Goal: Task Accomplishment & Management: Use online tool/utility

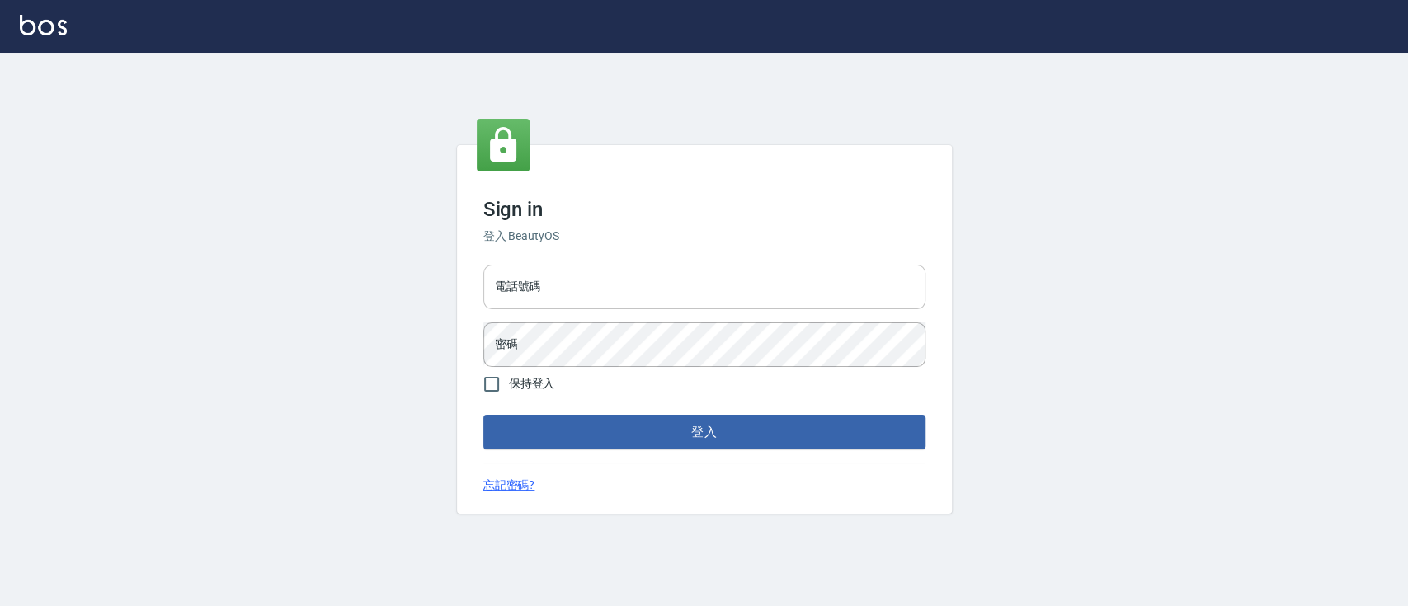
click at [622, 290] on input "電話號碼" at bounding box center [704, 287] width 442 height 45
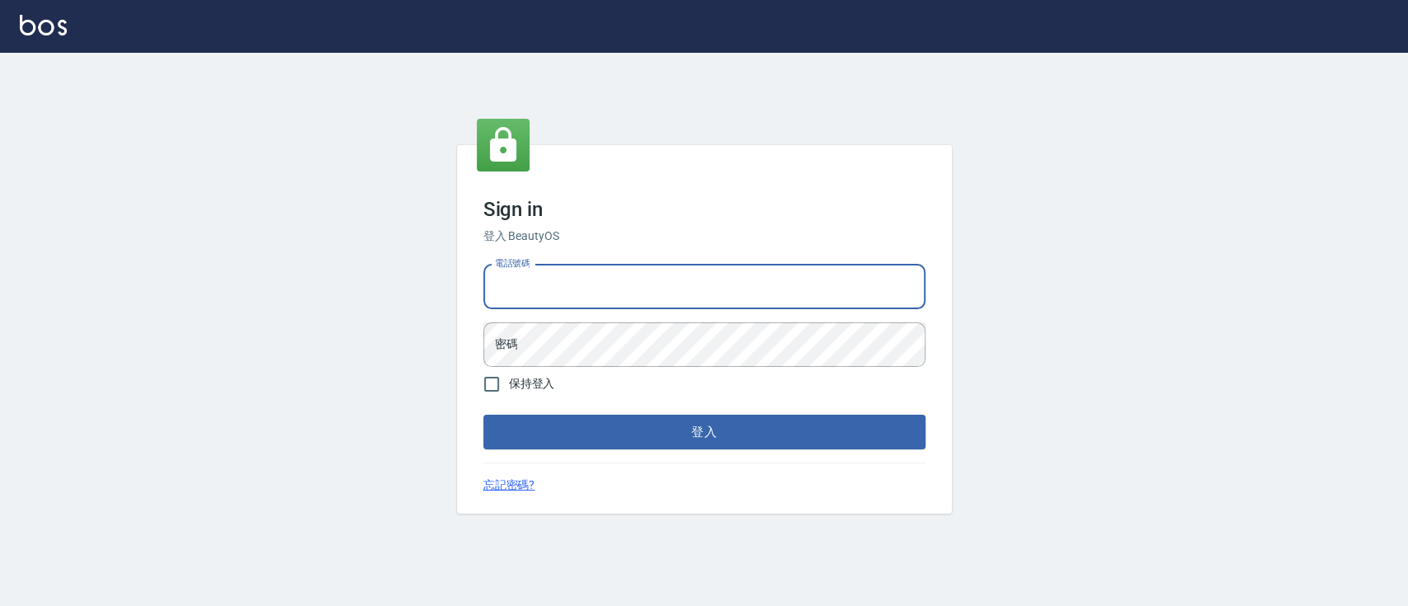
type input "0936904311"
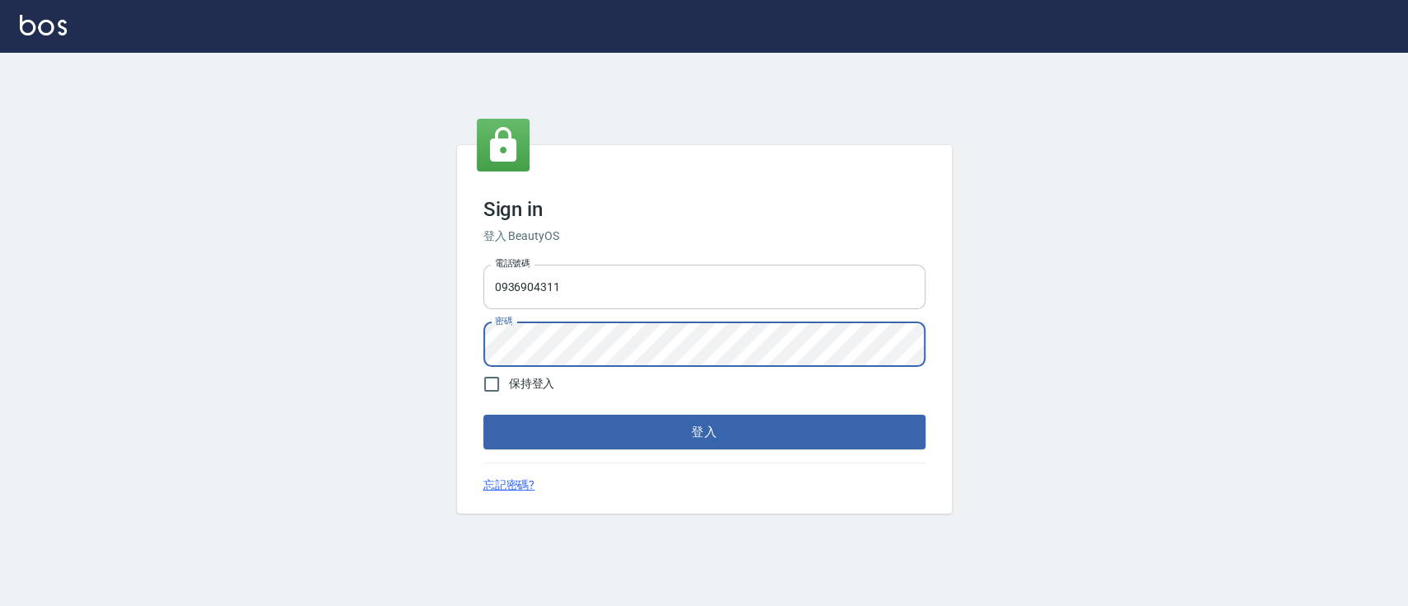
click at [483, 415] on button "登入" at bounding box center [704, 432] width 442 height 35
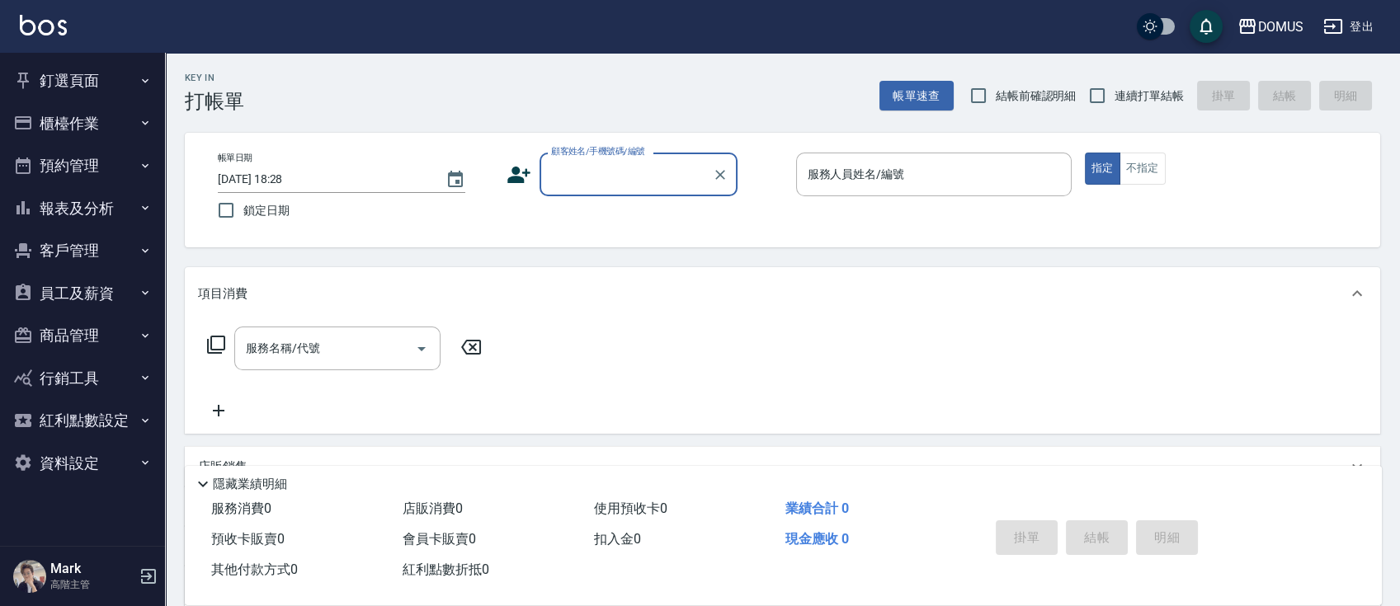
click at [149, 82] on icon "button" at bounding box center [145, 80] width 13 height 13
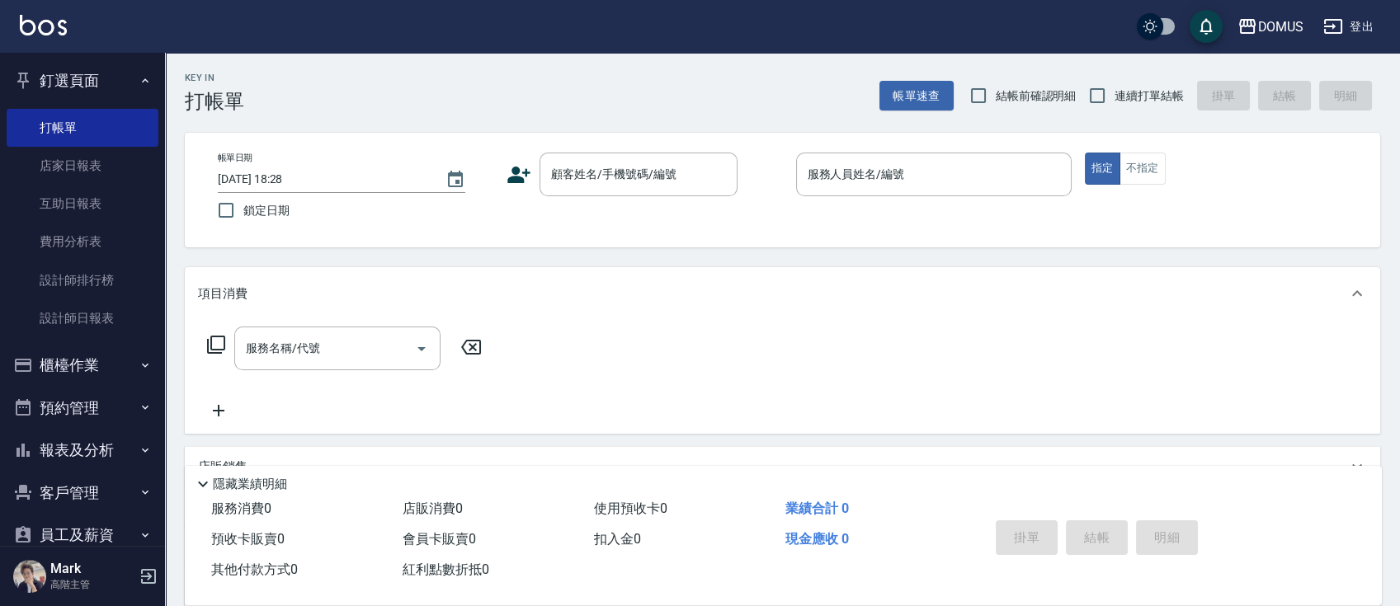
click at [149, 82] on button "釘選頁面" at bounding box center [83, 80] width 152 height 43
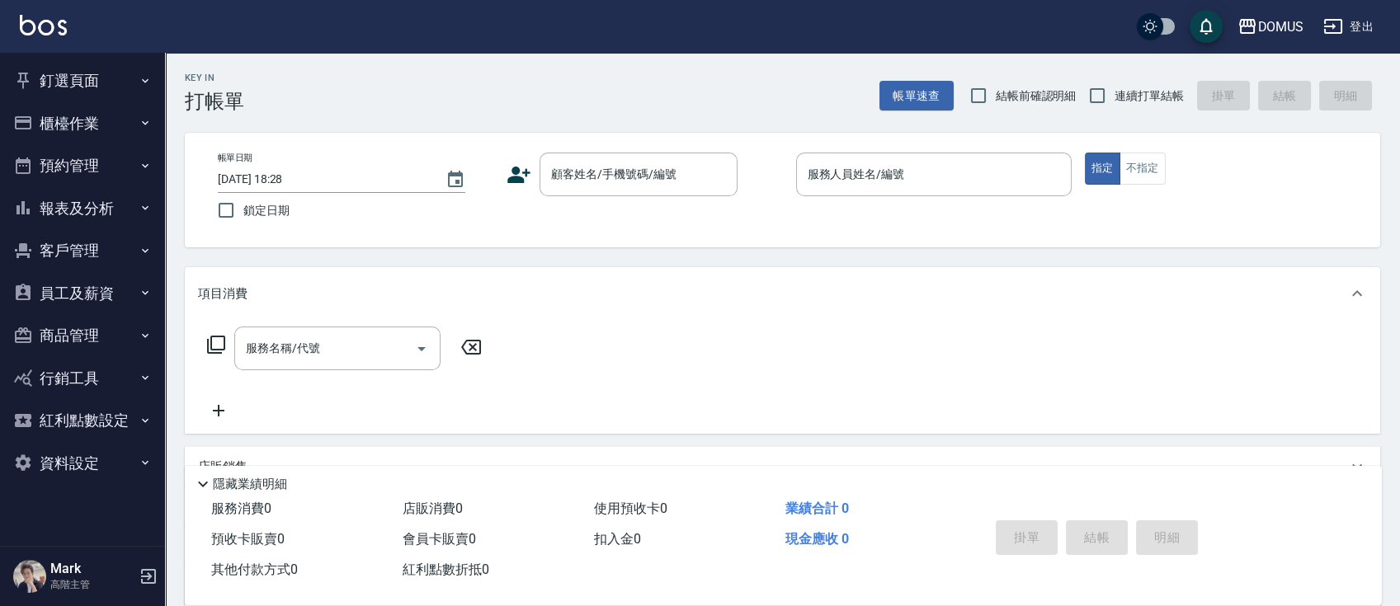
click at [124, 298] on button "員工及薪資" at bounding box center [83, 293] width 152 height 43
click at [139, 297] on icon "button" at bounding box center [145, 292] width 13 height 13
click at [111, 79] on button "釘選頁面" at bounding box center [83, 80] width 152 height 43
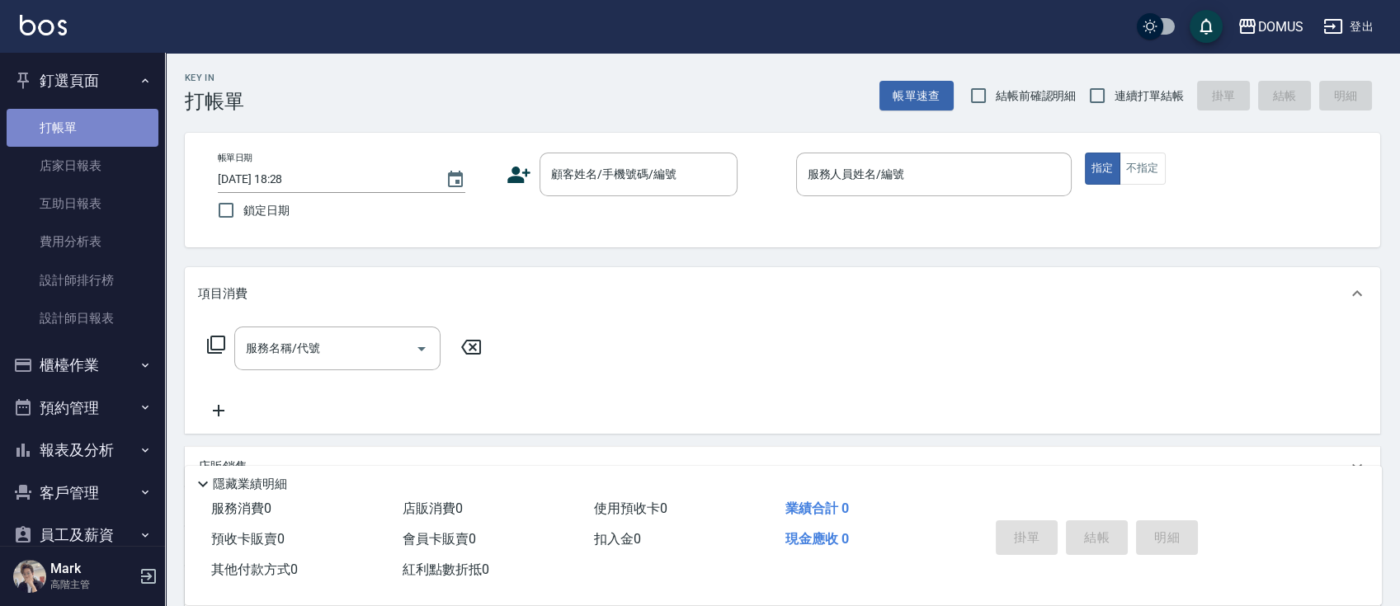
click at [85, 130] on link "打帳單" at bounding box center [83, 128] width 152 height 38
click at [1096, 104] on input "連續打單結帳" at bounding box center [1097, 95] width 35 height 35
checkbox input "true"
click at [642, 181] on input "顧客姓名/手機號碼/編號" at bounding box center [626, 174] width 158 height 29
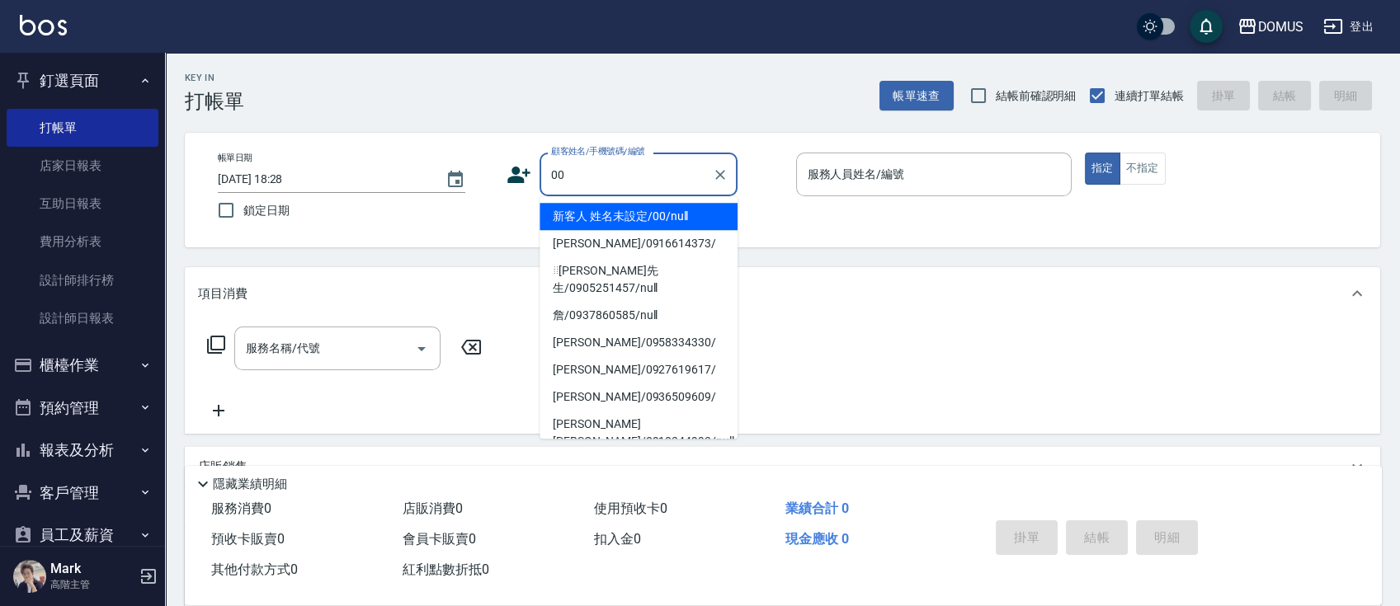
type input "新客人 姓名未設定/00/null"
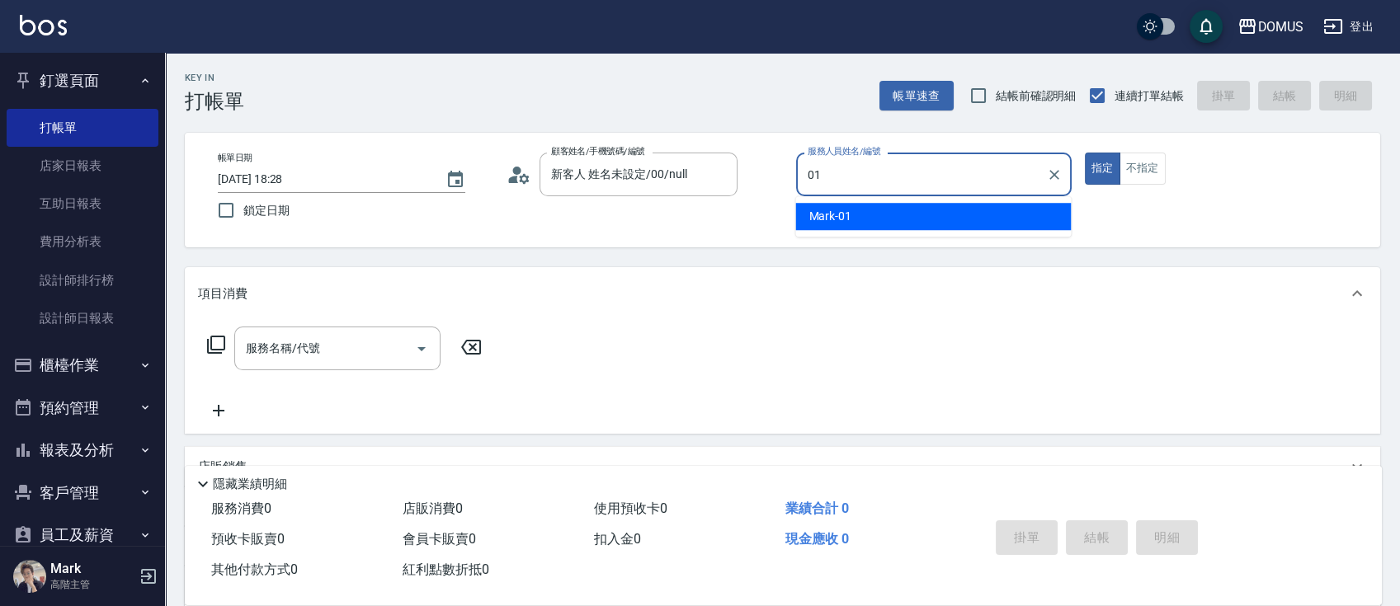
type input "Mark-01"
type button "true"
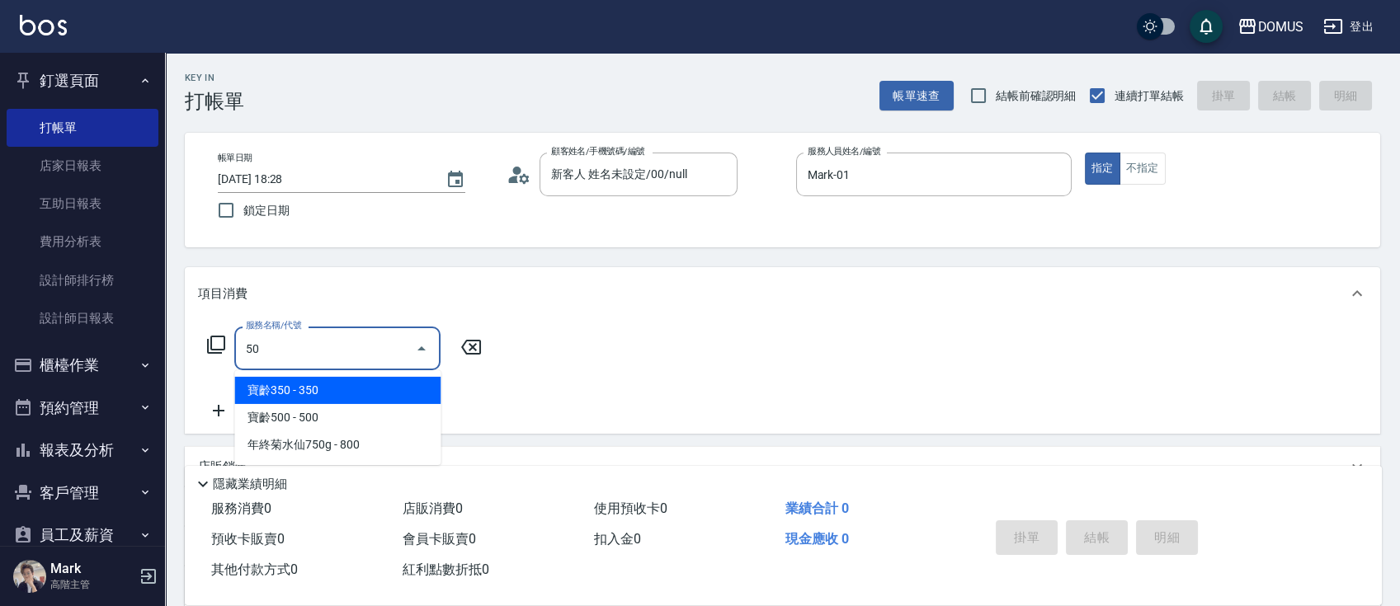
type input "501"
type input "100"
type input "染髮(501)"
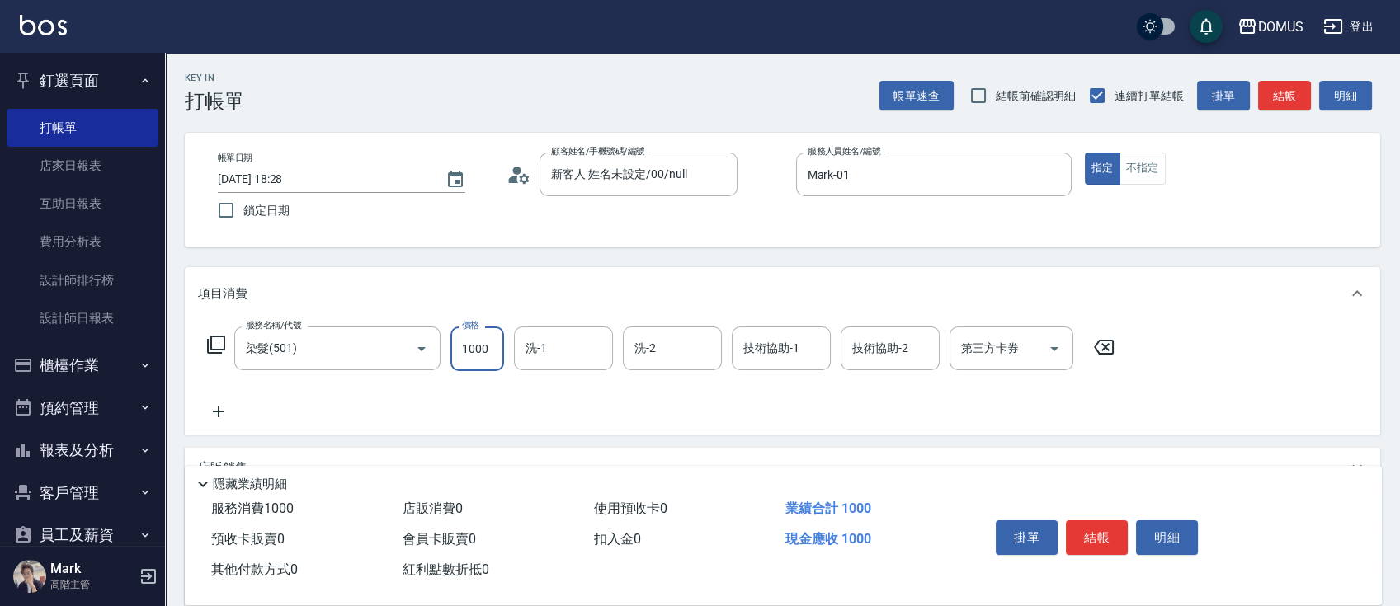
type input "0"
type input "15"
type input "10"
type input "150"
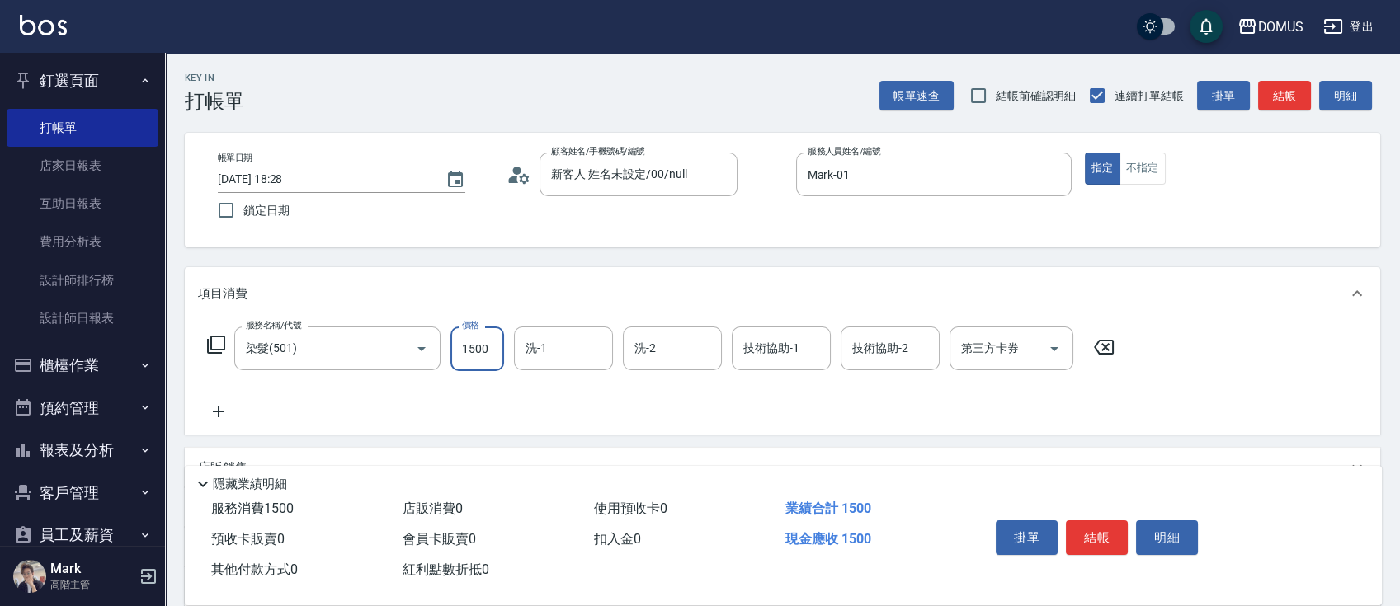
type input "1500"
type input "Heidi-34"
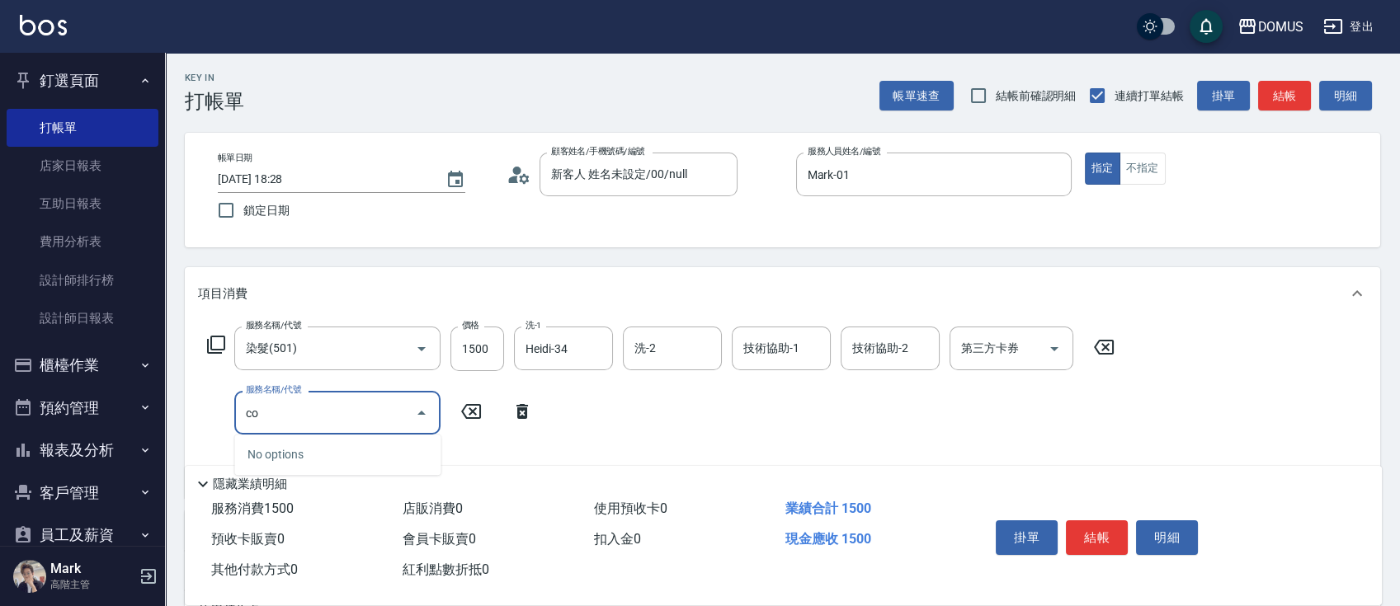
type input "c"
type input "黑"
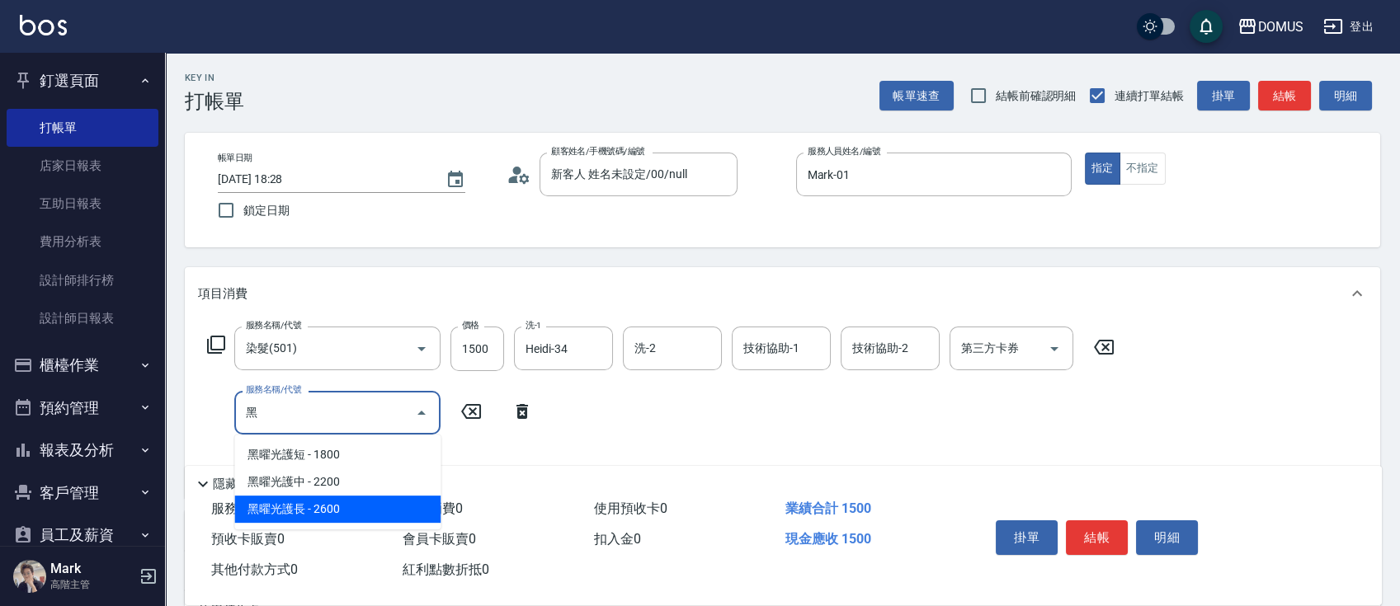
type input "410"
type input "黑曜光護長(634)"
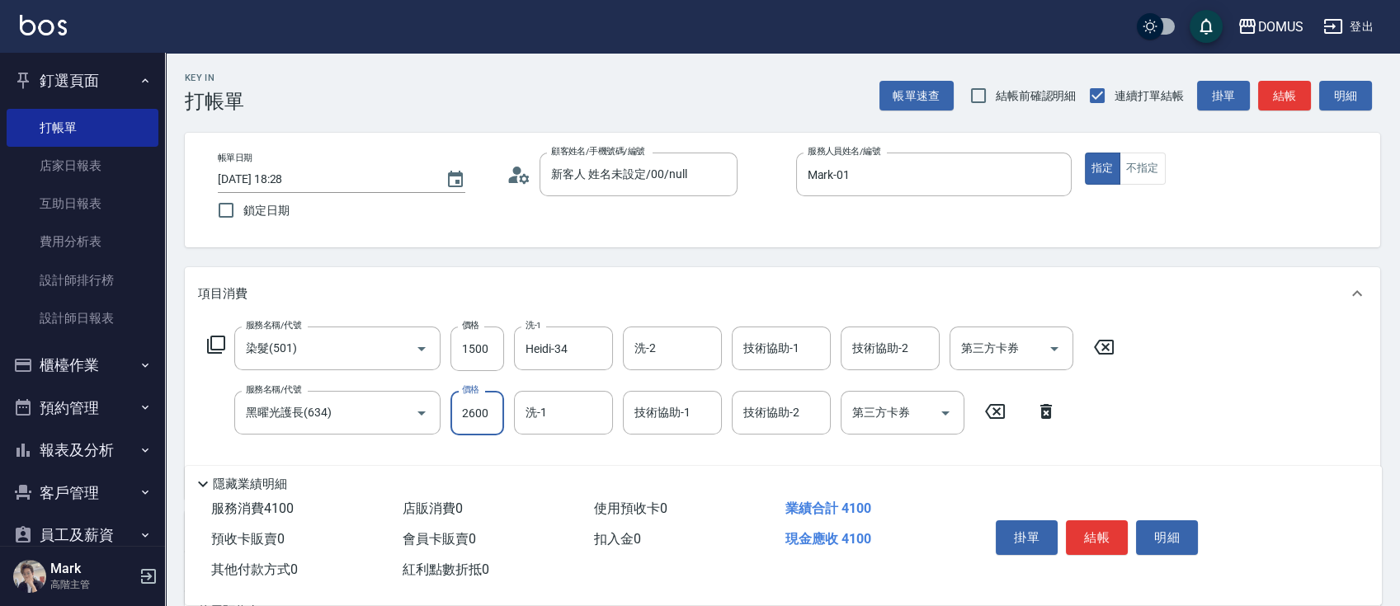
type input "150"
type input "25"
type input "170"
type input "250"
type input "400"
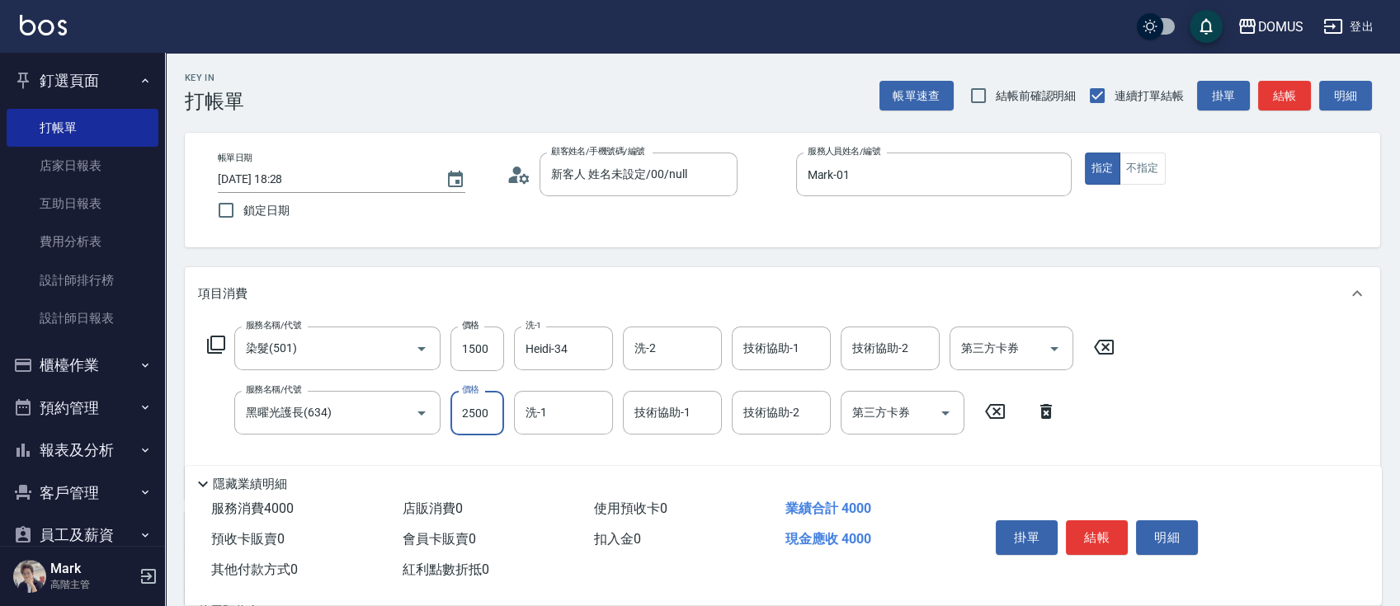
type input "2500"
type input "Heidi-34"
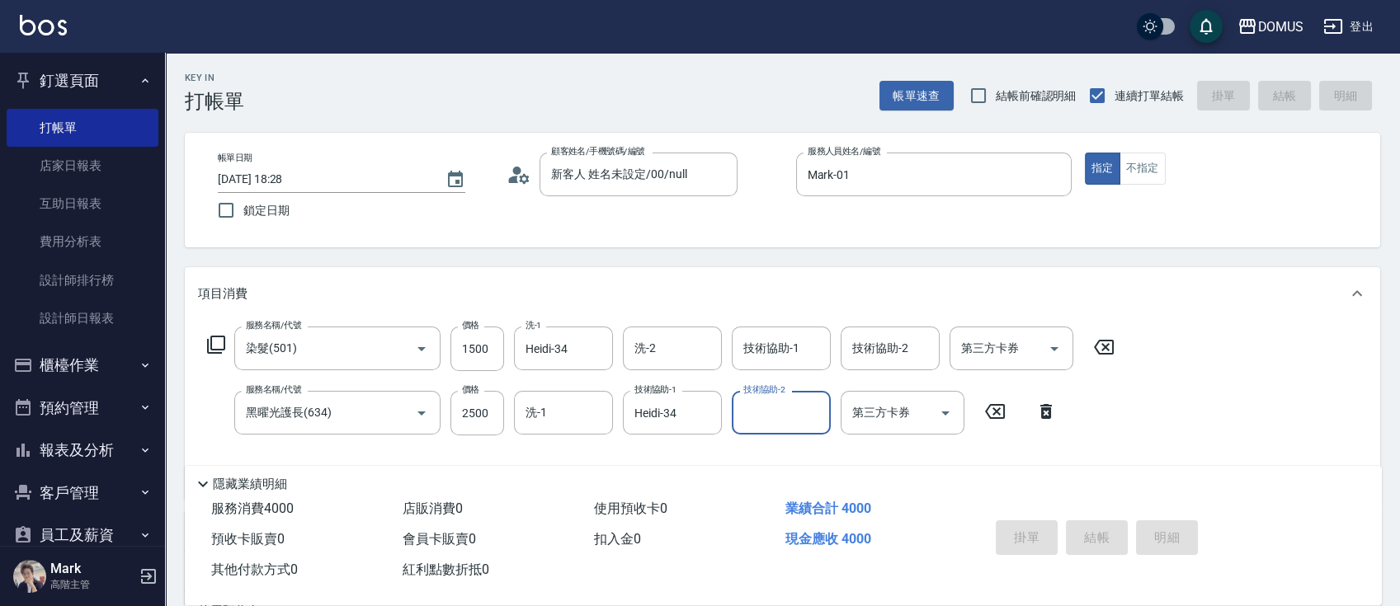
type input "[DATE] 18:30"
type input "0"
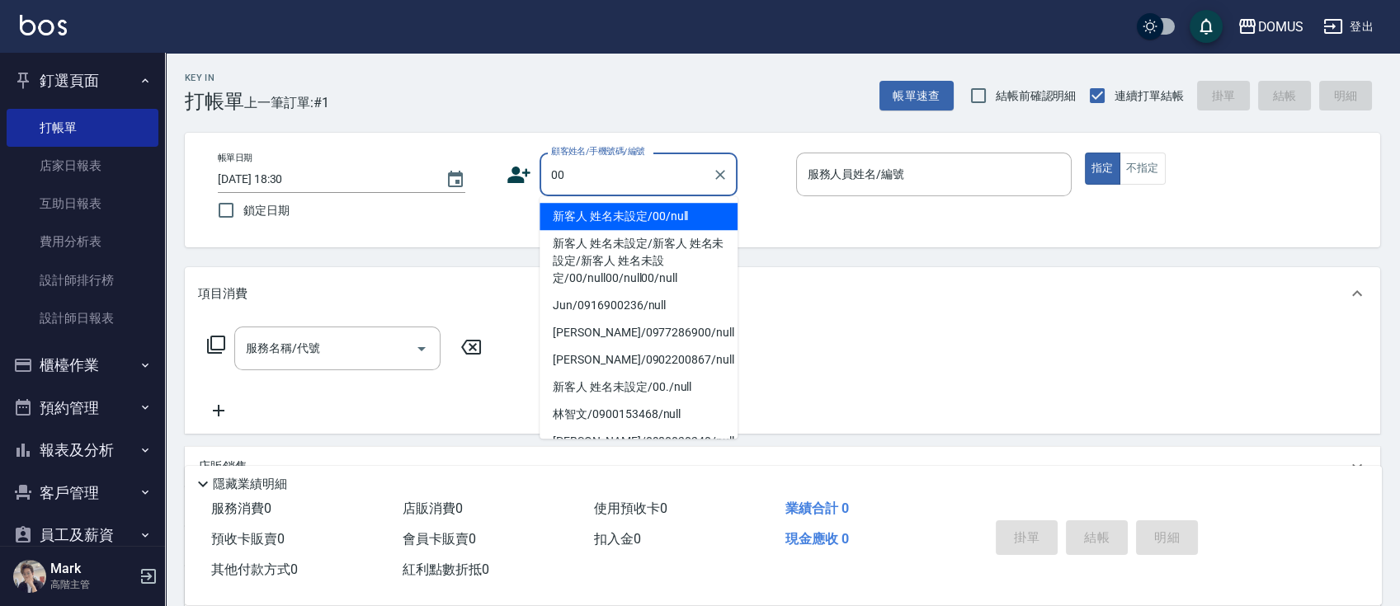
type input "新客人 姓名未設定/00/null"
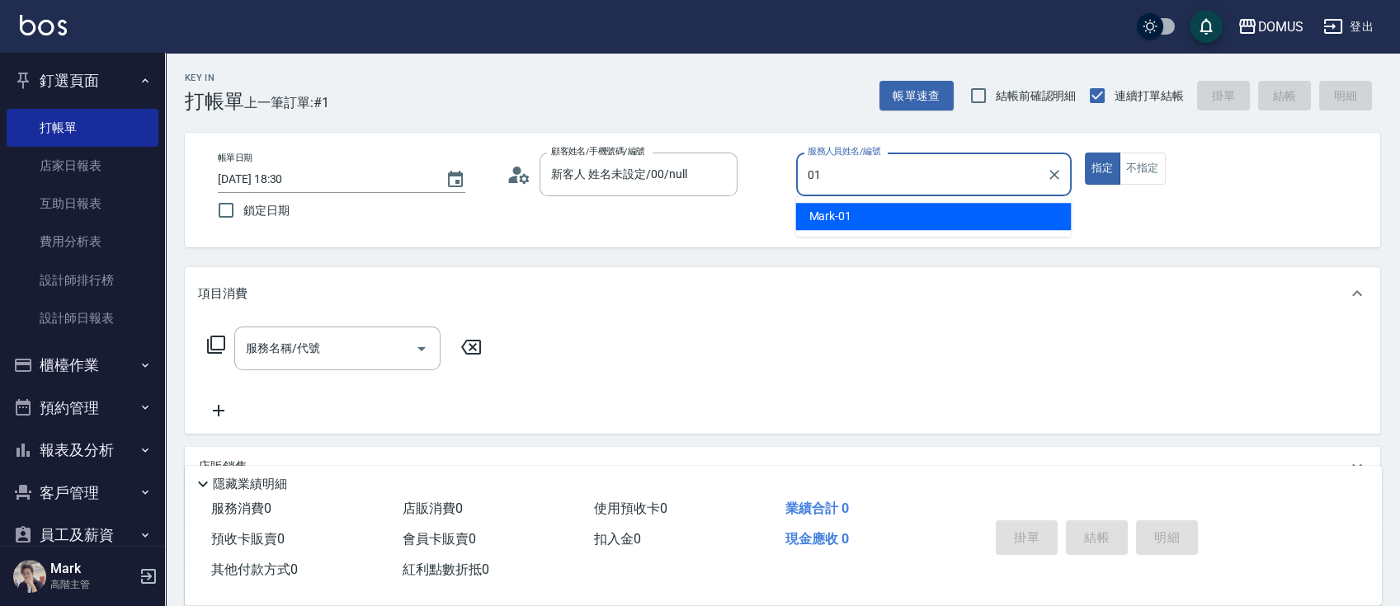
type input "Mark-01"
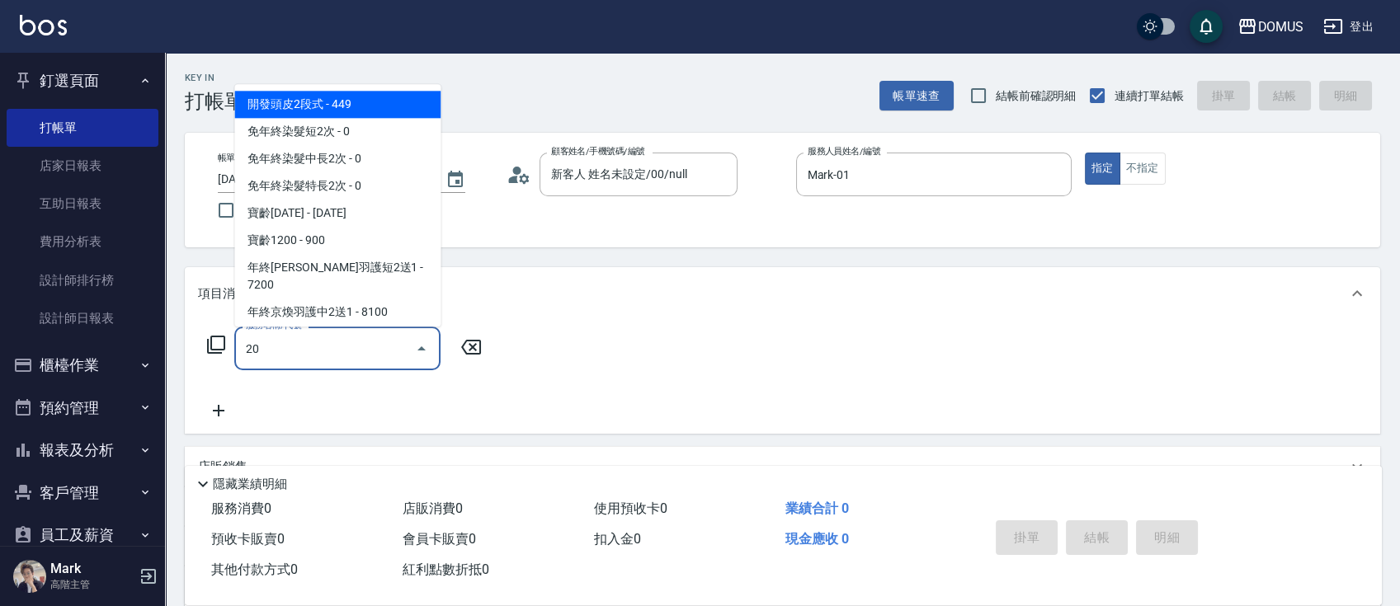
type input "201"
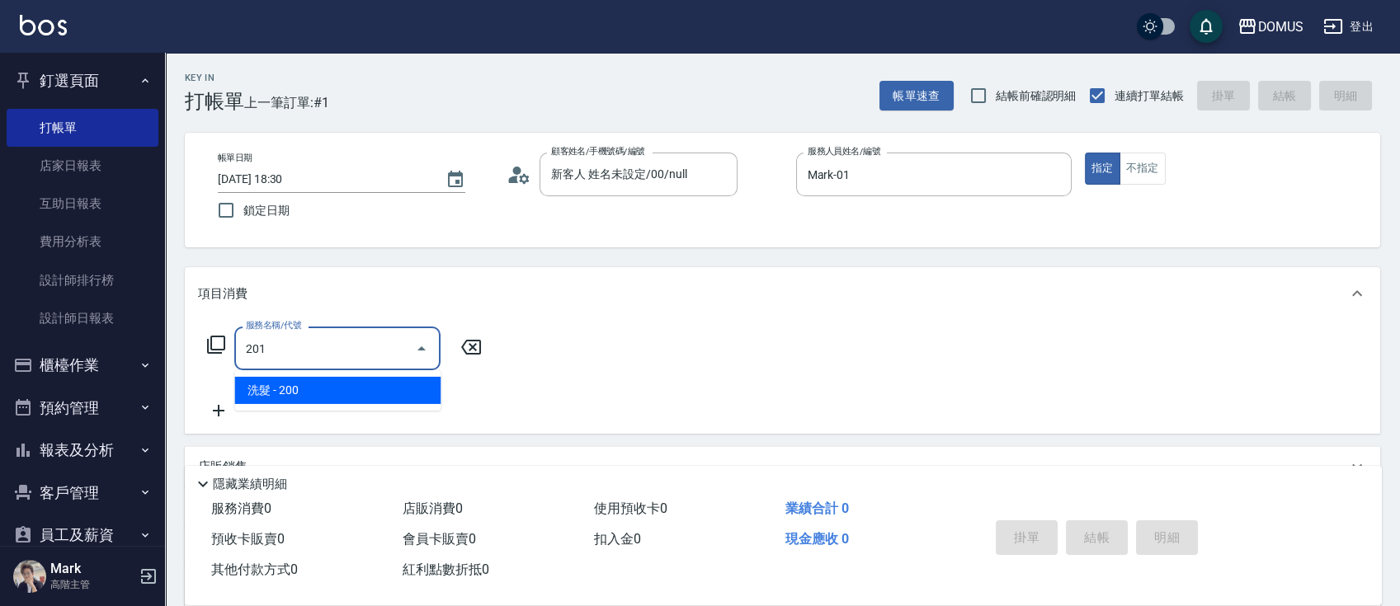
type input "20"
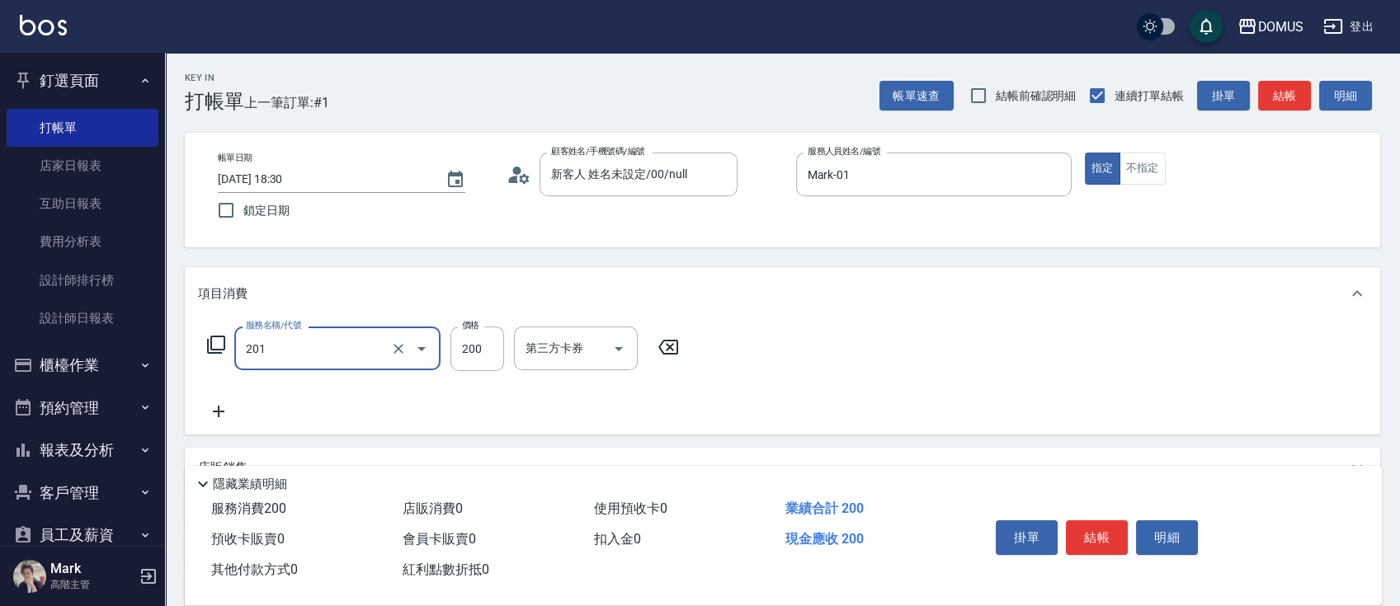
type input "洗髮(201)"
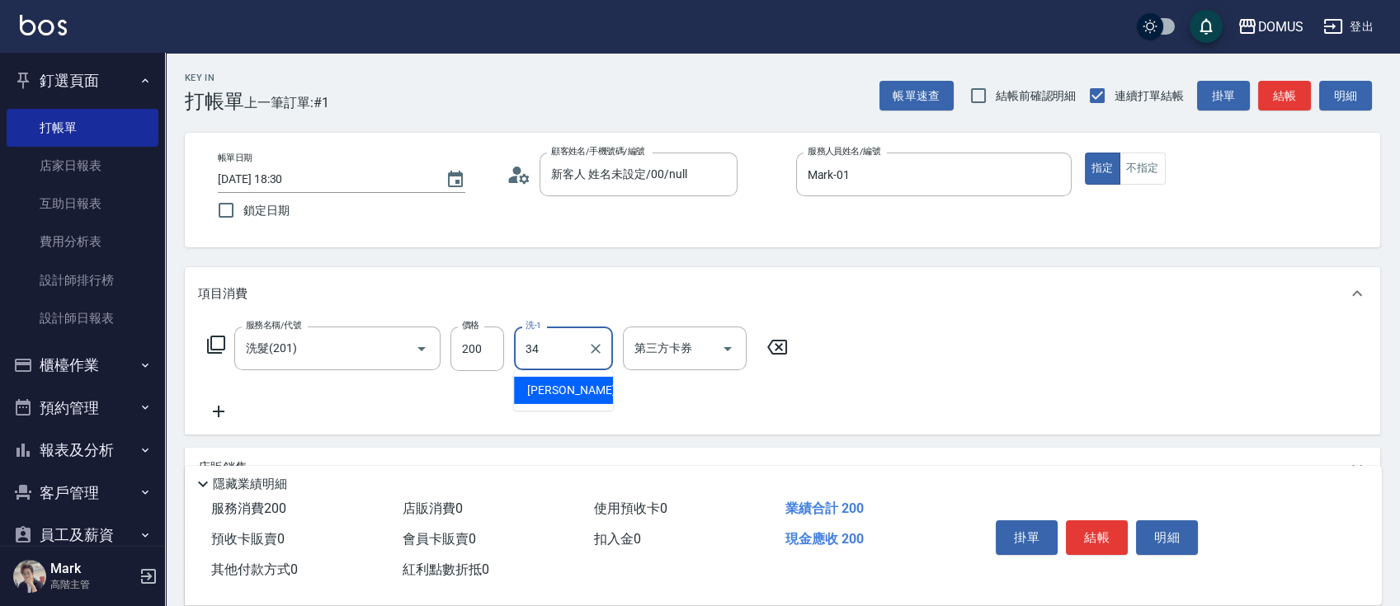
type input "Heidi-34"
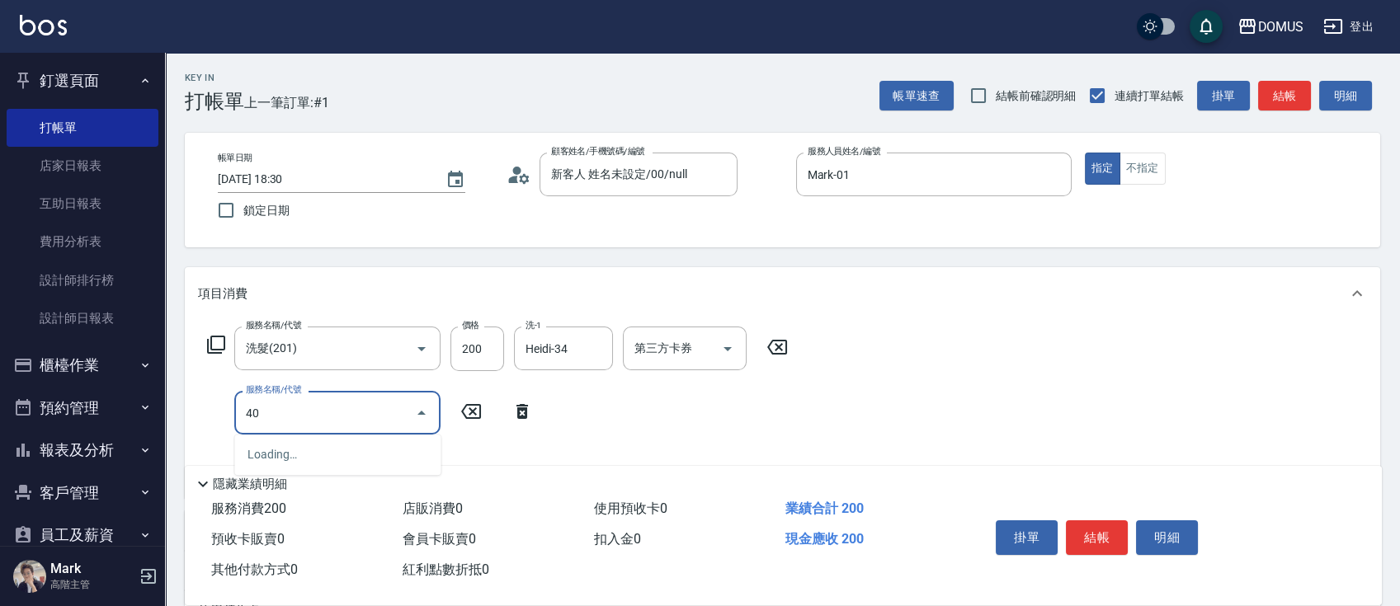
type input "401"
type input "40"
type input "剪髮(401)"
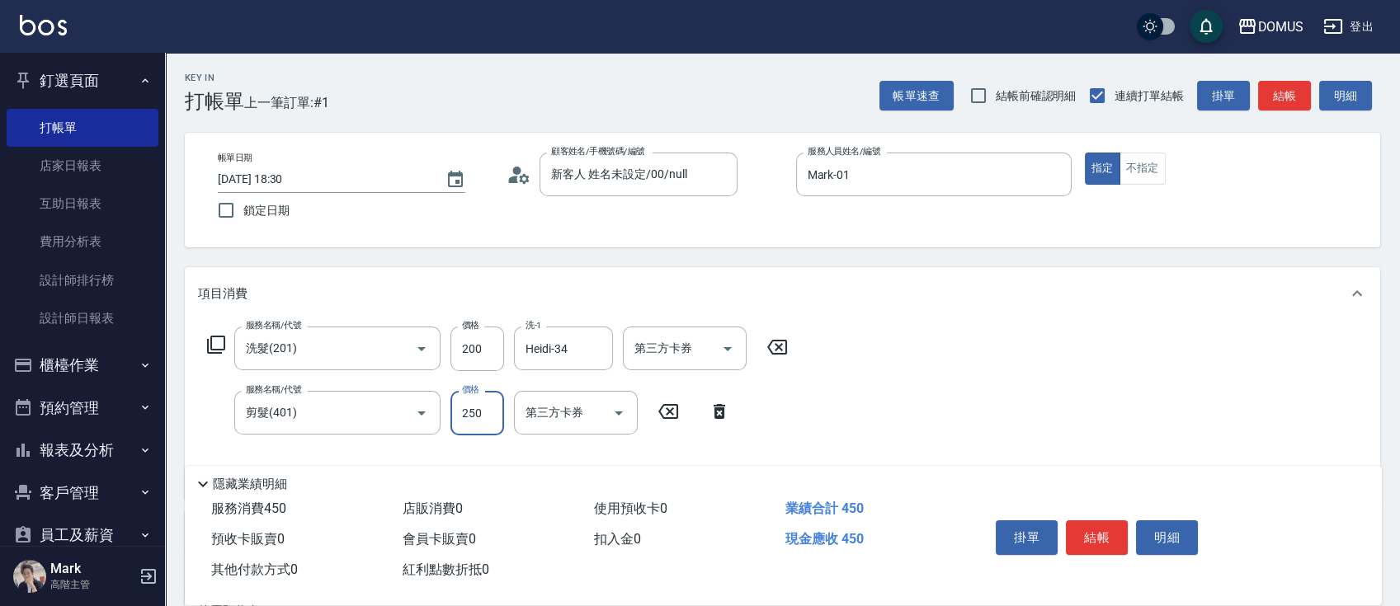
type input "20"
type input "60"
type input "80"
type input "600"
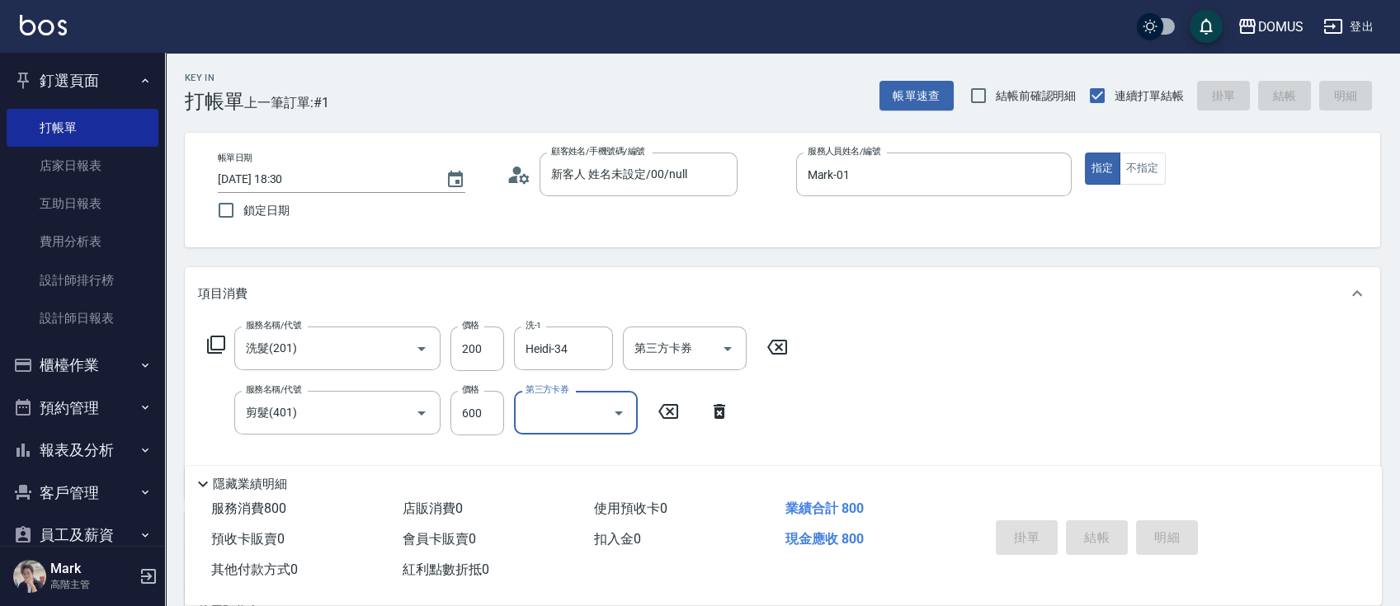
type input "0"
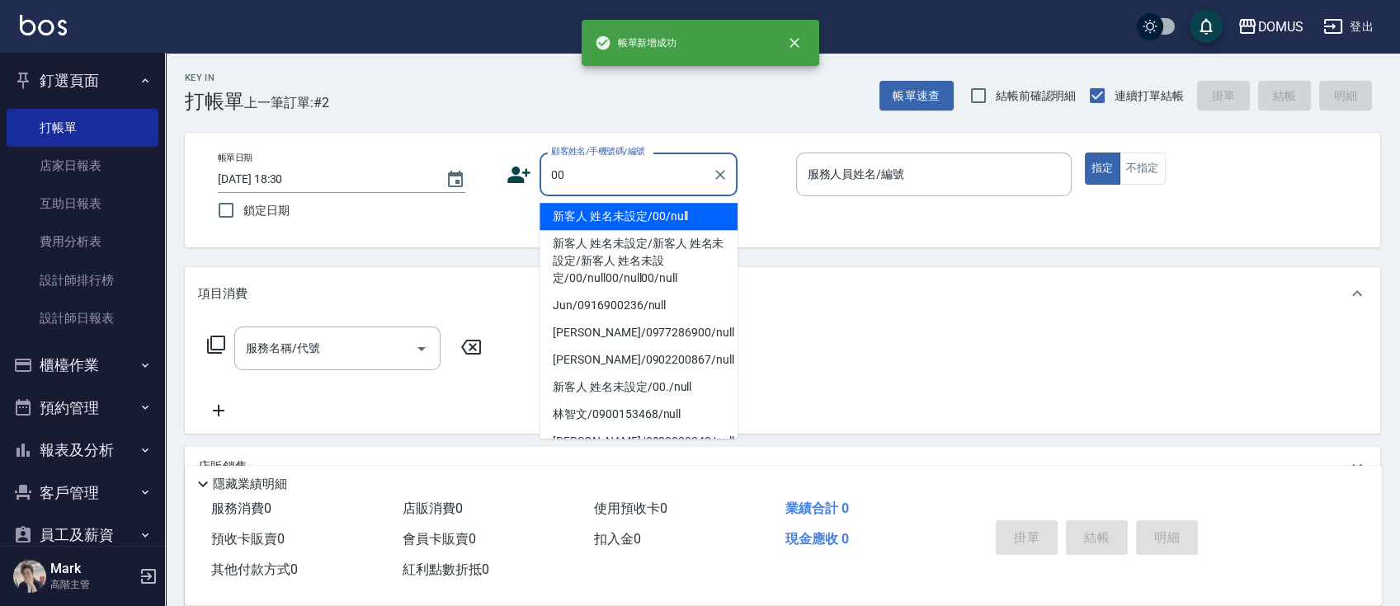
type input "新客人 姓名未設定/00/null"
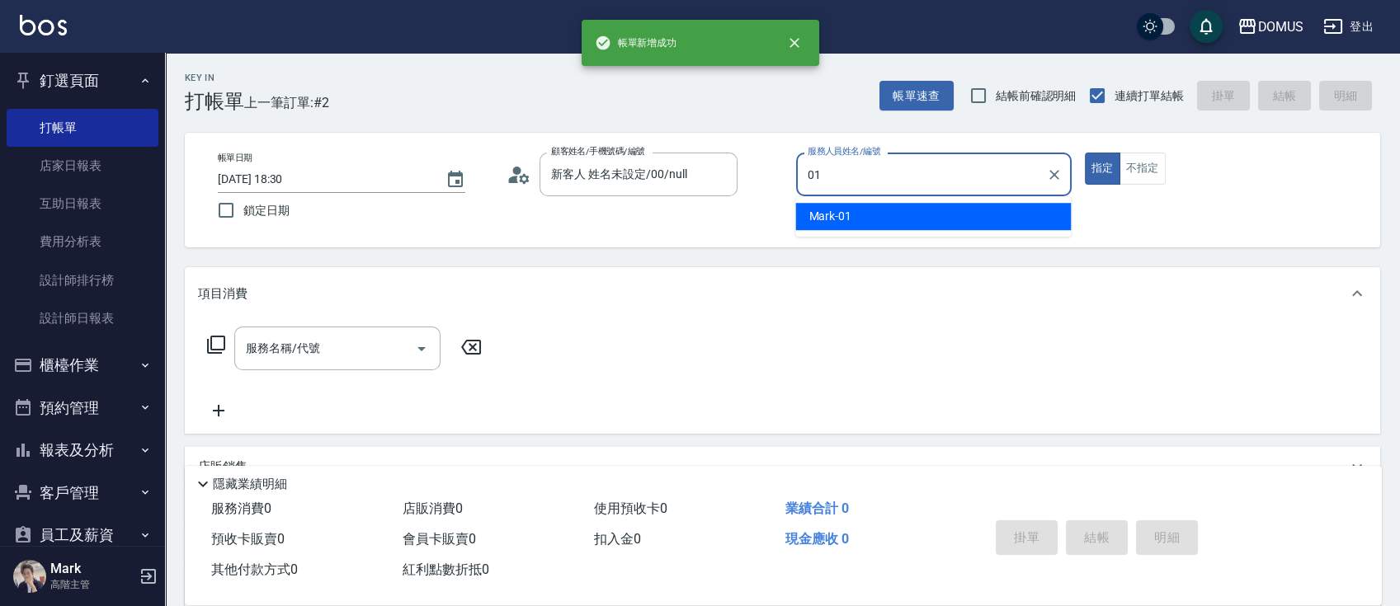
type input "Mark-01"
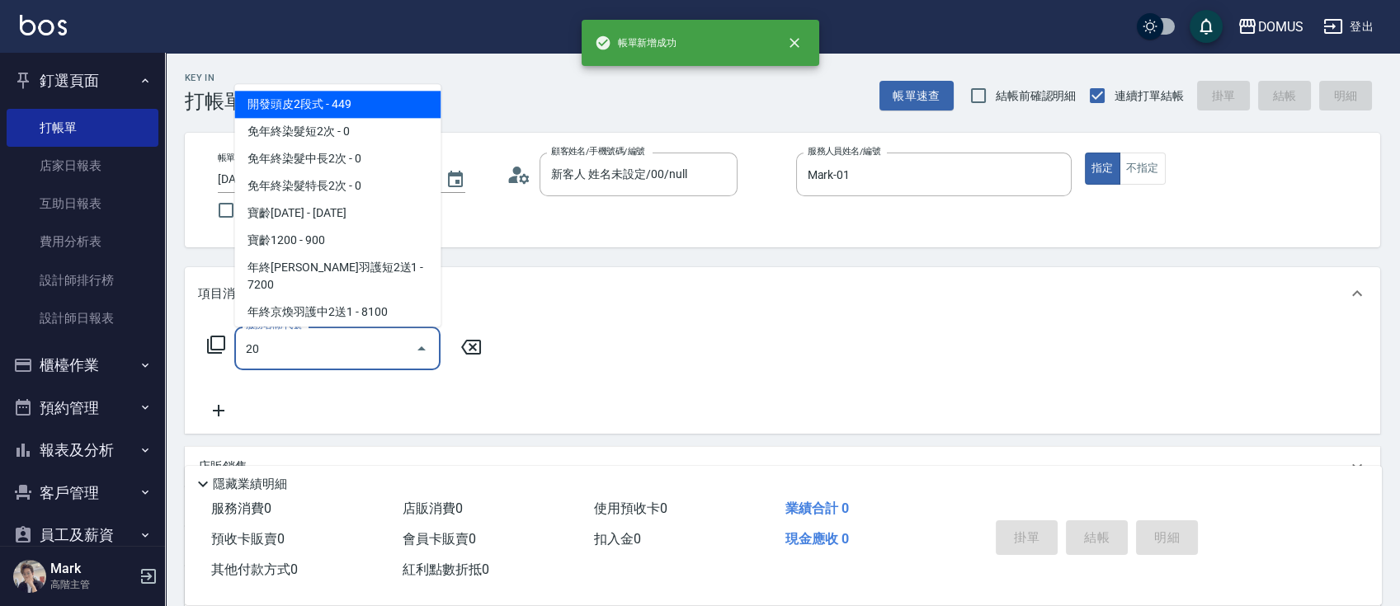
type input "201"
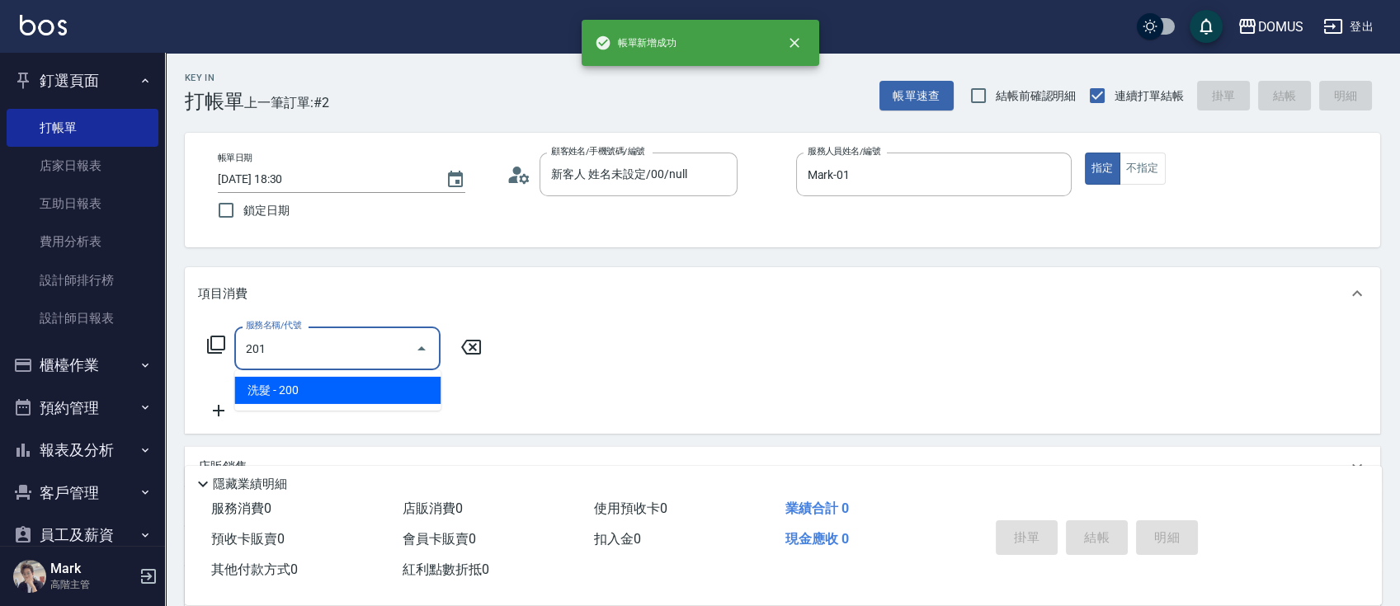
type input "20"
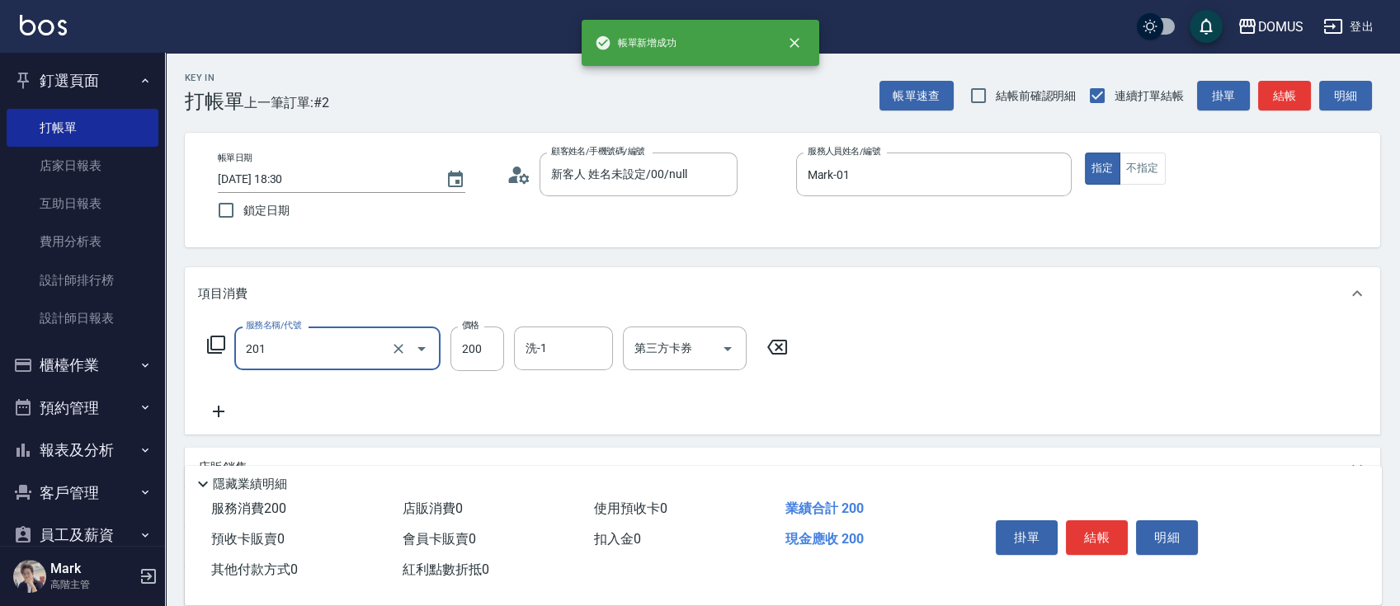
type input "洗髮(201)"
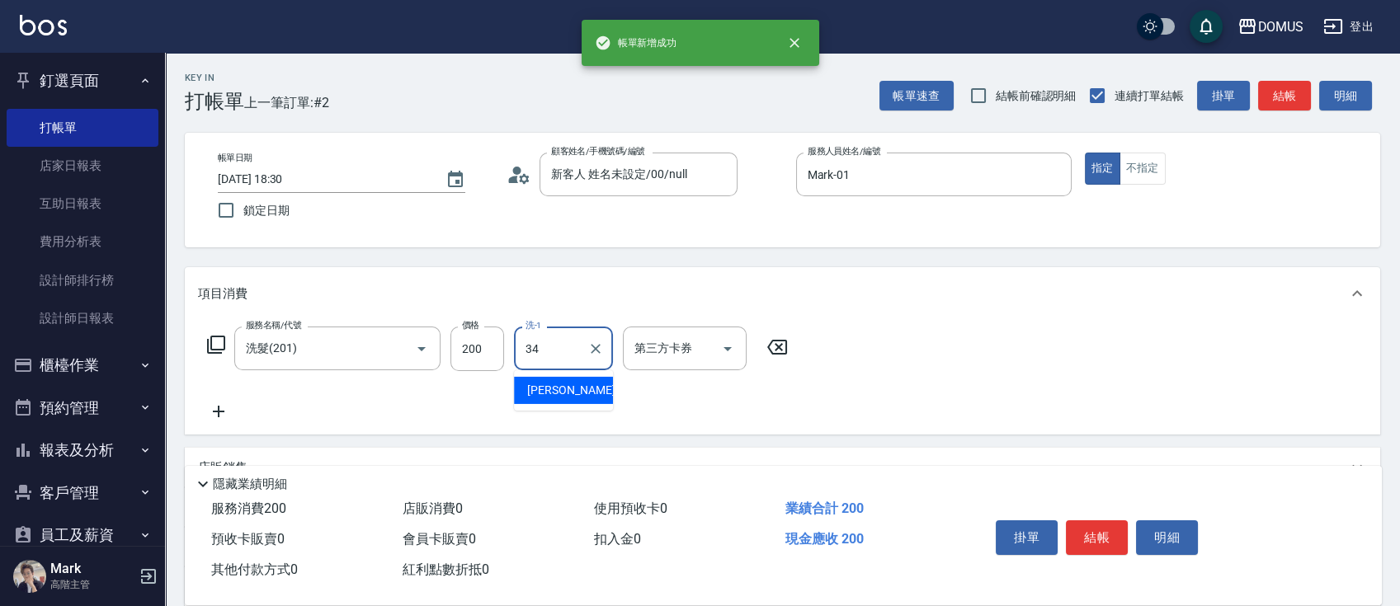
type input "Heidi-34"
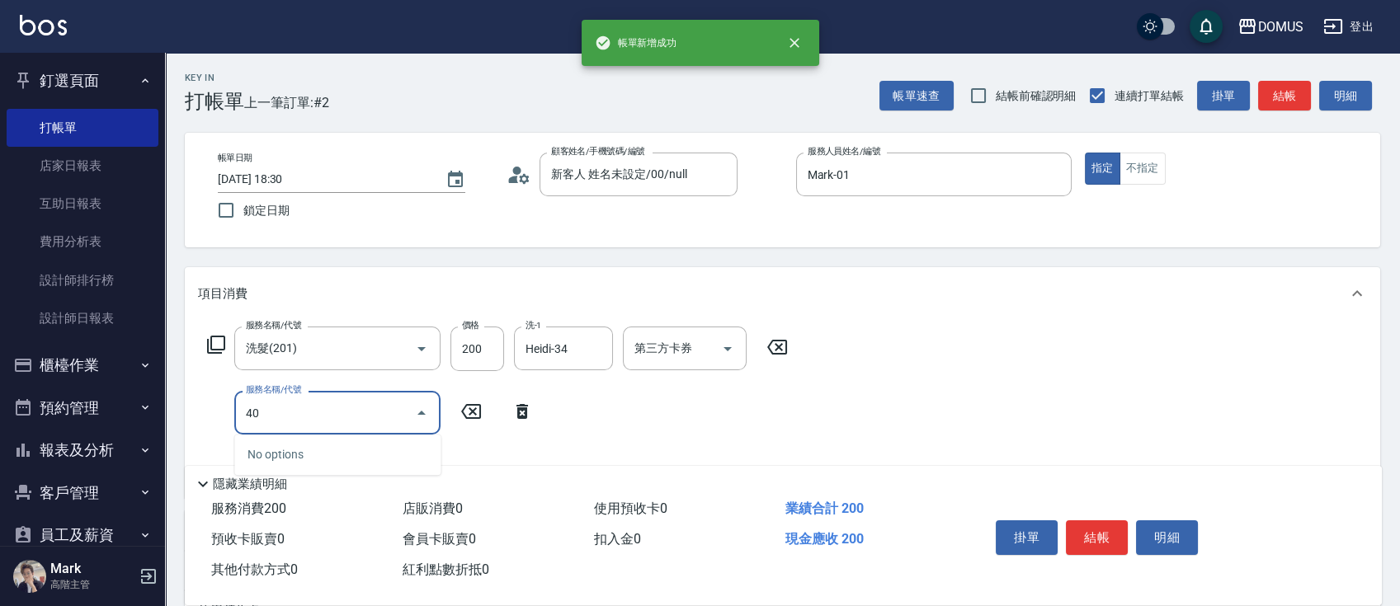
type input "401"
type input "40"
type input "剪髮(401)"
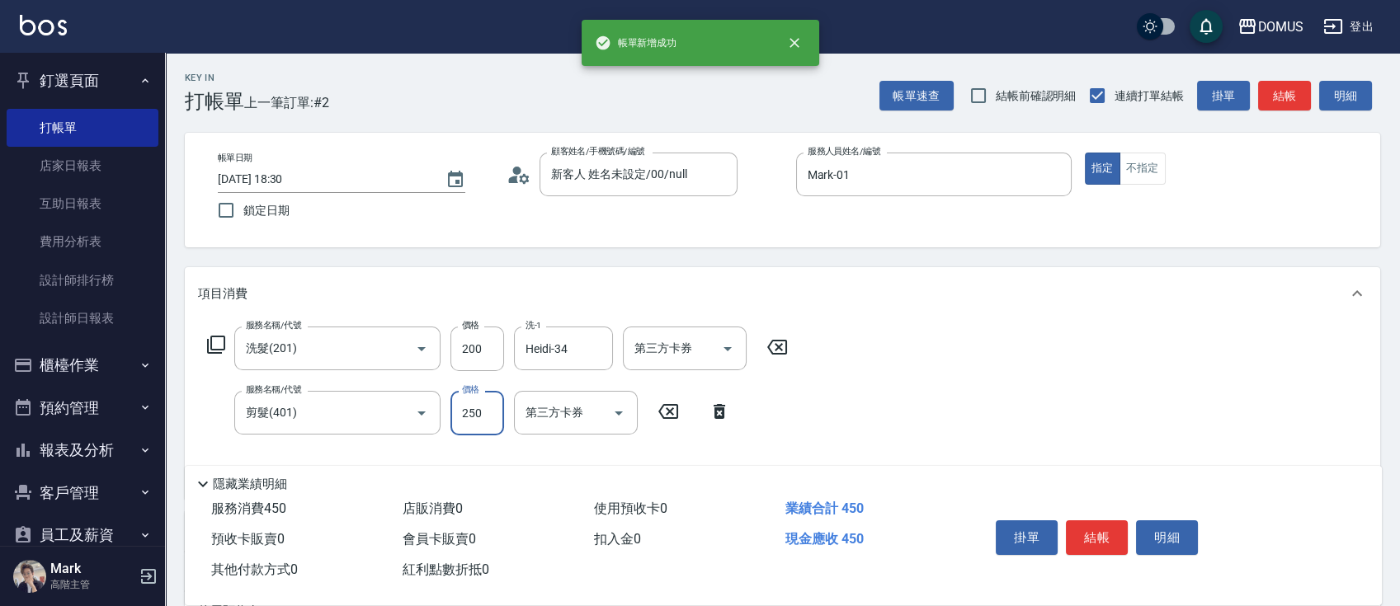
type input "20"
type input "50"
type input "70"
type input "500"
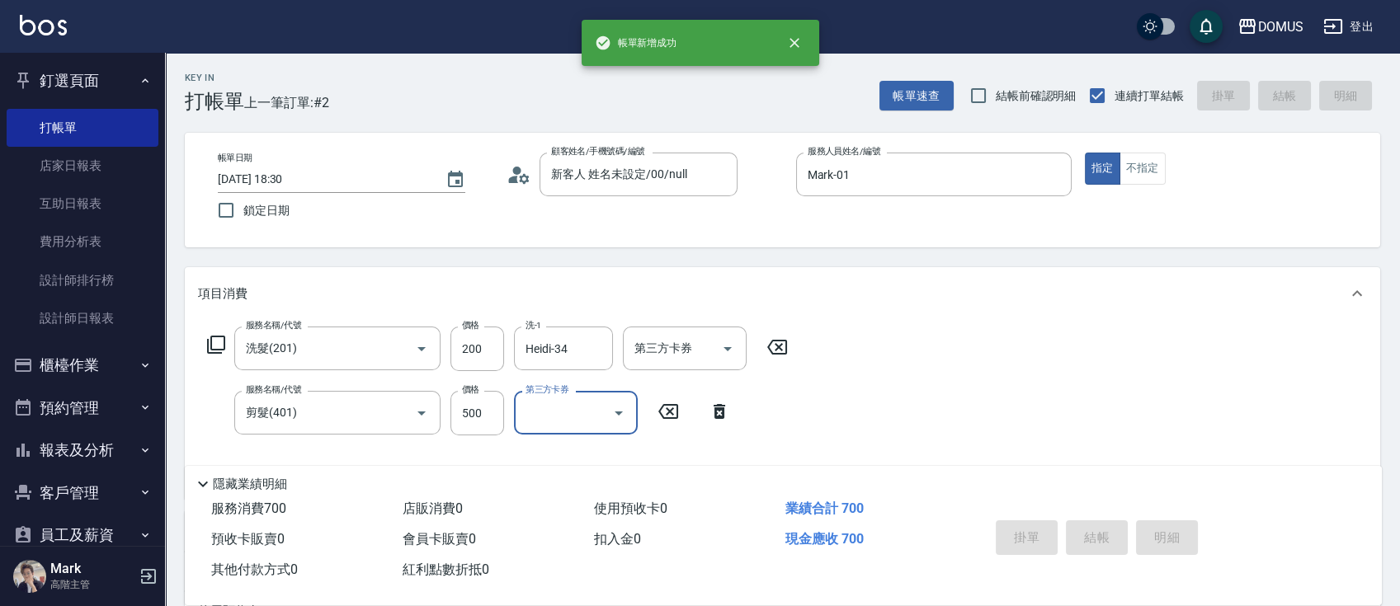
type input "0"
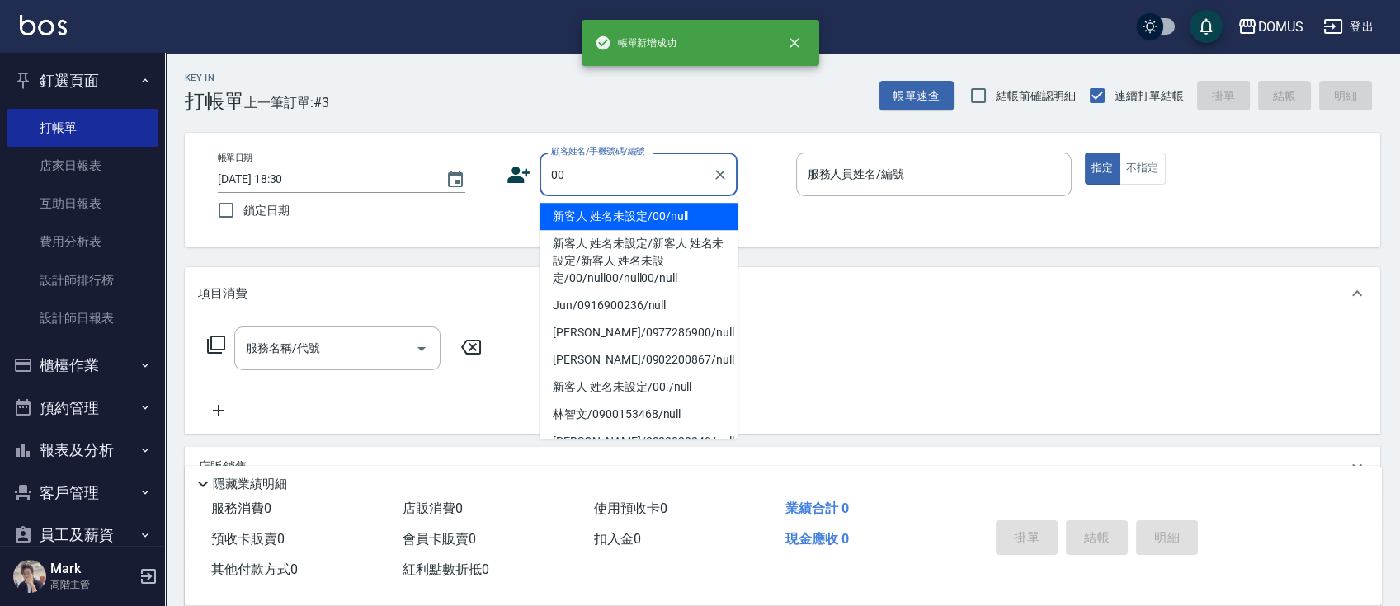
type input "新客人 姓名未設定/00/null"
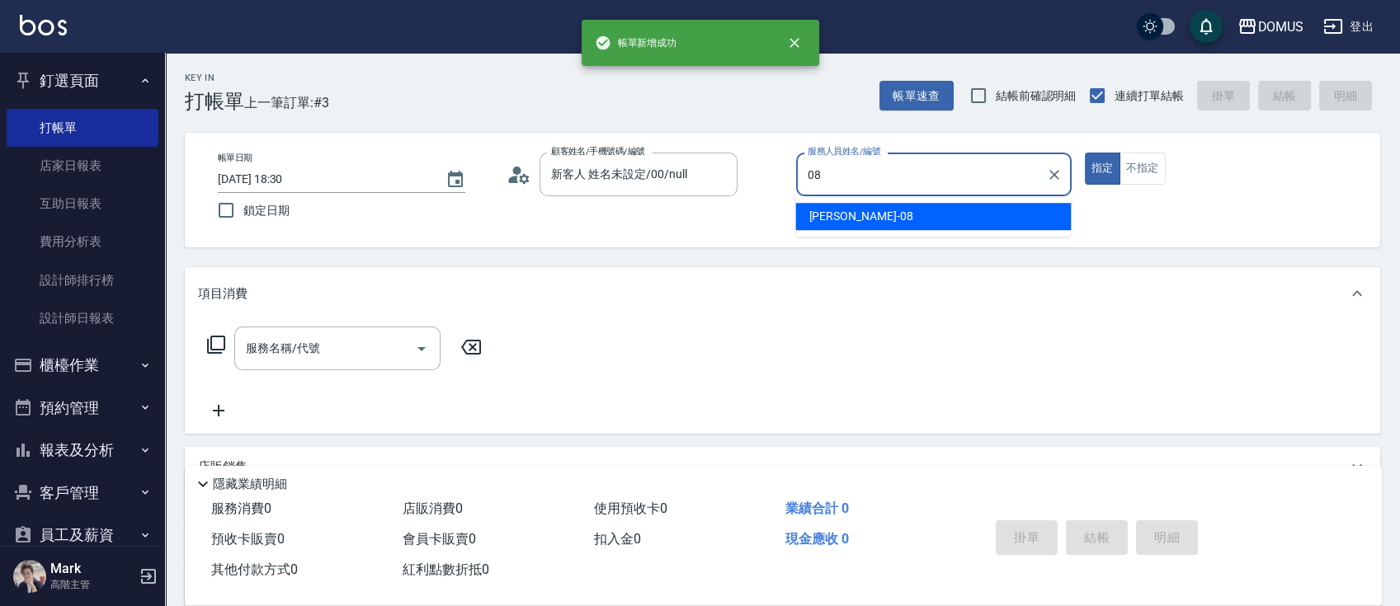
type input "小朱-08"
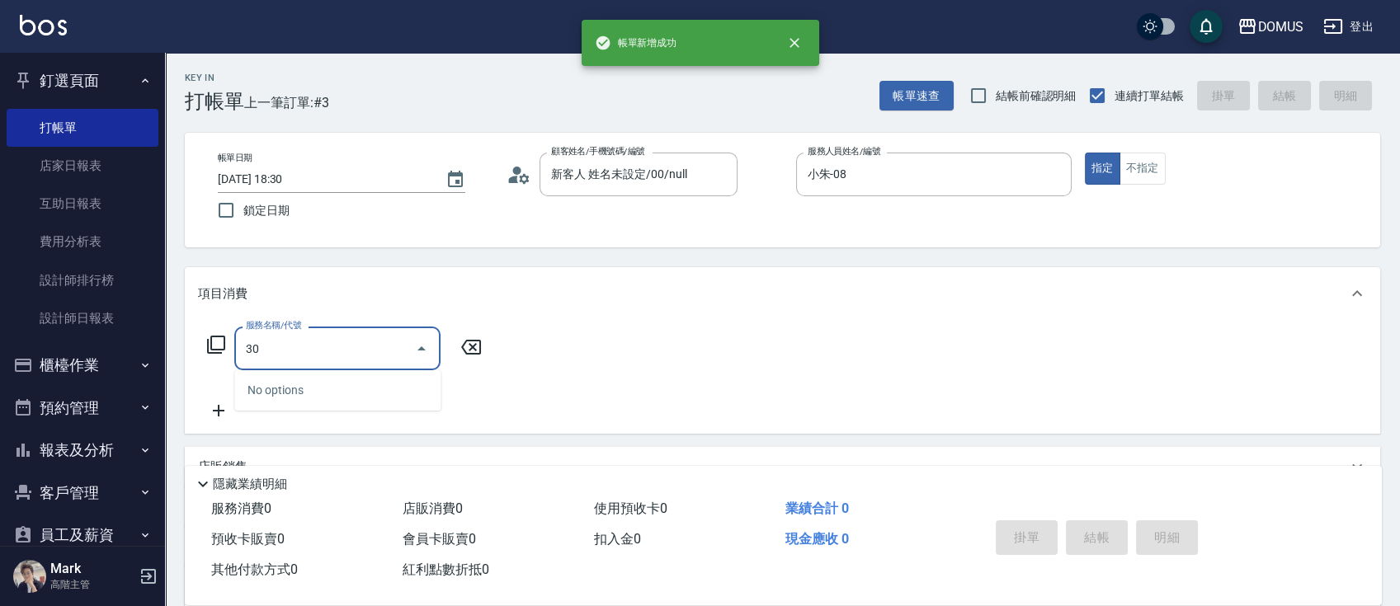
type input "3"
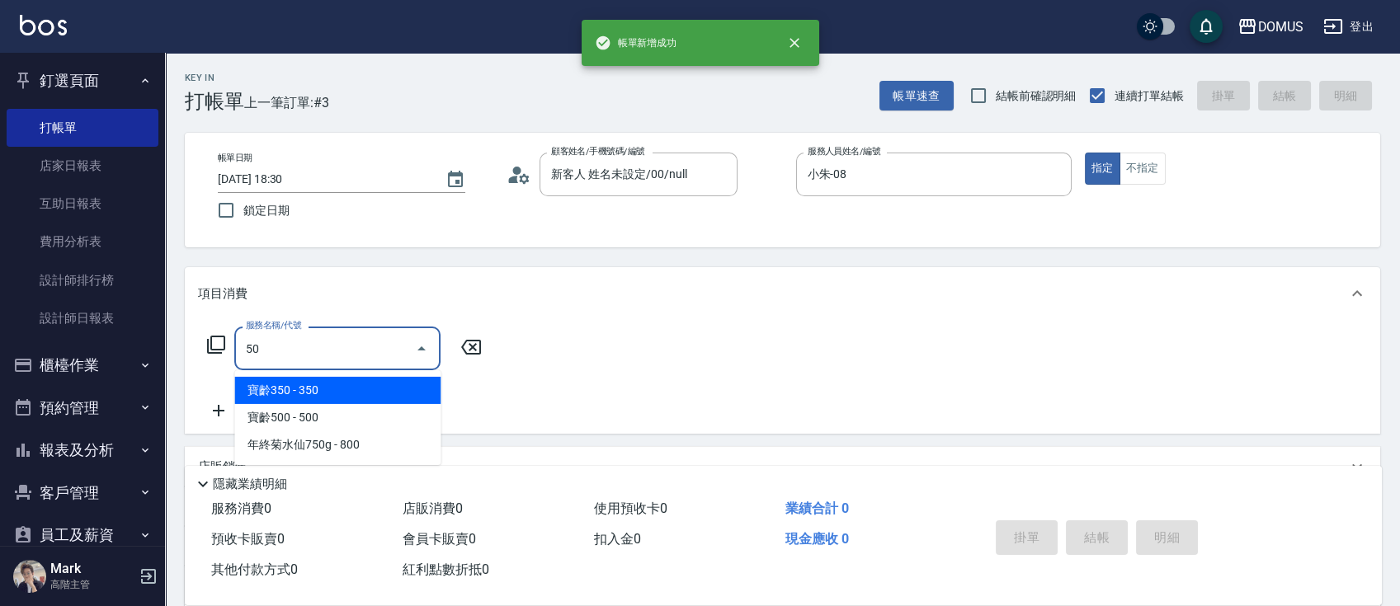
type input "501"
type input "100"
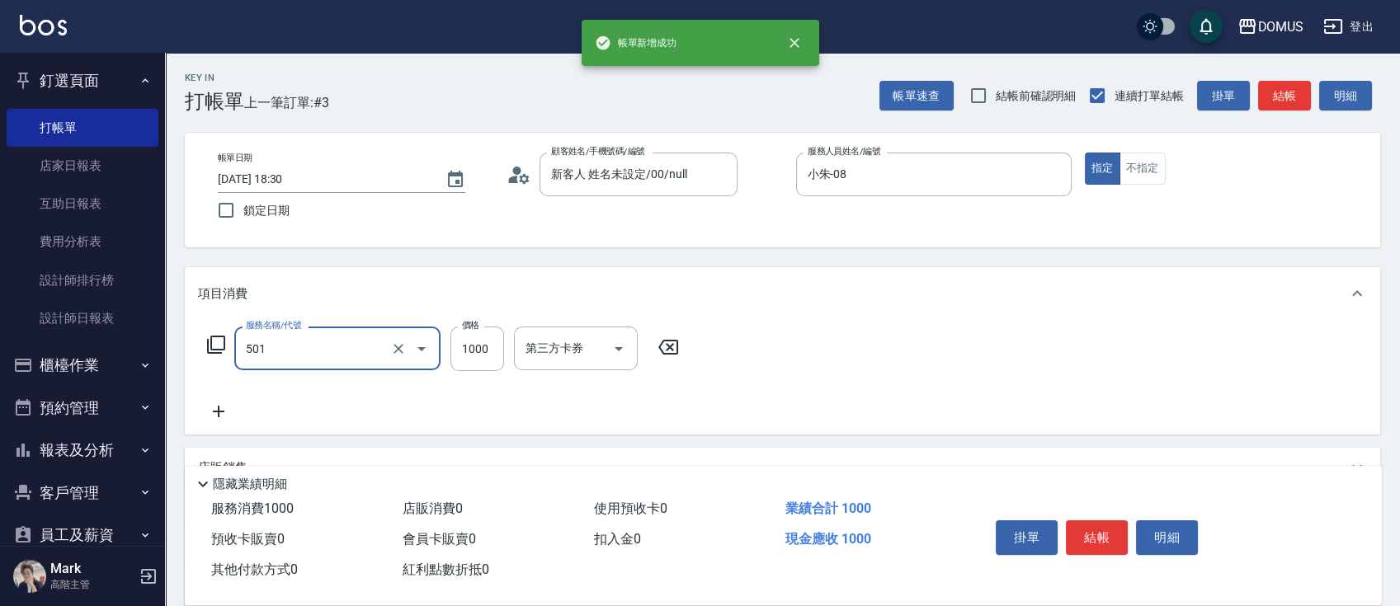
type input "染髮(501)"
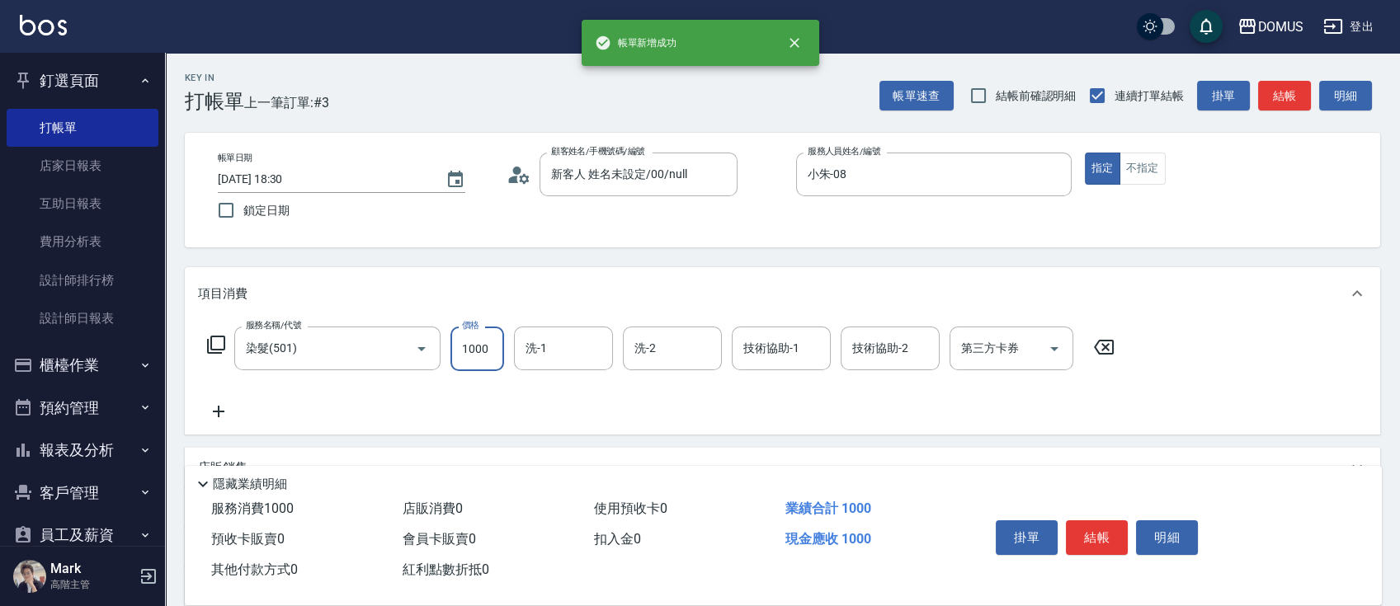
type input "0"
type input "20"
type input "200"
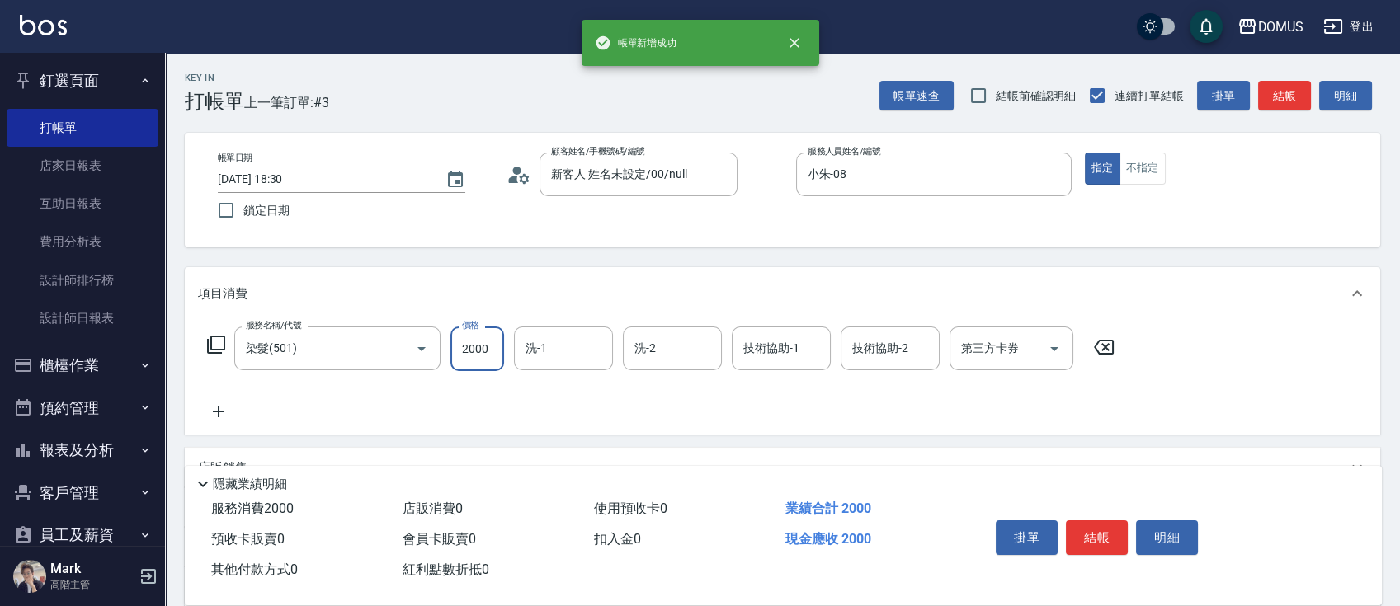
type input "2000"
type input "[PERSON_NAME]-40"
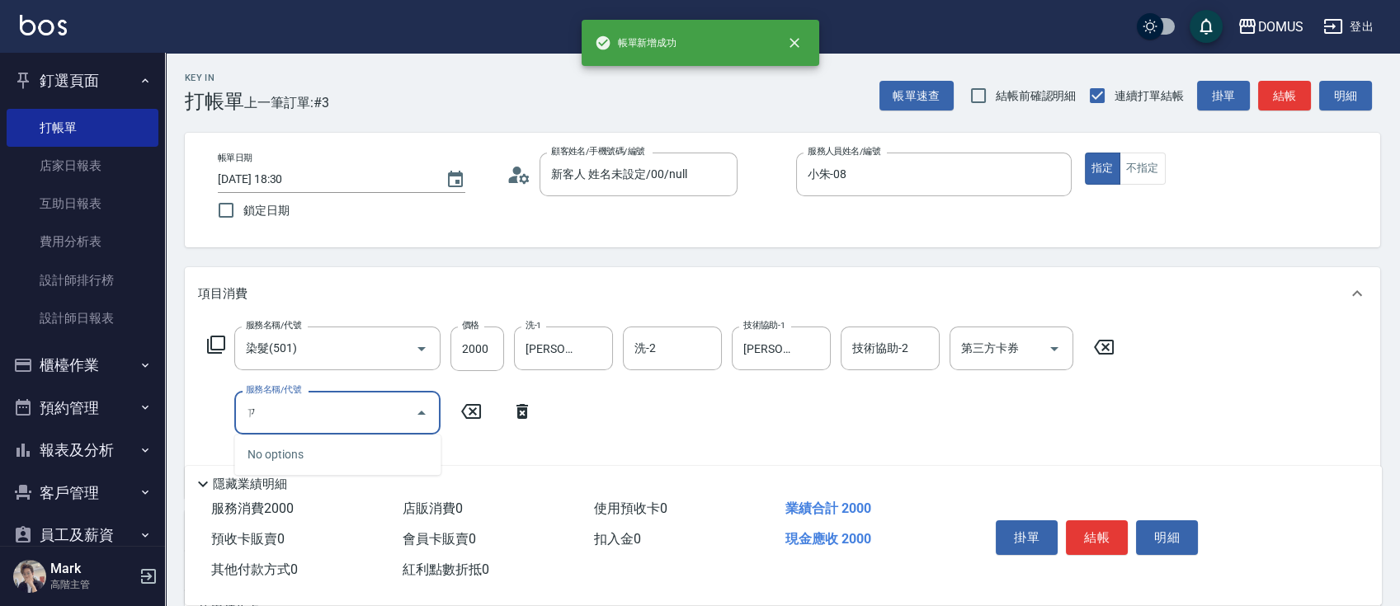
type input "自"
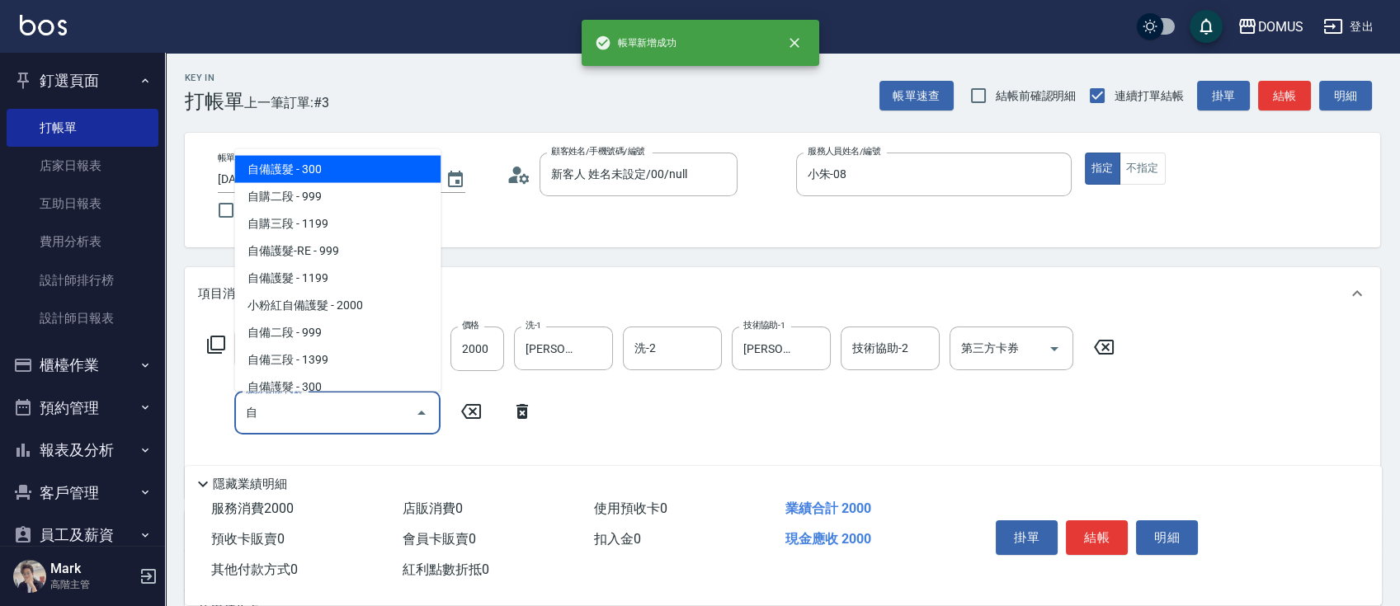
type input "230"
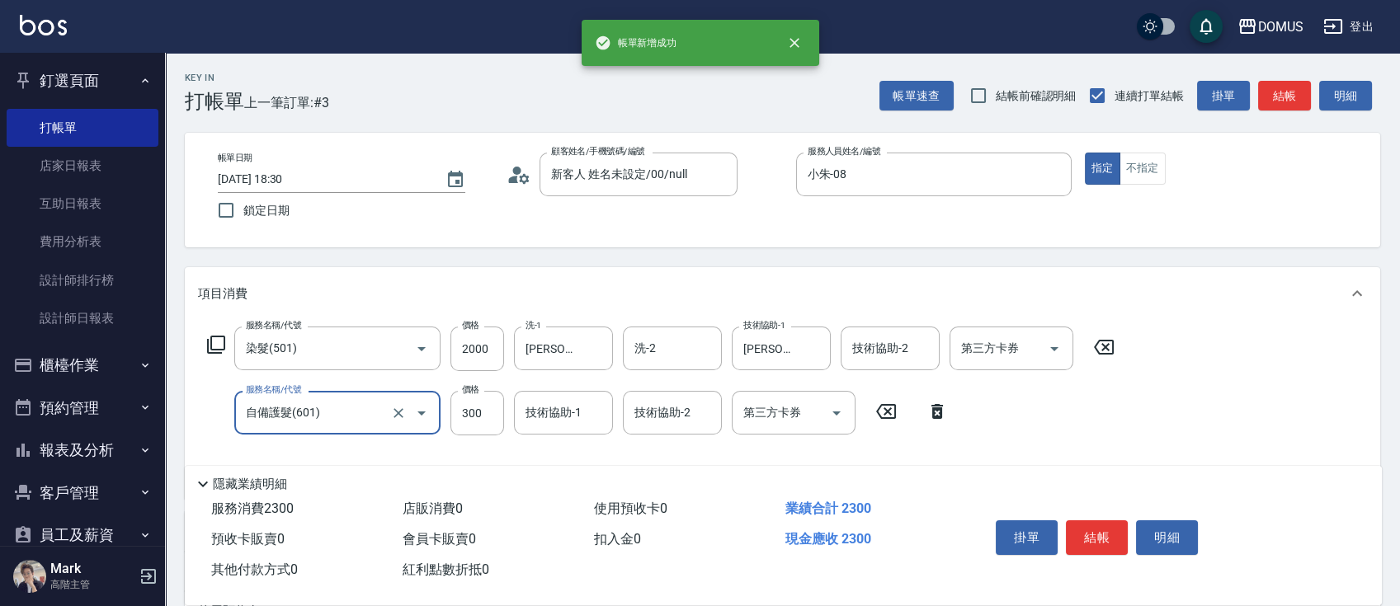
type input "自備護髮(601)"
type input "200"
type input "50"
type input "250"
type input "500"
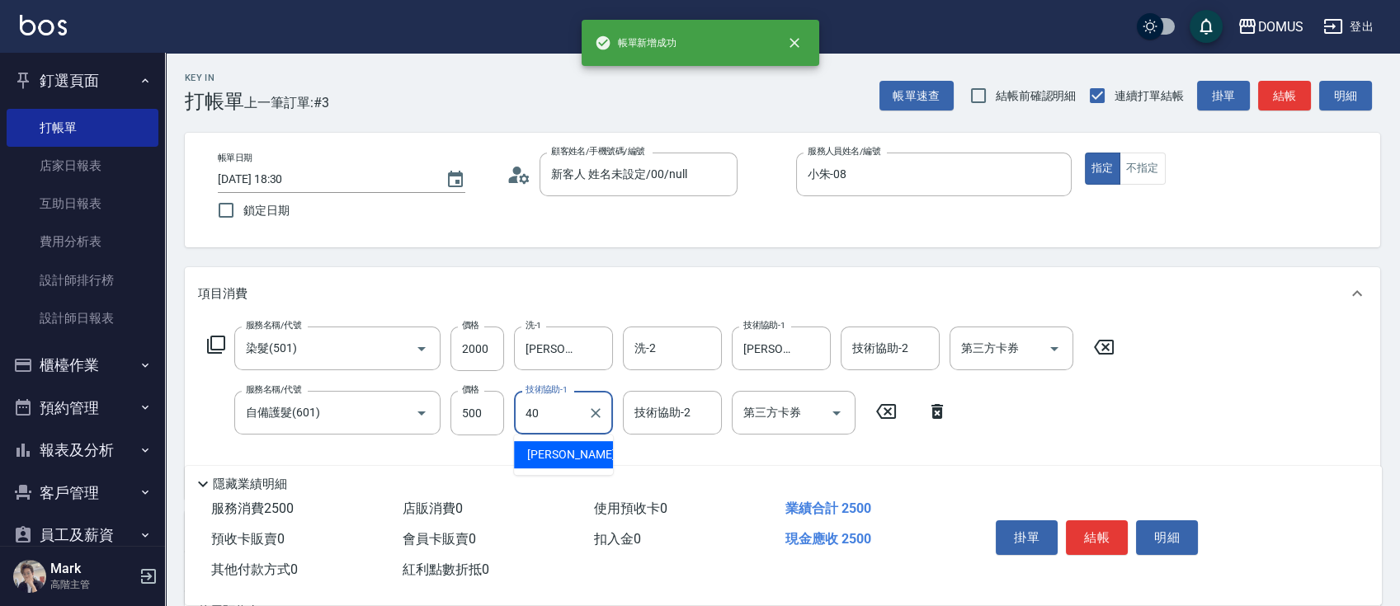
type input "[PERSON_NAME]-40"
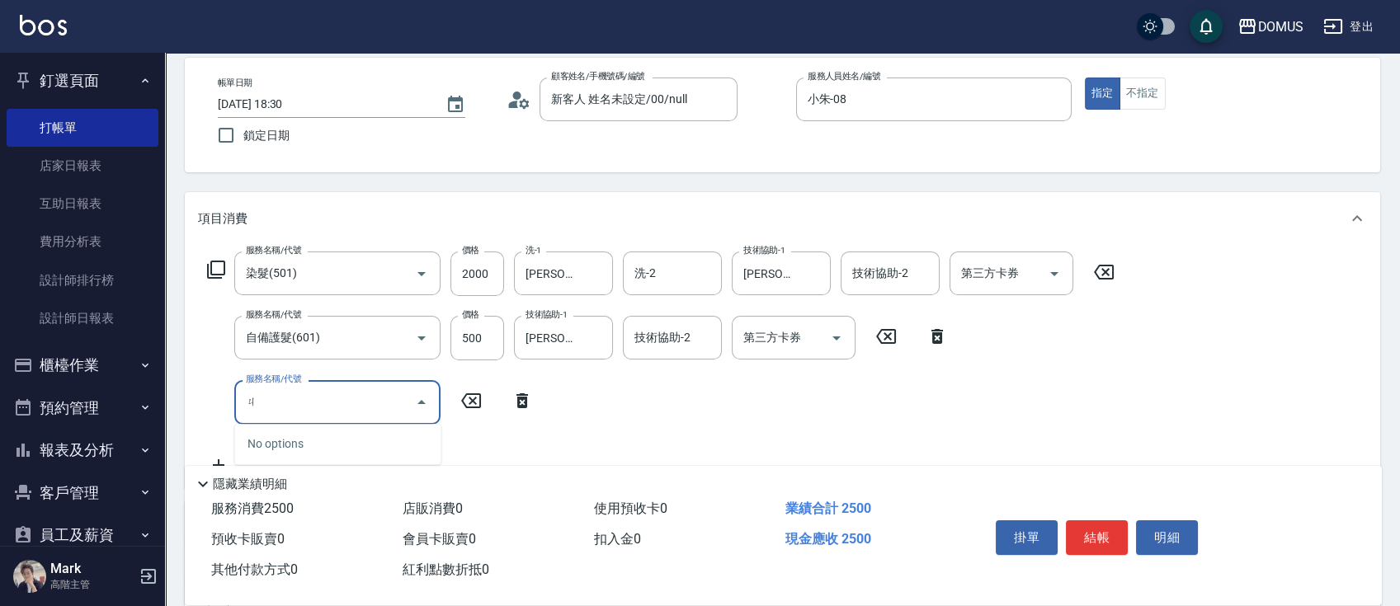
scroll to position [110, 0]
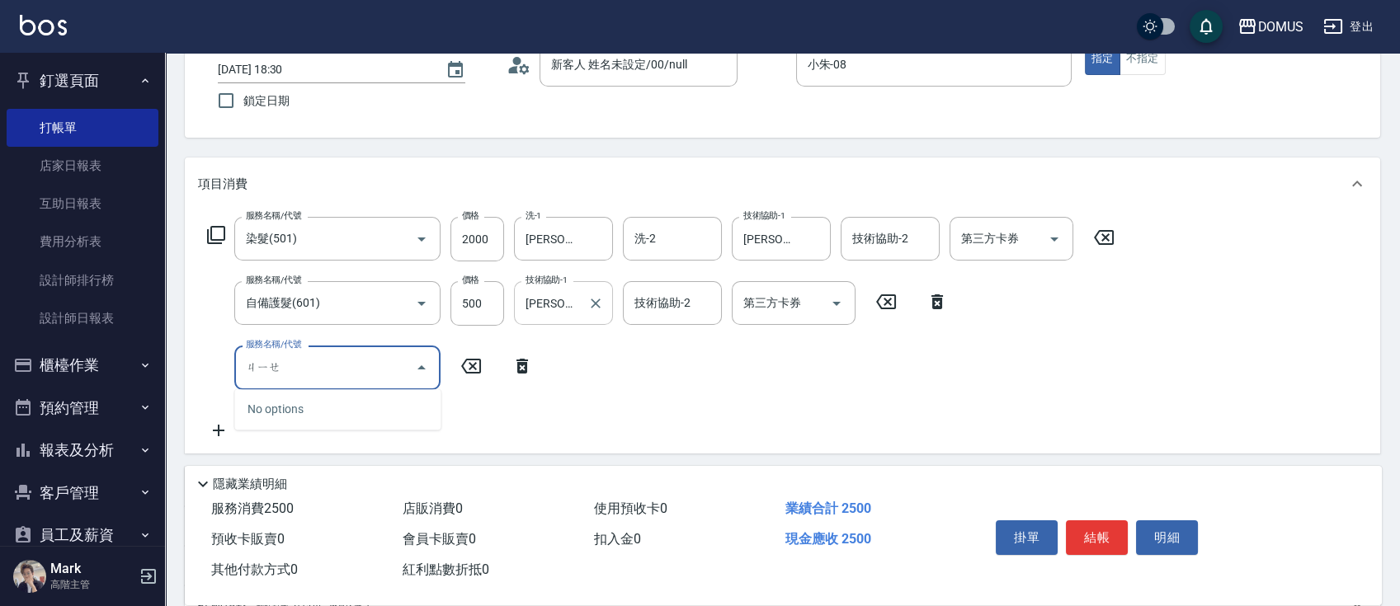
type input "接"
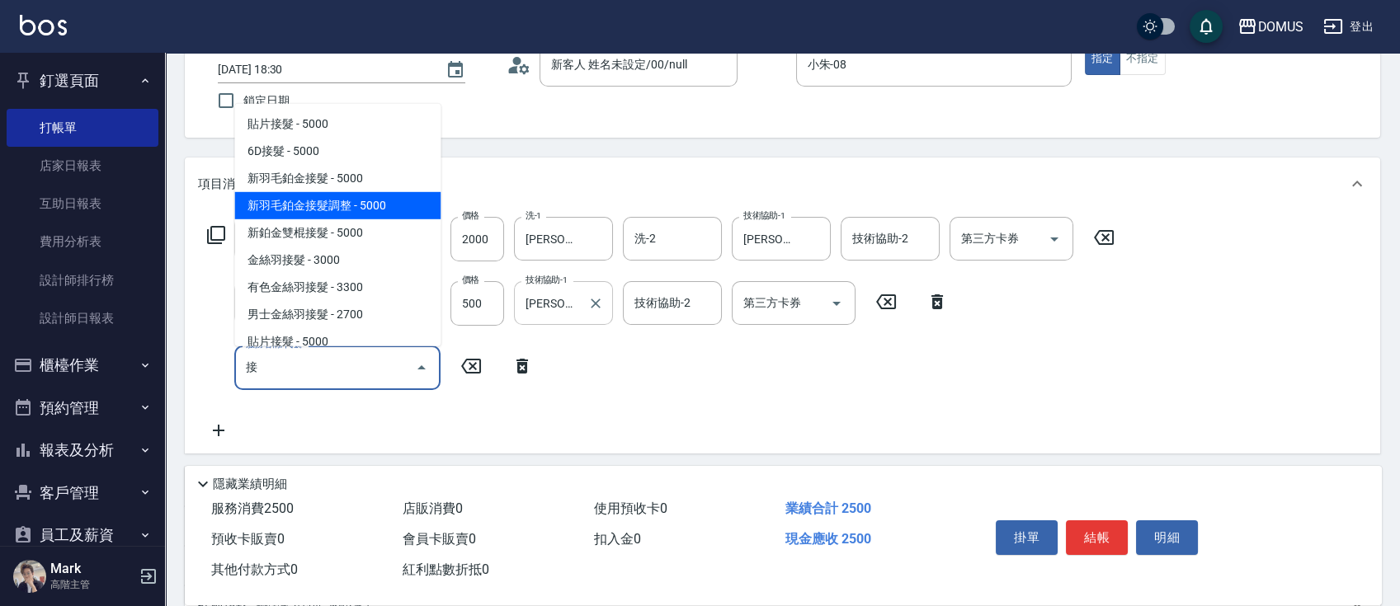
type input "750"
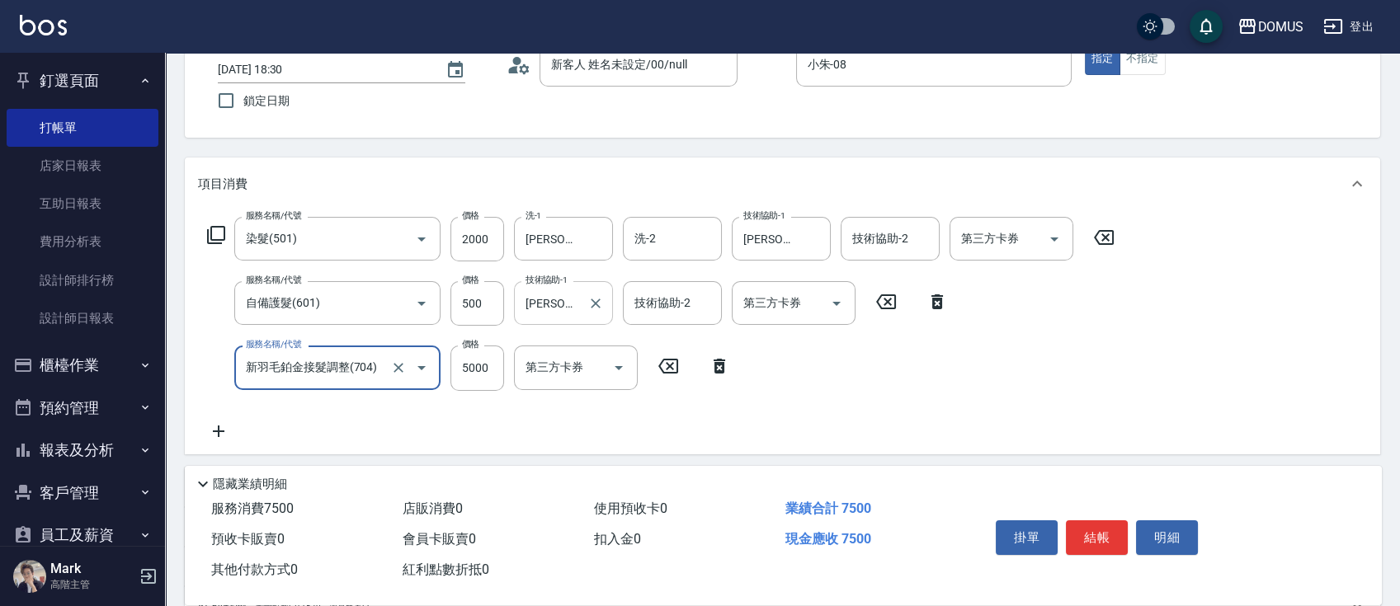
type input "新羽毛鉑金接髮調整(704)"
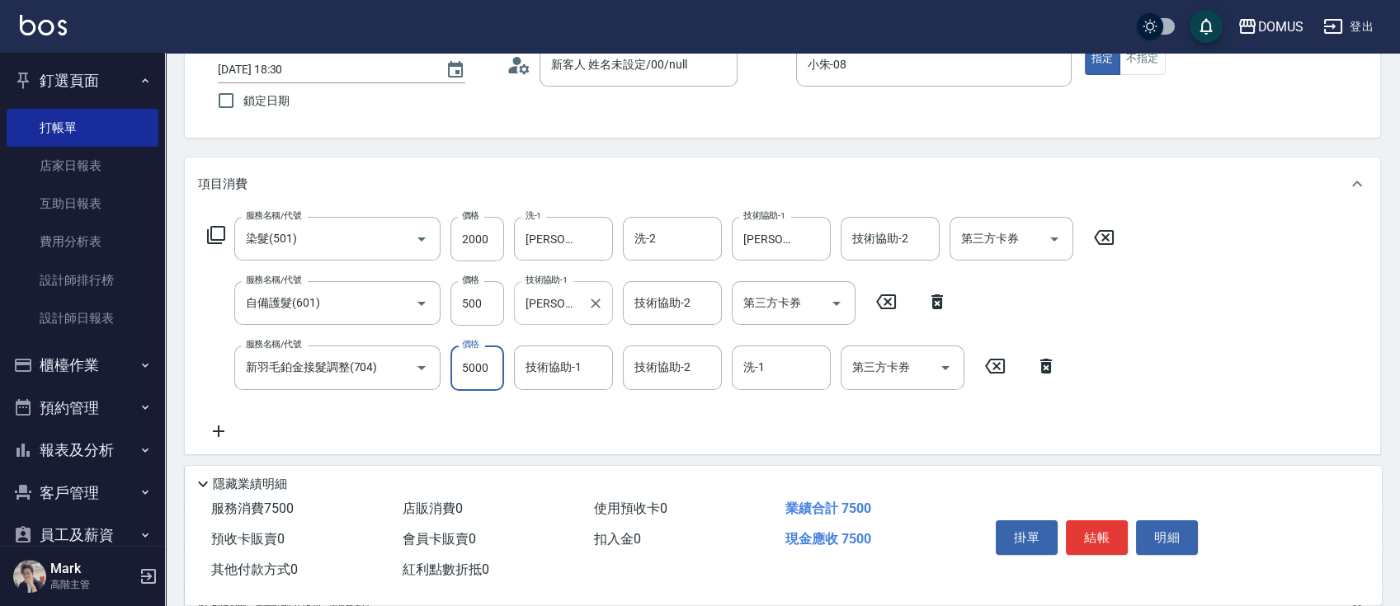
type input "250"
type input "45"
type input "290"
type input "450"
type input "700"
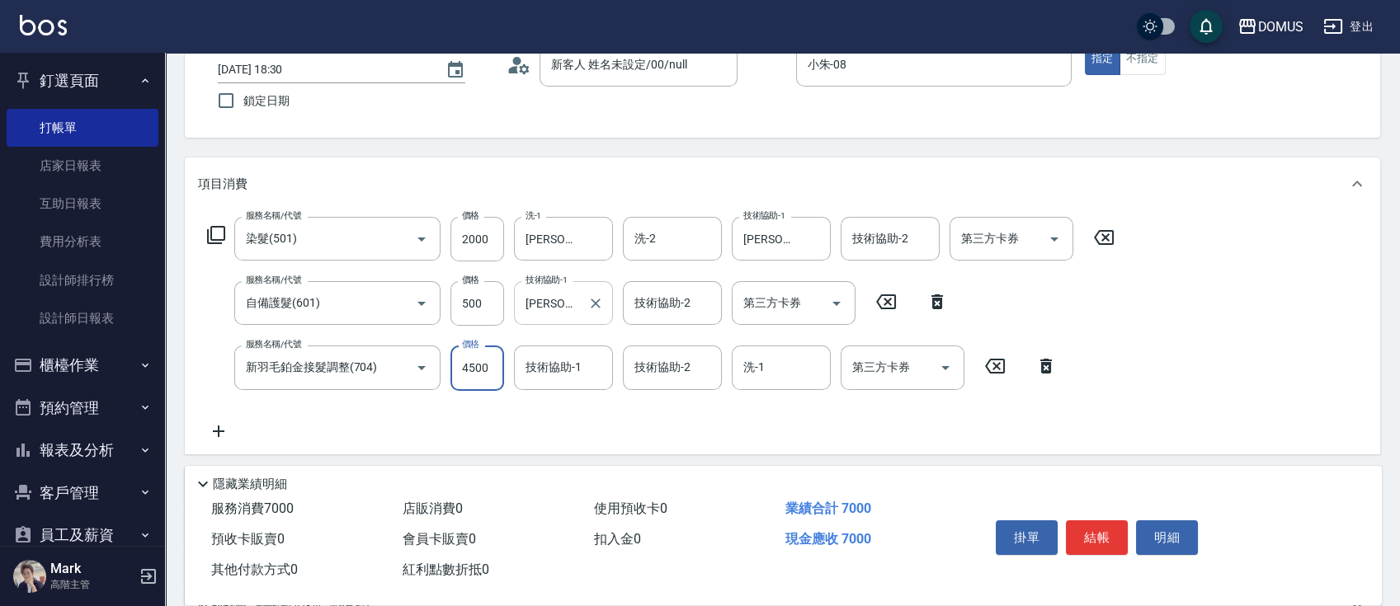
type input "4500"
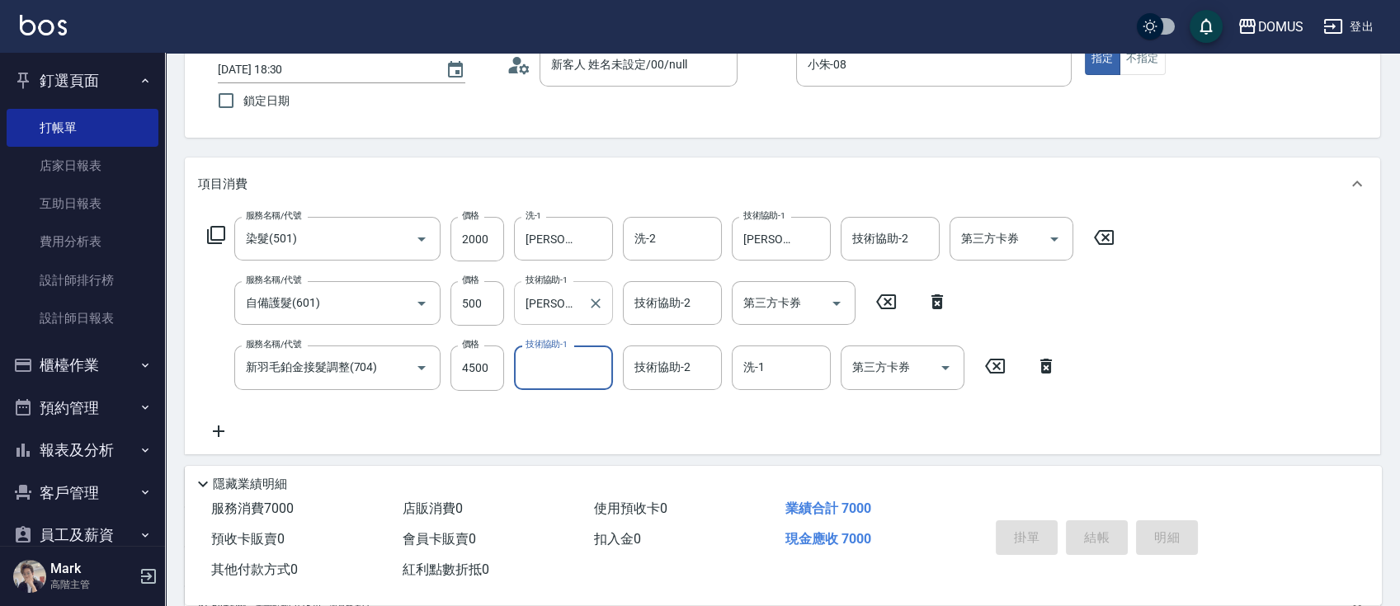
type input "[DATE] 18:31"
type input "0"
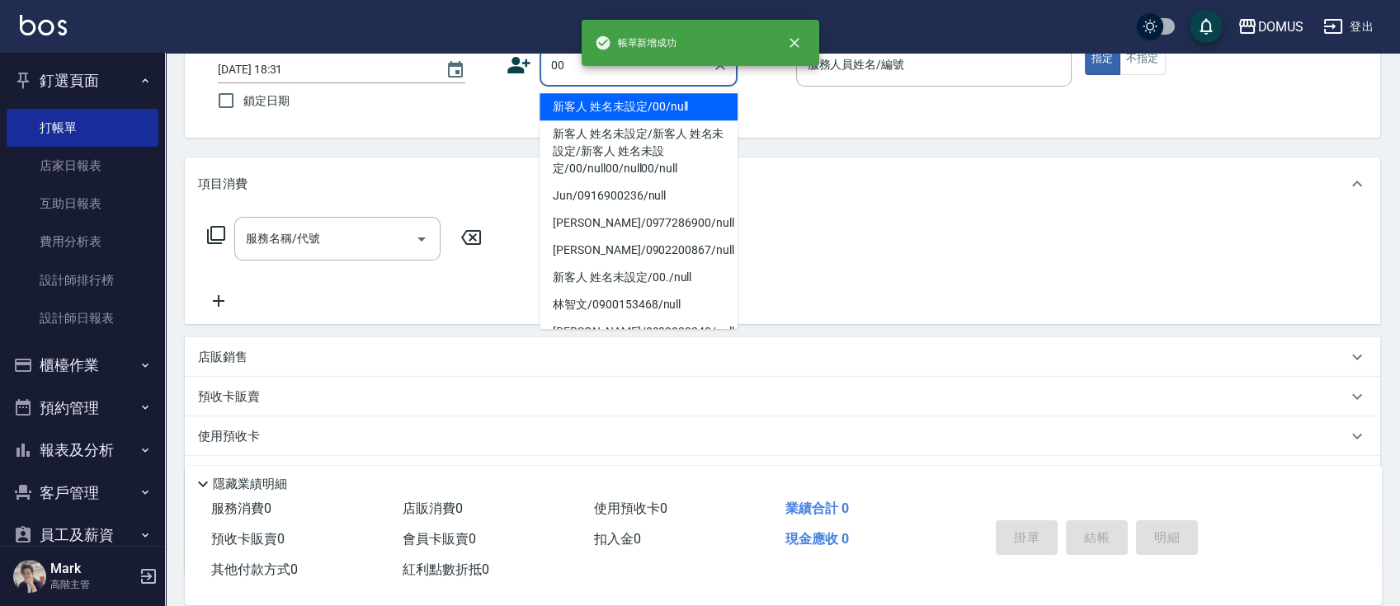
type input "新客人 姓名未設定/00/null"
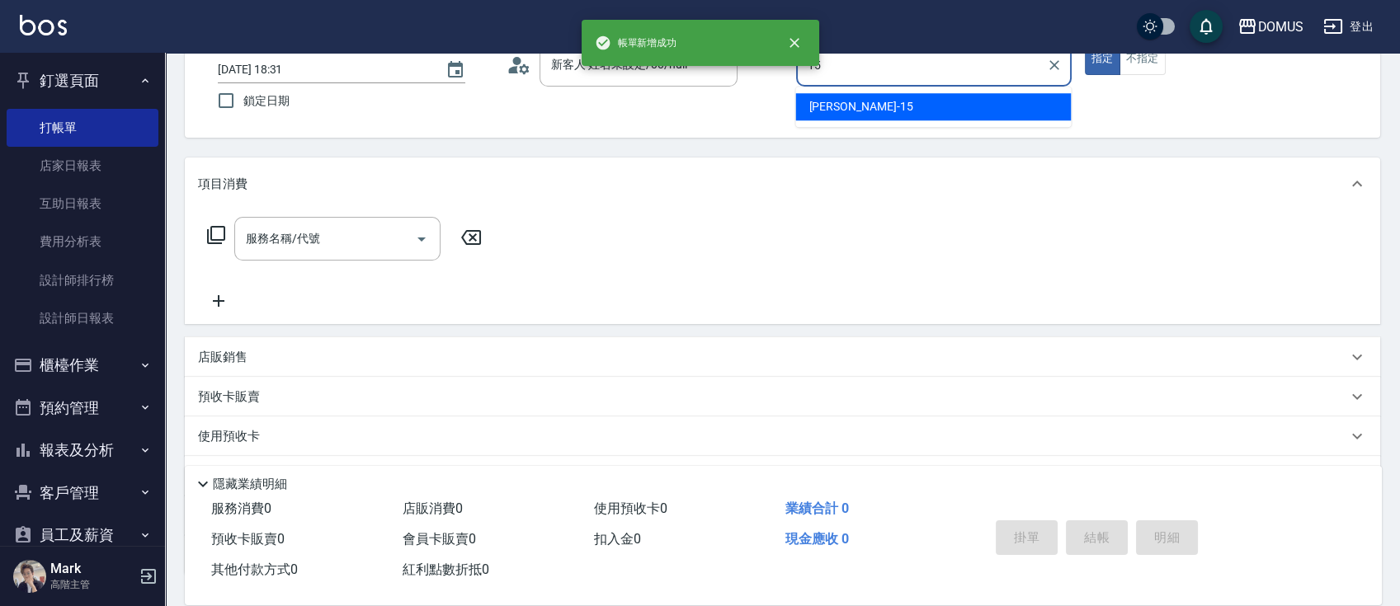
type input "[PERSON_NAME]-15"
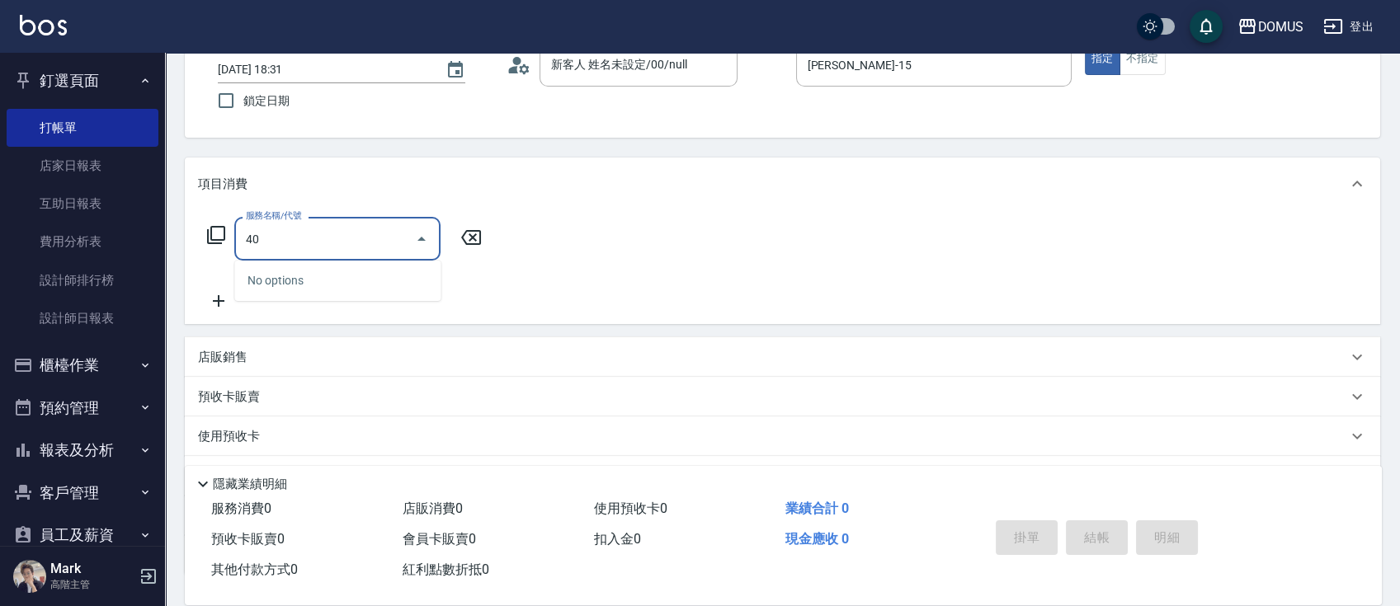
type input "401"
type input "20"
type input "剪髮(401)"
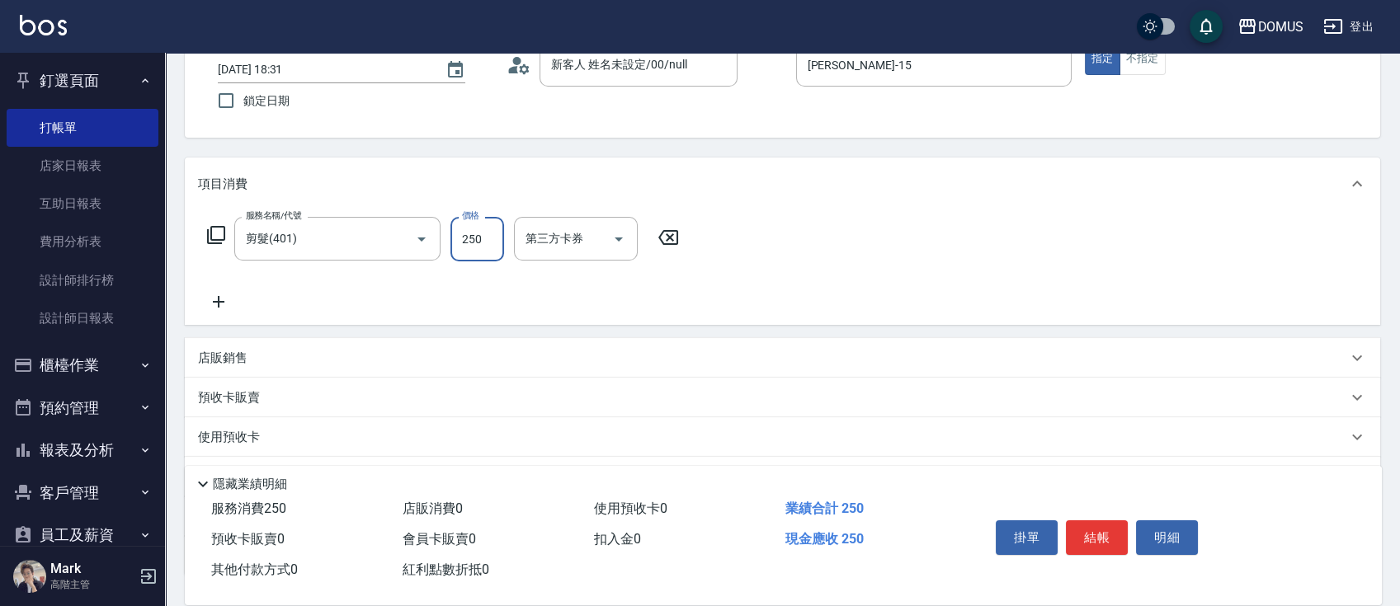
type input "0"
type input "60"
type input "600"
type input "0"
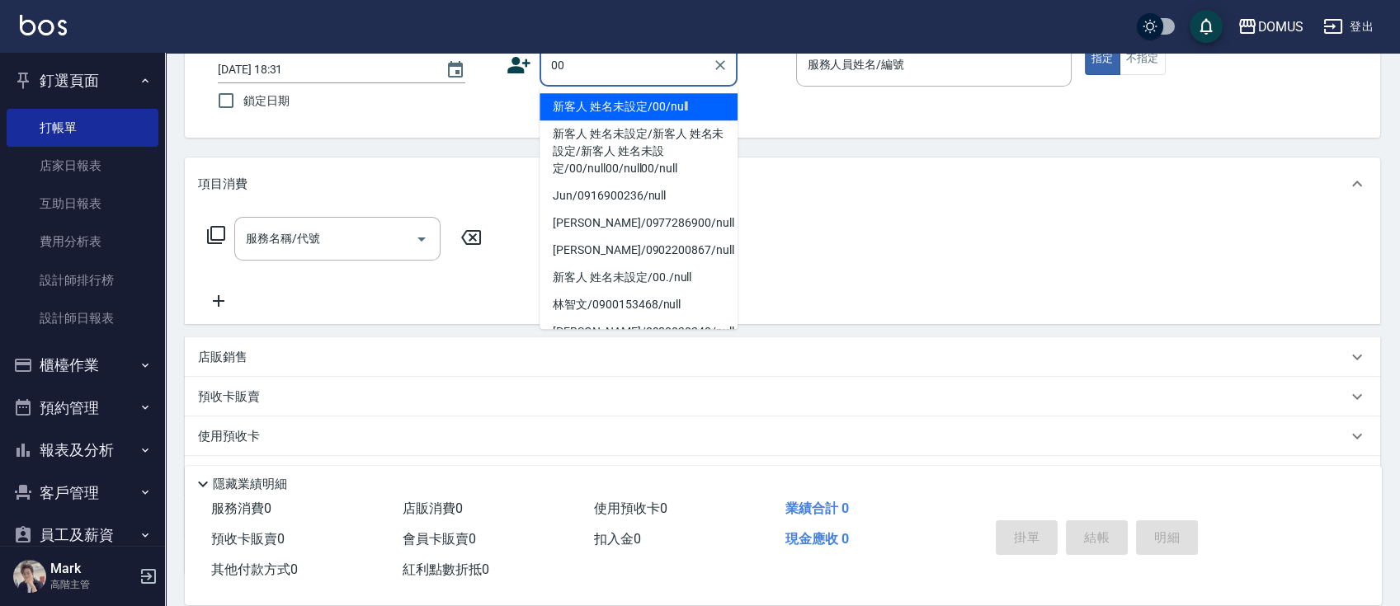
type input "新客人 姓名未設定/00/null"
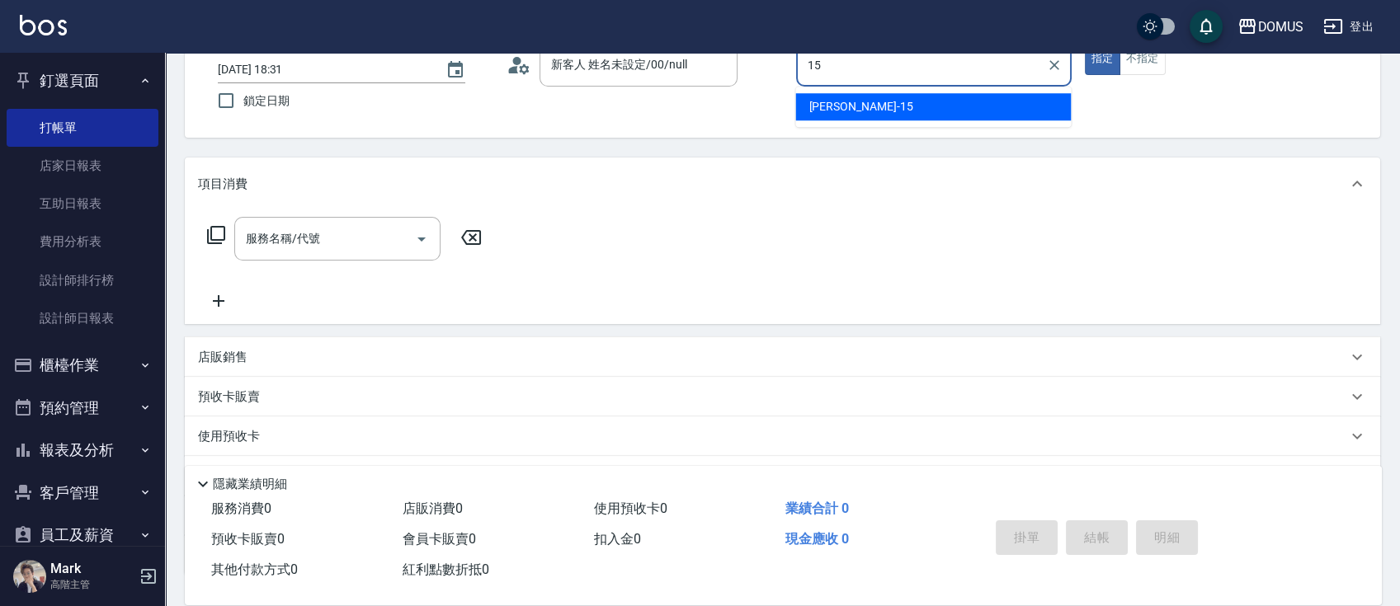
type input "[PERSON_NAME]-15"
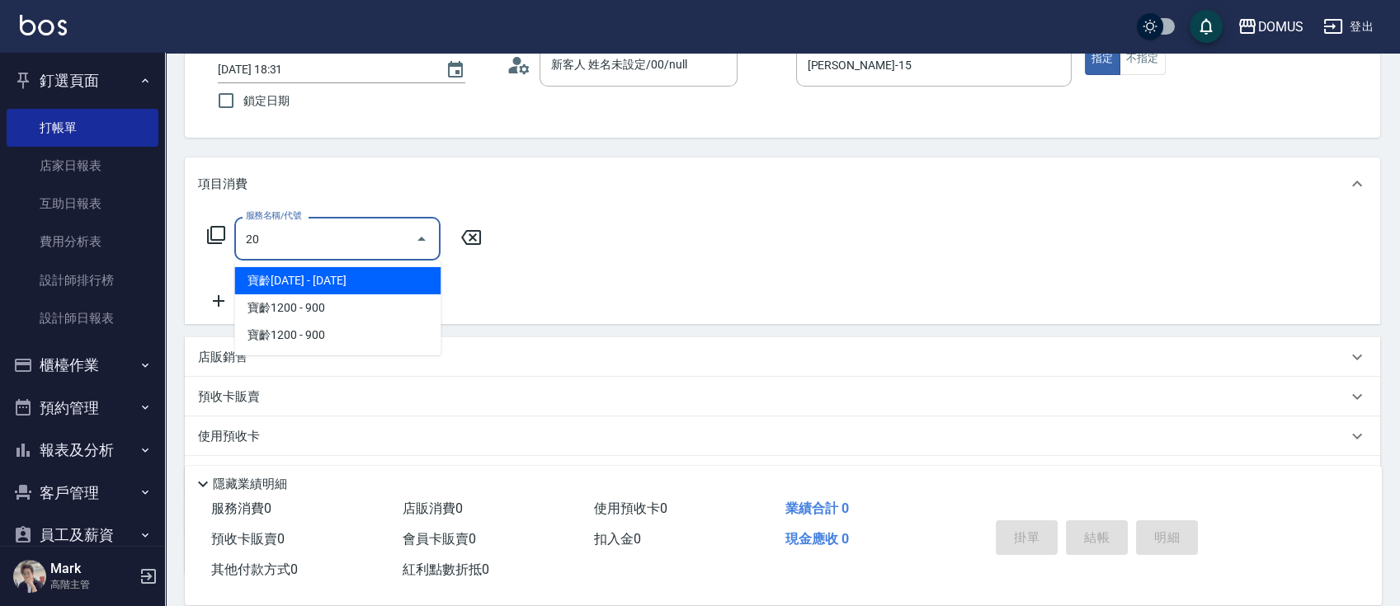
type input "201"
type input "20"
type input "洗髮(201)"
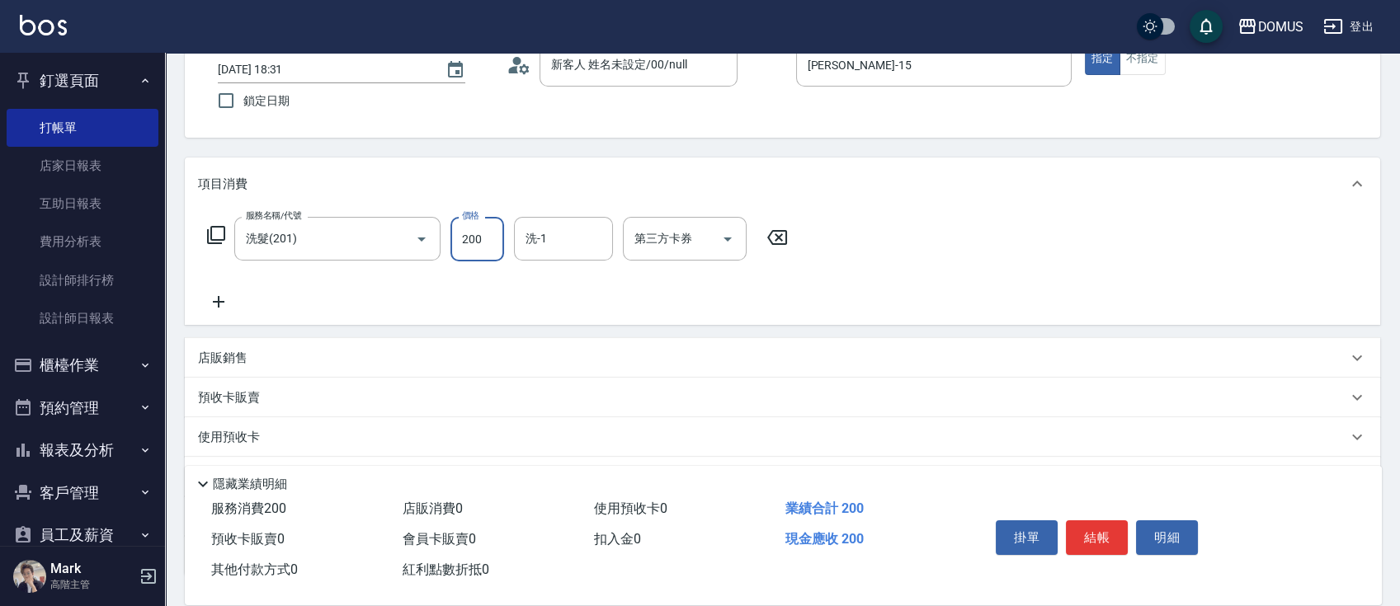
type input "0"
type input "30"
type input "300"
type input "林怡靜-37"
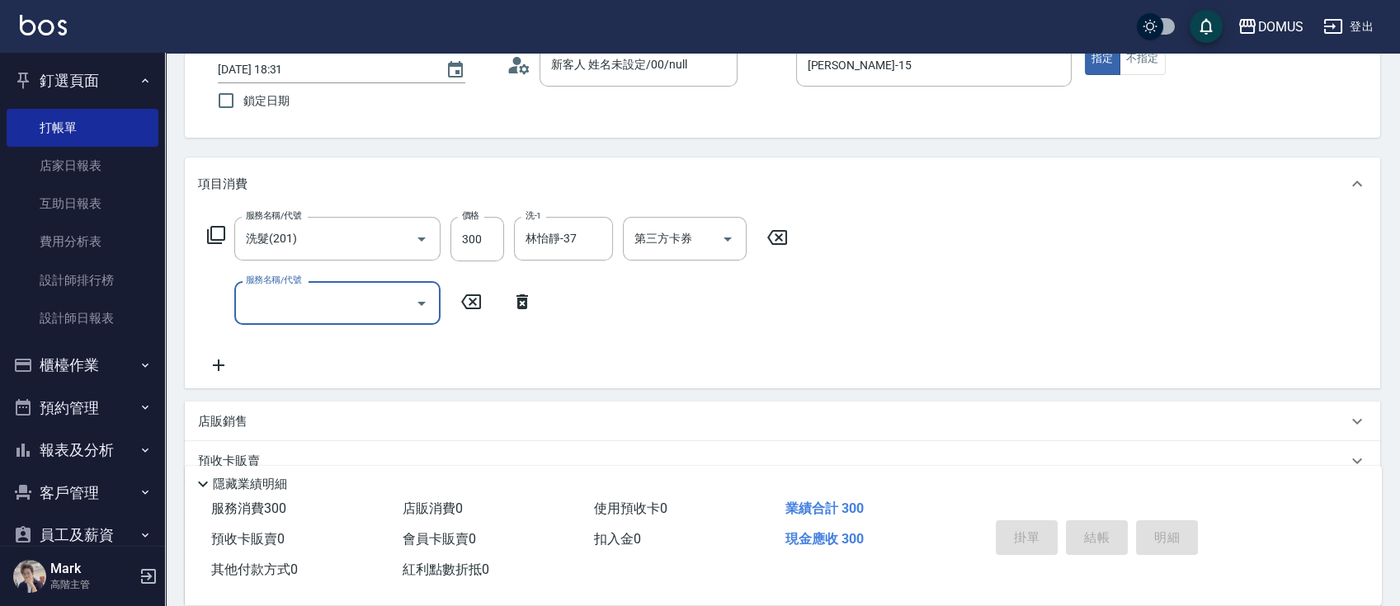
type input "0"
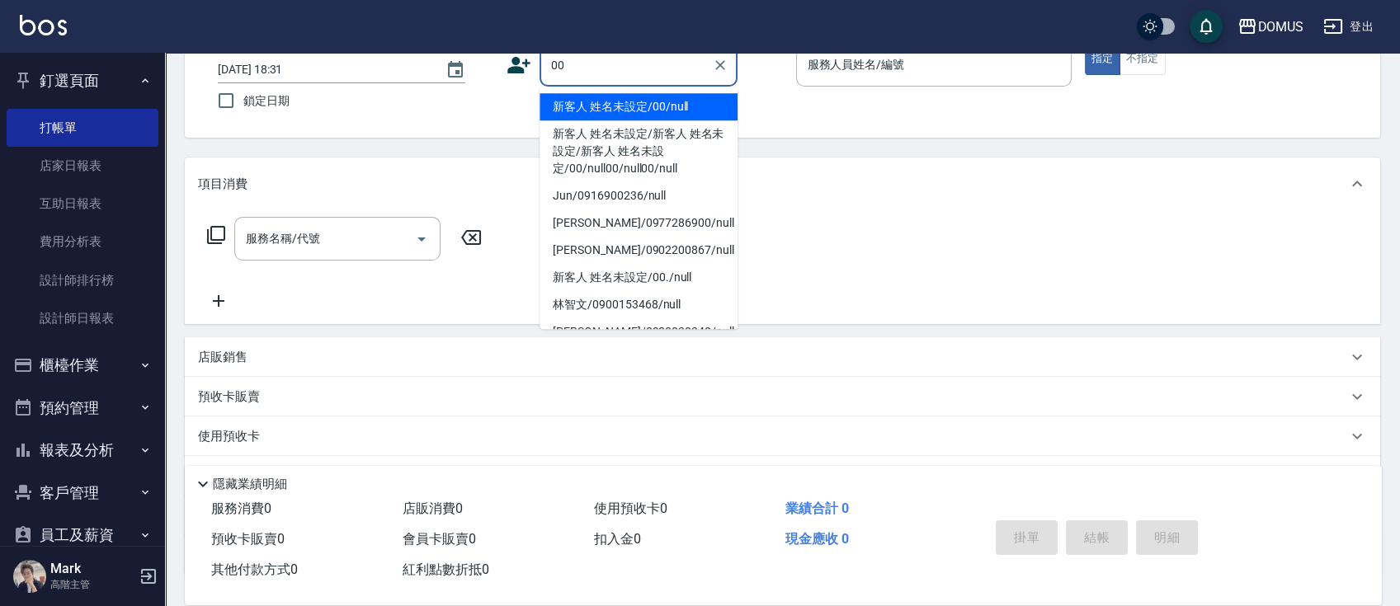
type input "新客人 姓名未設定/00/null"
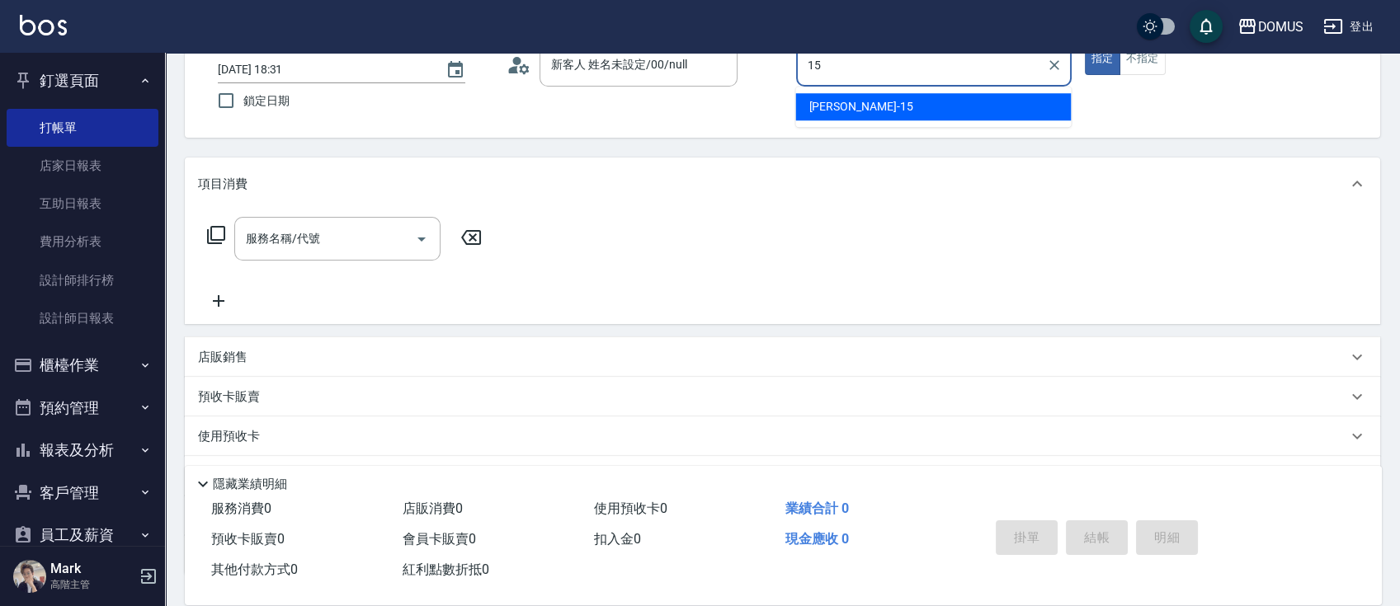
type input "[PERSON_NAME]-15"
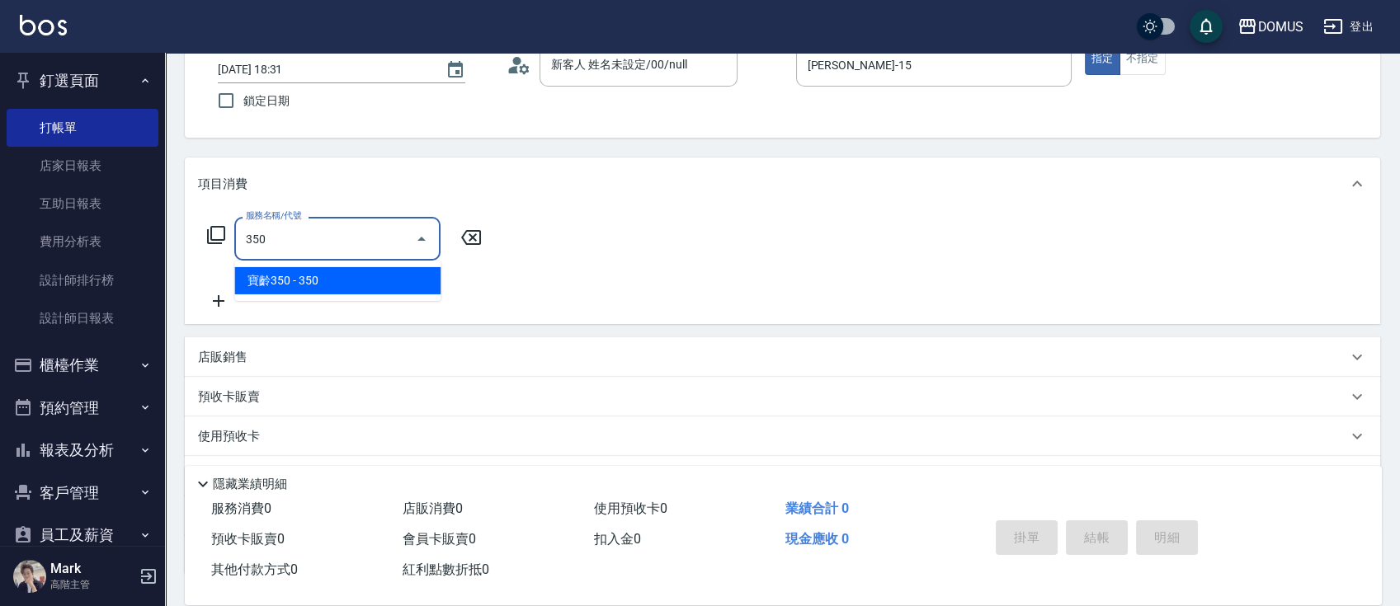
type input "寶齡350(1000)"
type input "30"
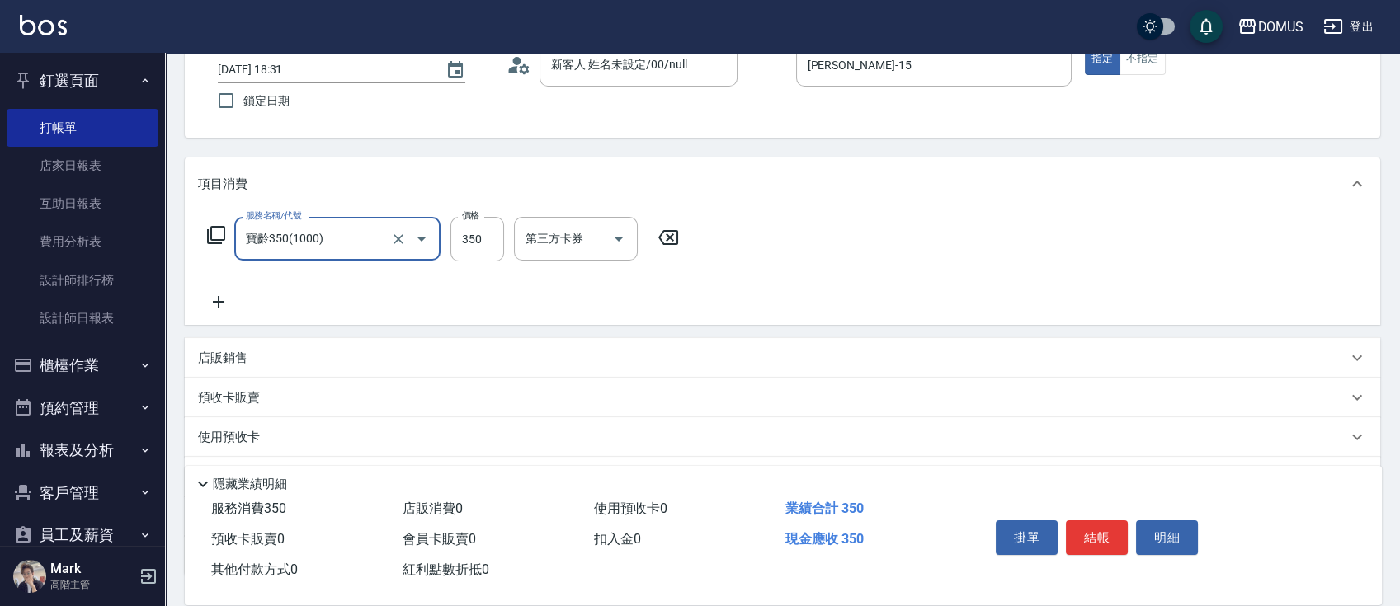
type input "寶齡350(1000)"
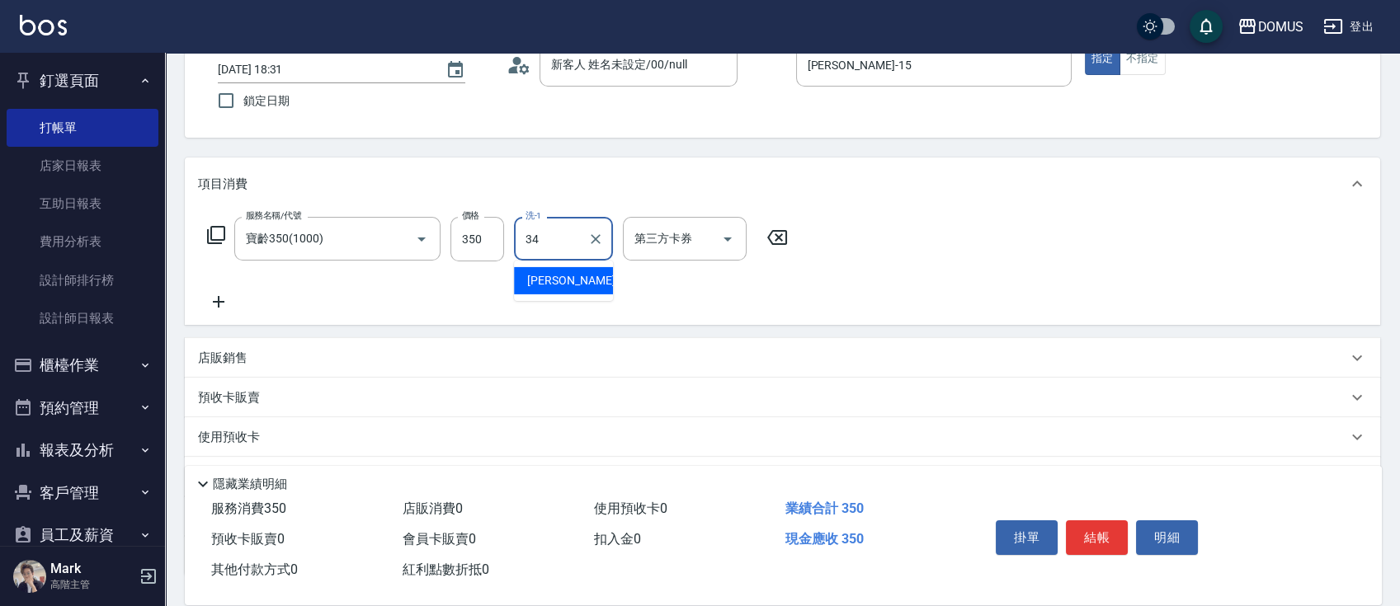
type input "Heidi-34"
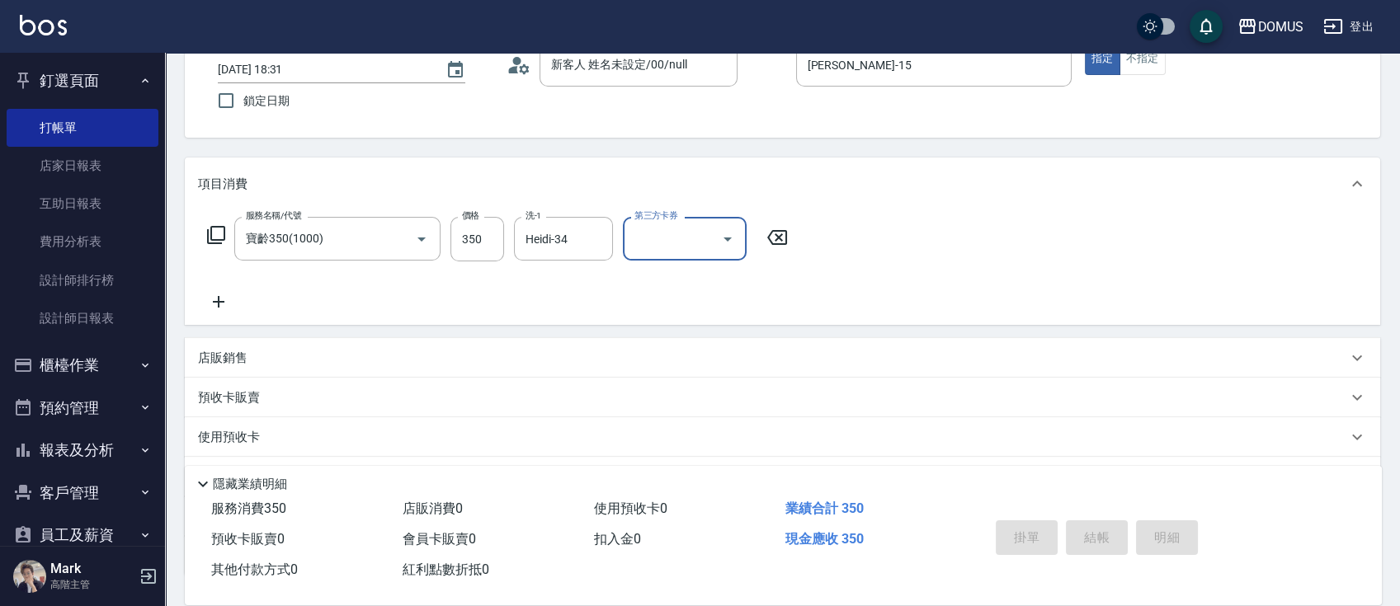
type input "0"
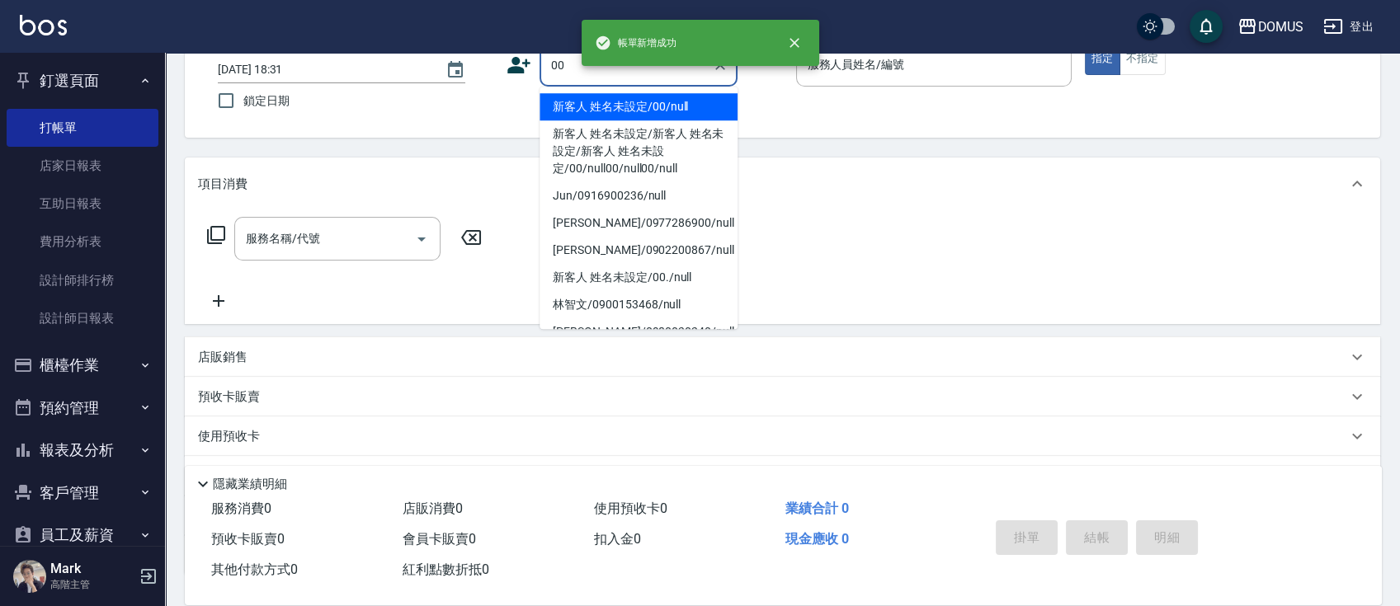
type input "新客人 姓名未設定/00/null"
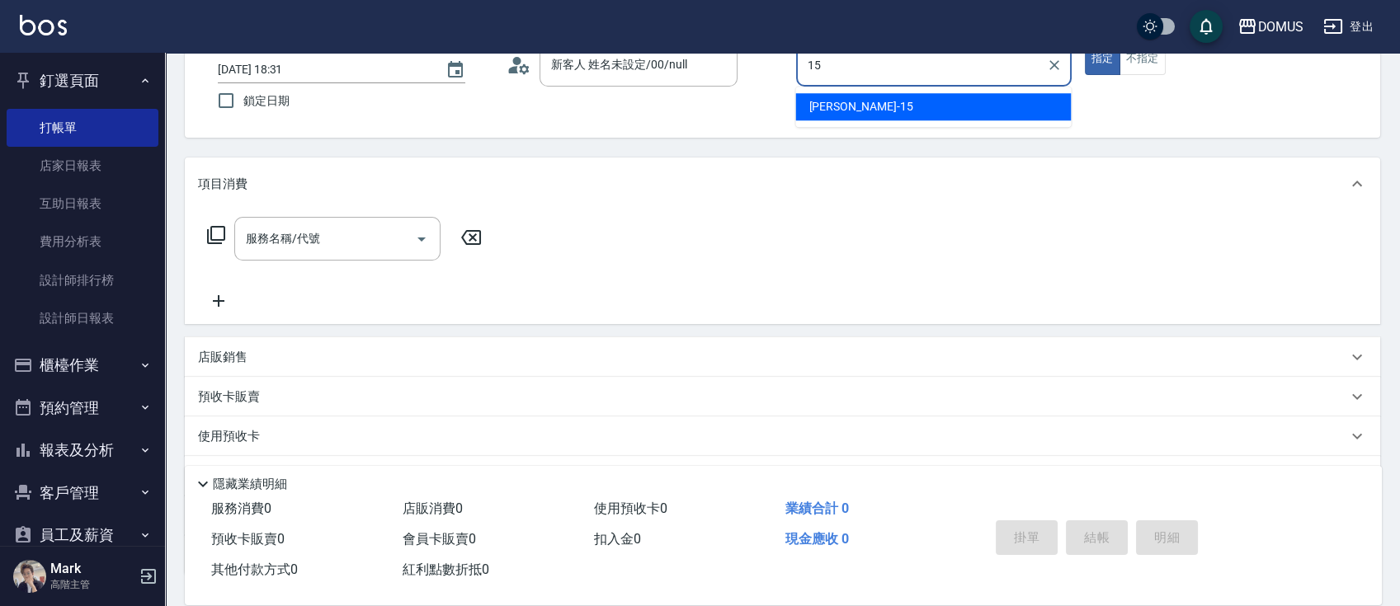
type input "[PERSON_NAME]-15"
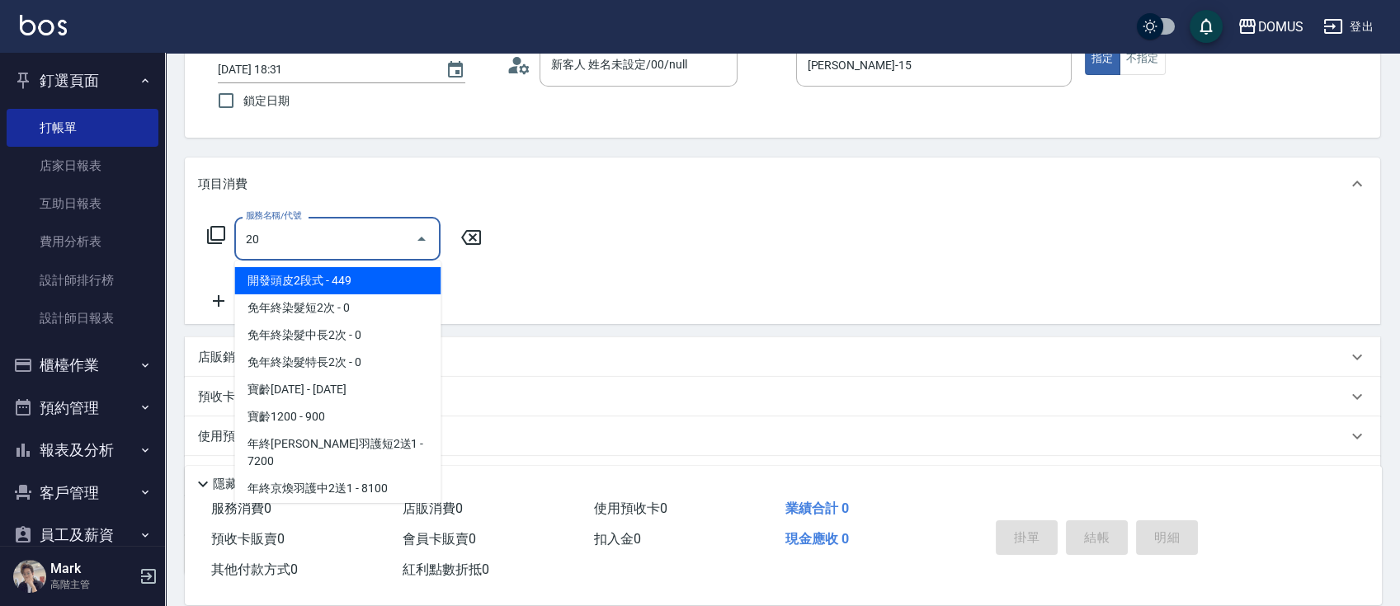
type input "201"
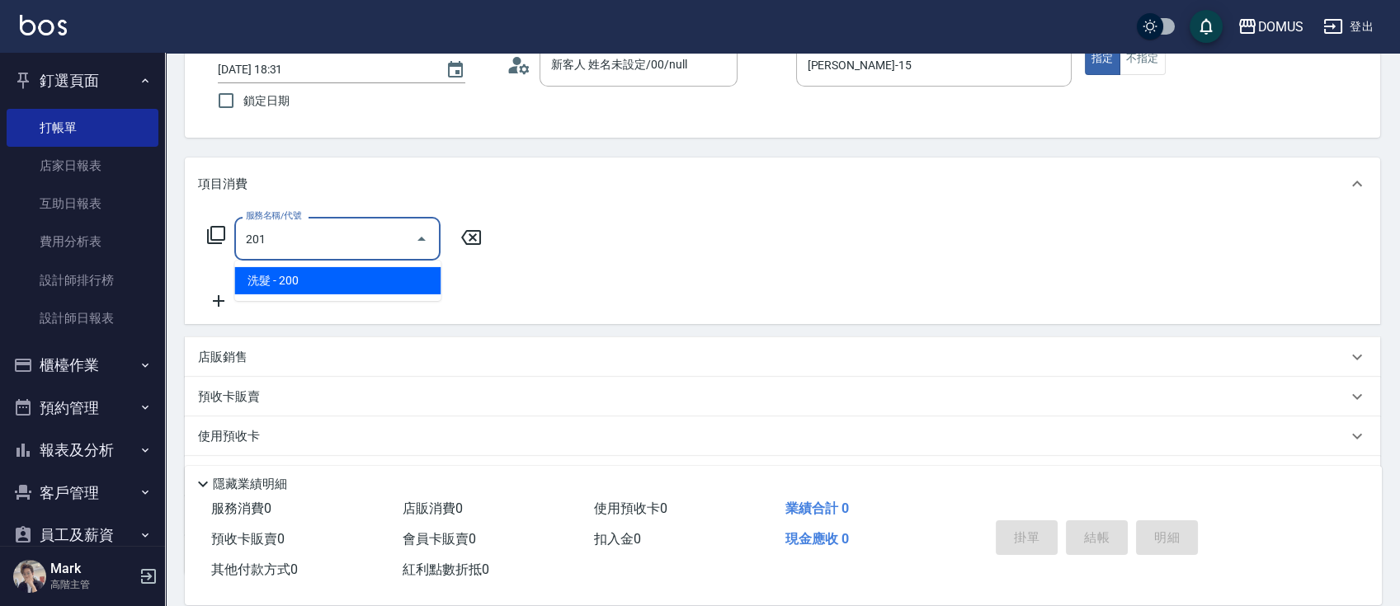
type input "20"
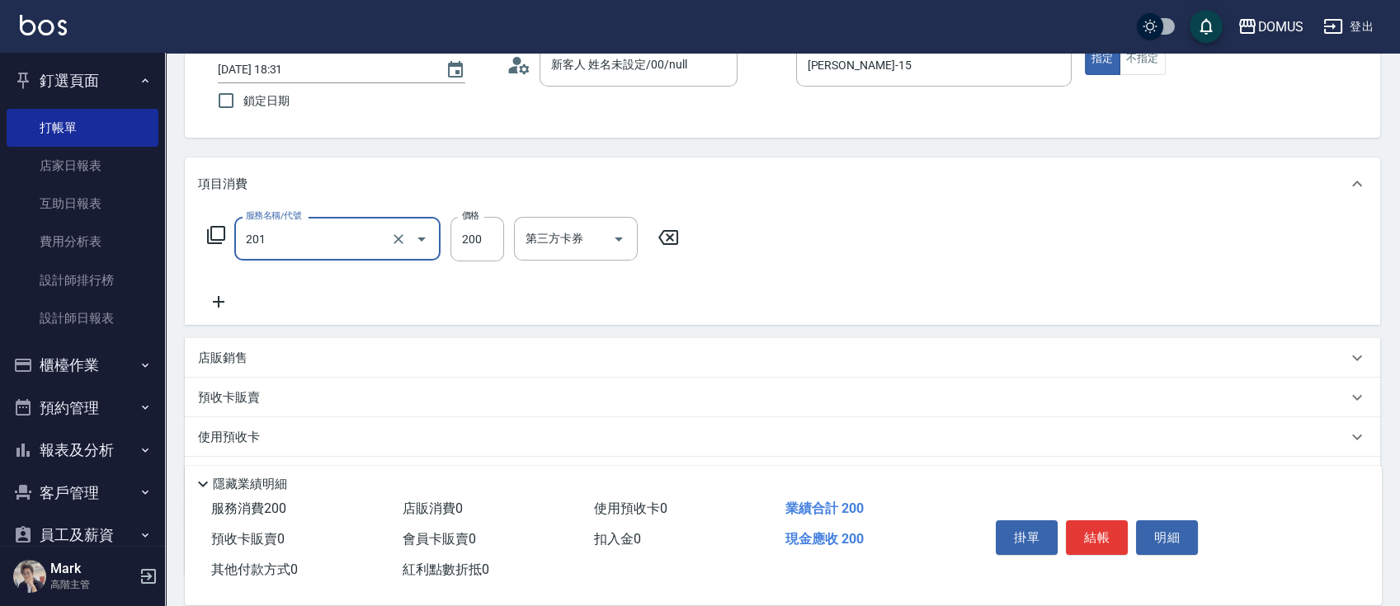
type input "洗髮(201)"
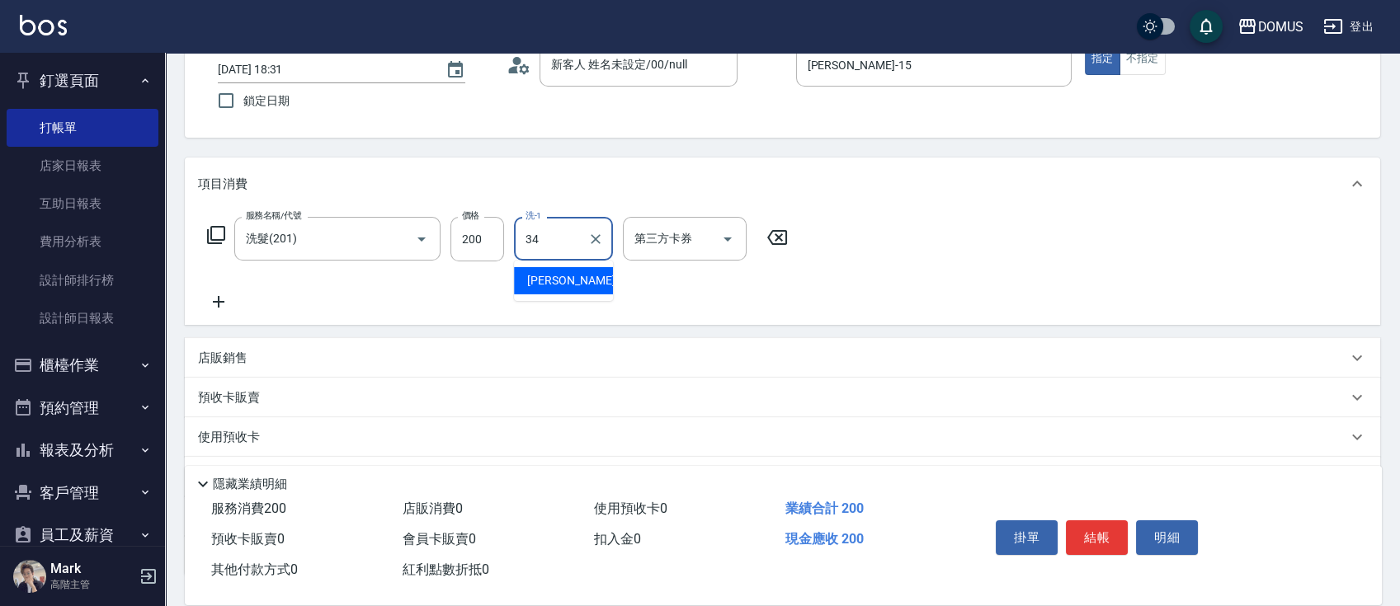
type input "Heidi-34"
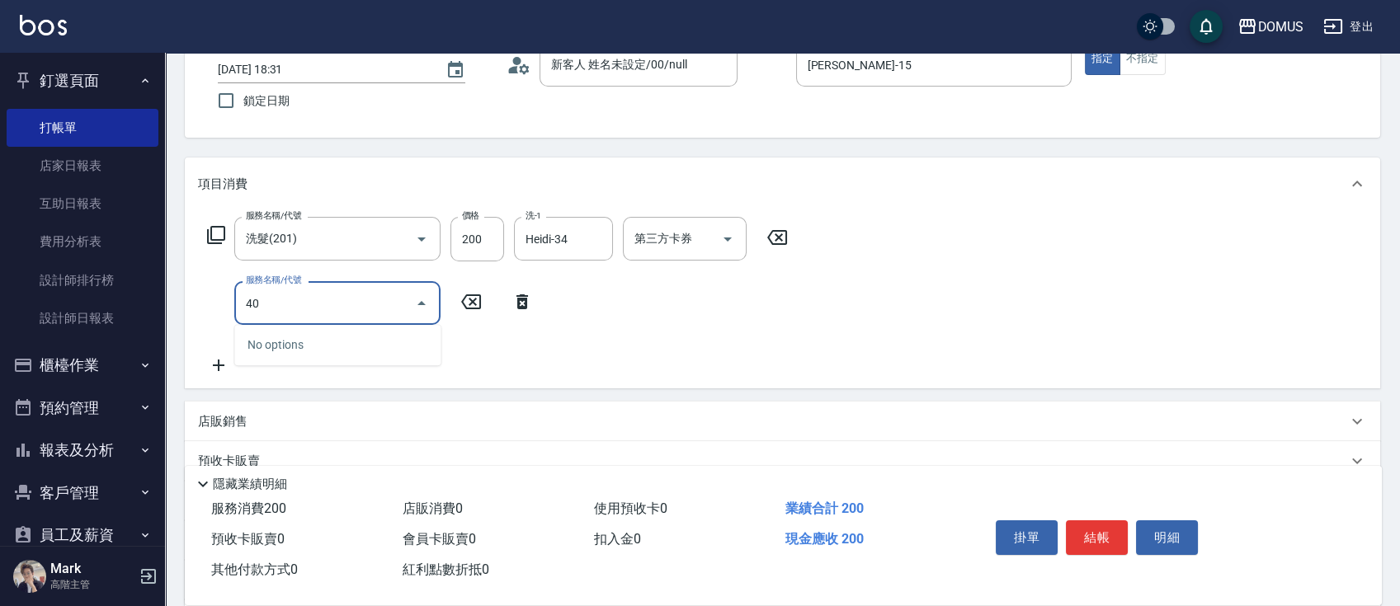
type input "401"
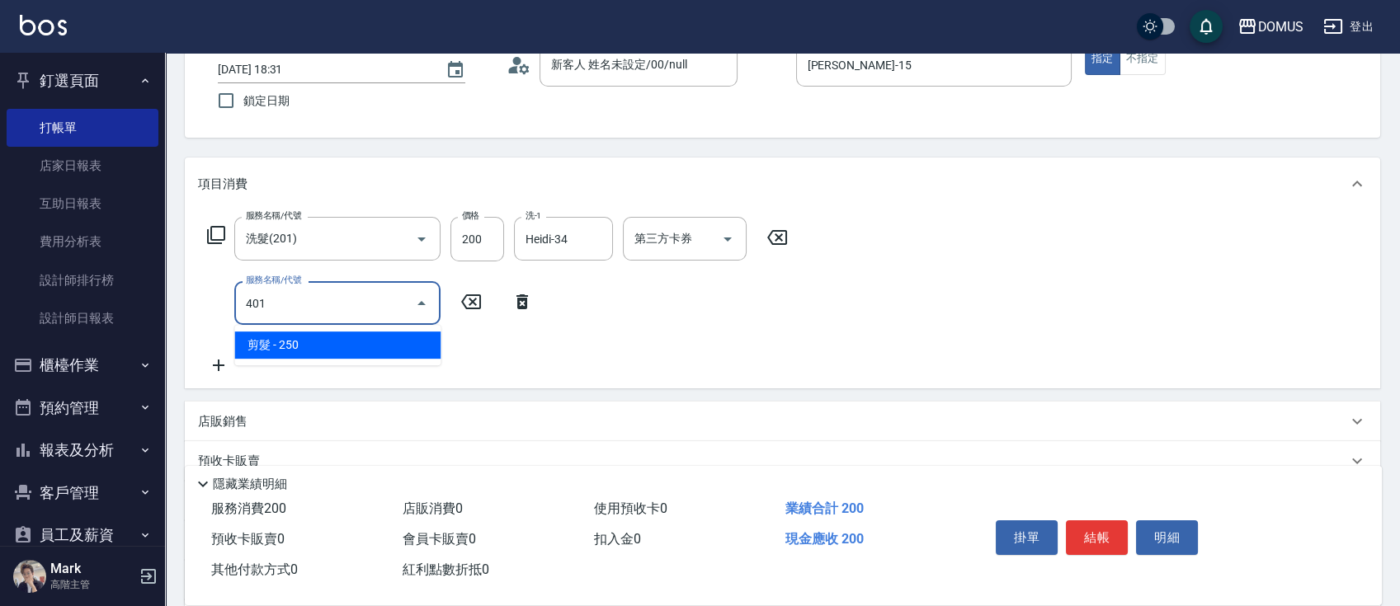
type input "40"
type input "剪髮(401)"
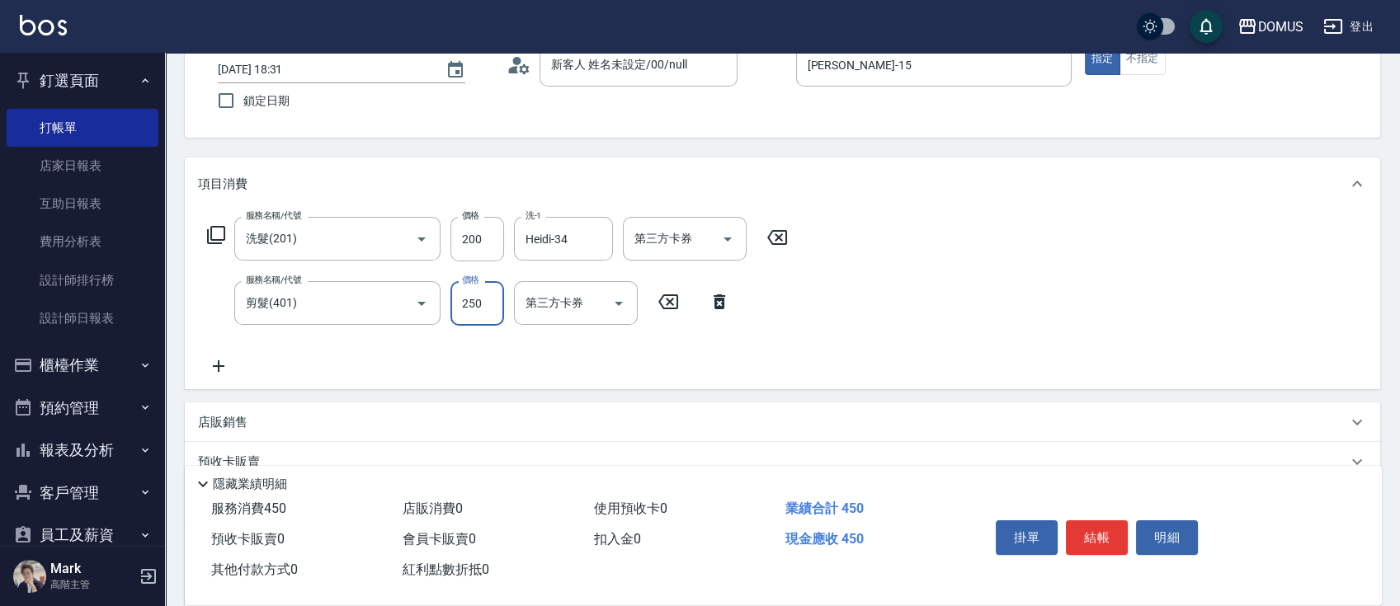
type input "20"
type input "40"
type input "60"
type input "400"
type input "0"
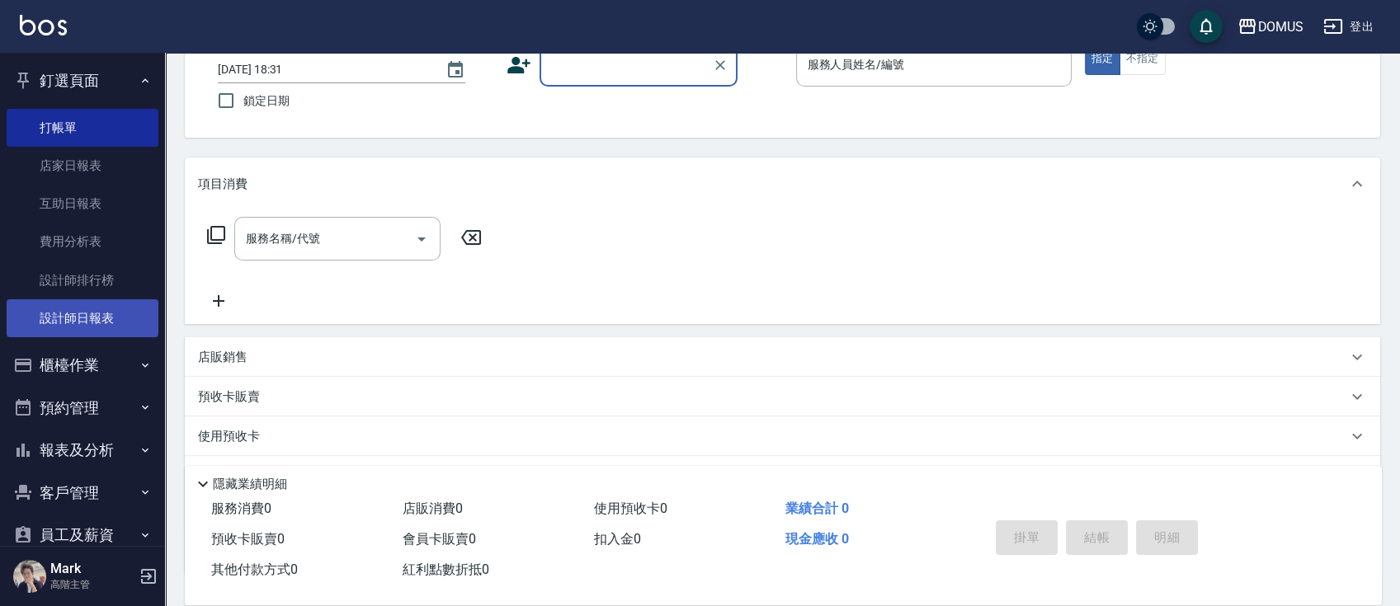
click at [89, 318] on link "設計師日報表" at bounding box center [83, 318] width 152 height 38
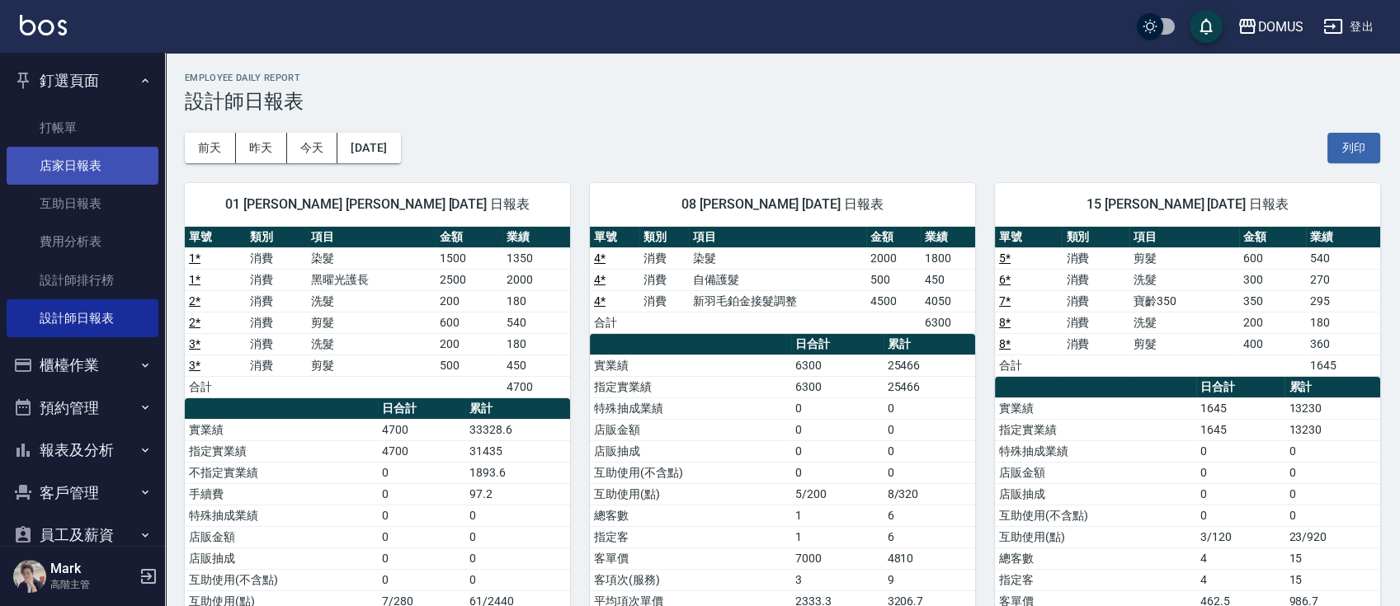
click at [60, 167] on link "店家日報表" at bounding box center [83, 166] width 152 height 38
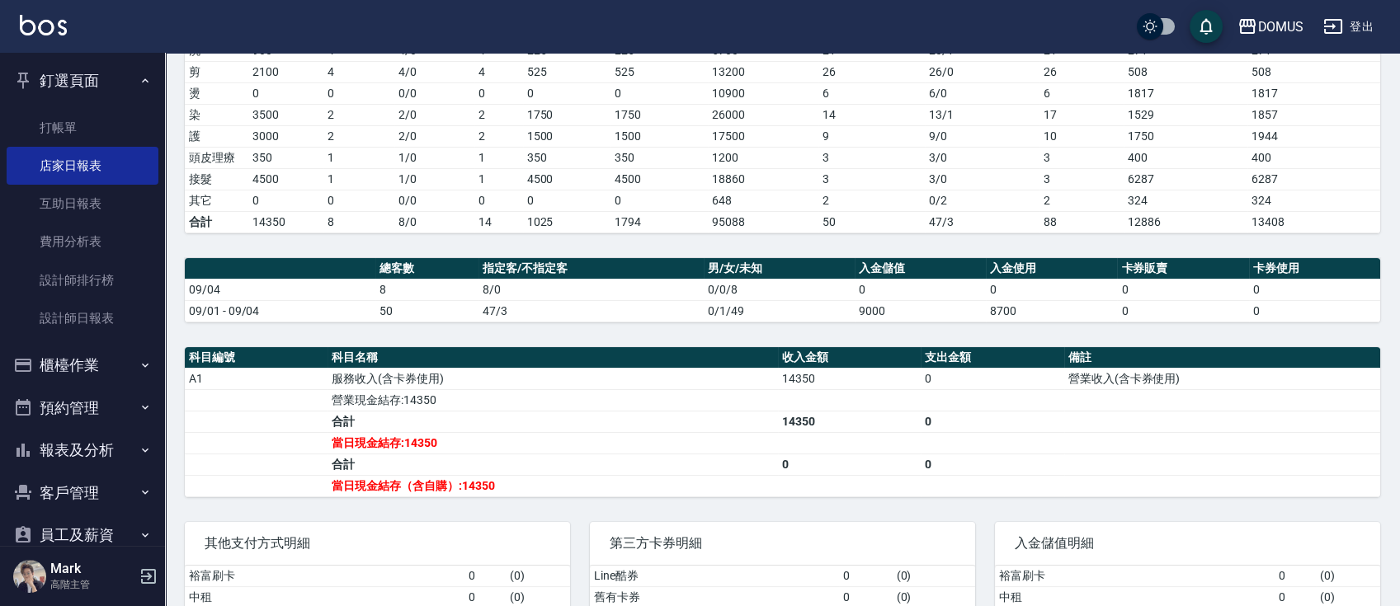
scroll to position [459, 0]
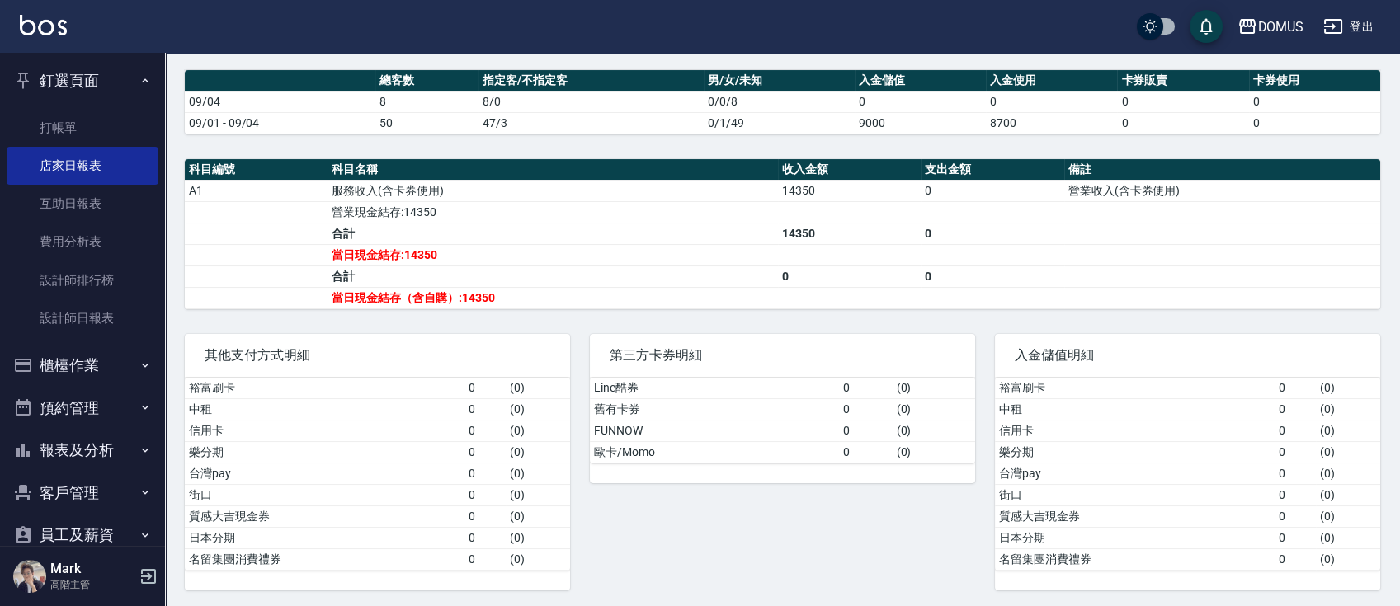
click at [125, 80] on button "釘選頁面" at bounding box center [83, 80] width 152 height 43
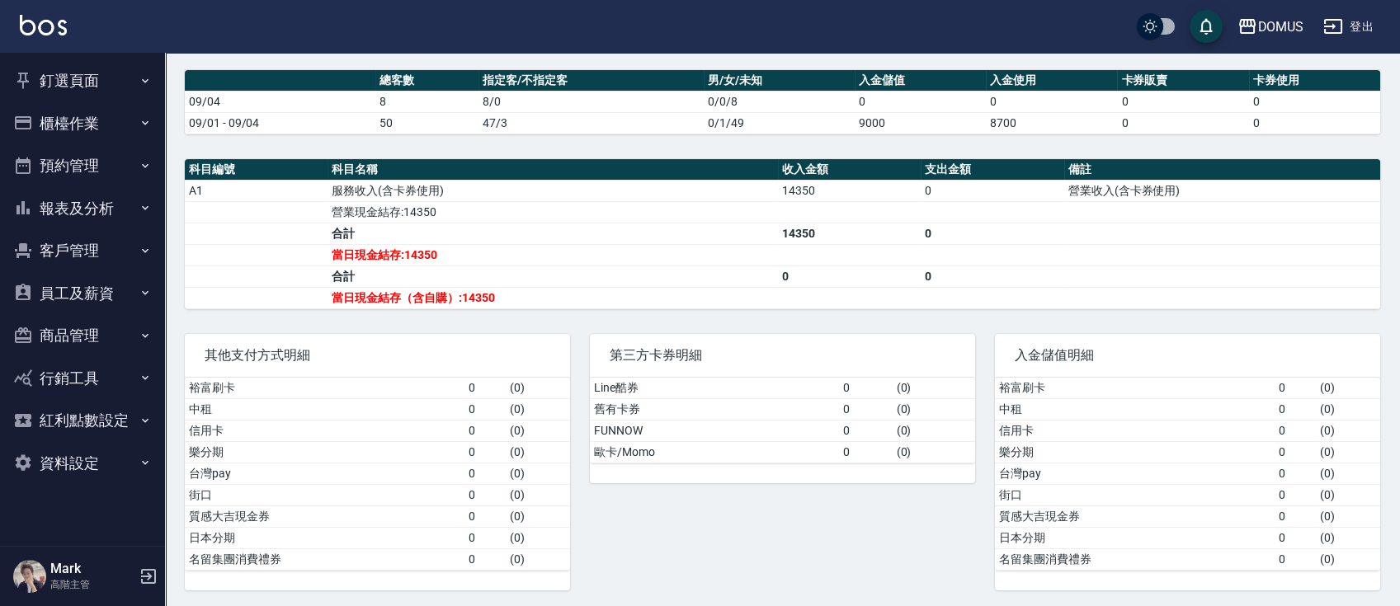
click at [106, 128] on button "櫃檯作業" at bounding box center [83, 123] width 152 height 43
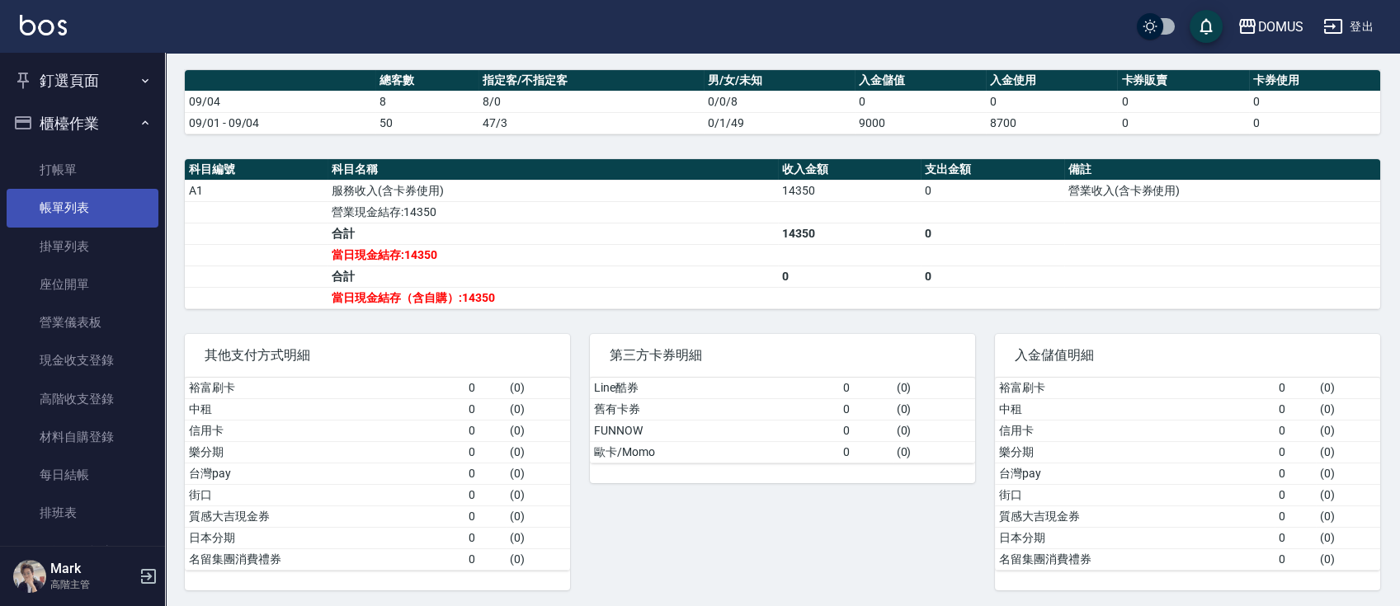
click at [87, 197] on link "帳單列表" at bounding box center [83, 208] width 152 height 38
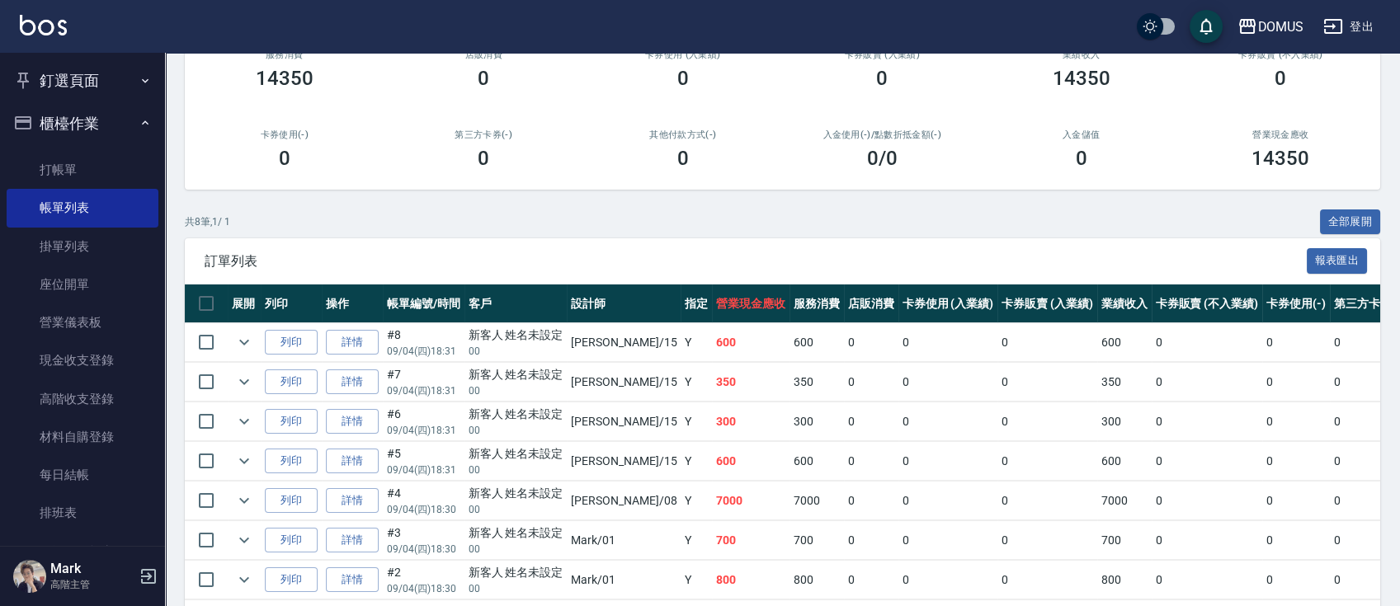
scroll to position [286, 0]
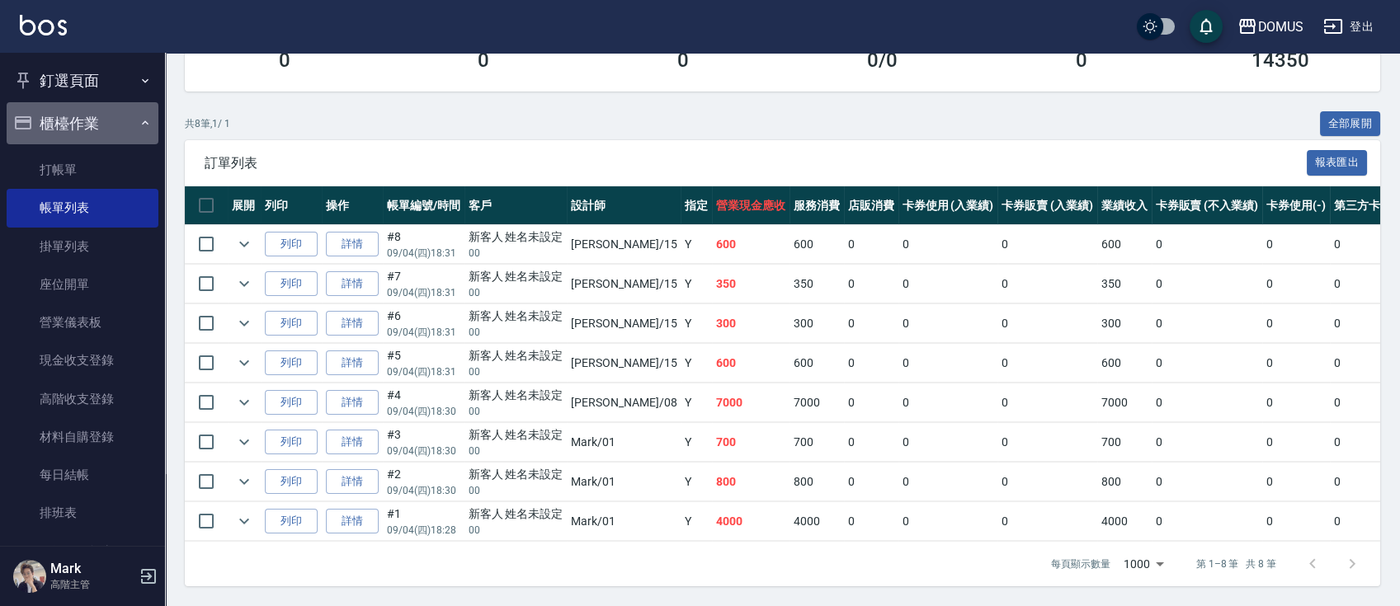
click at [139, 126] on icon "button" at bounding box center [145, 122] width 13 height 13
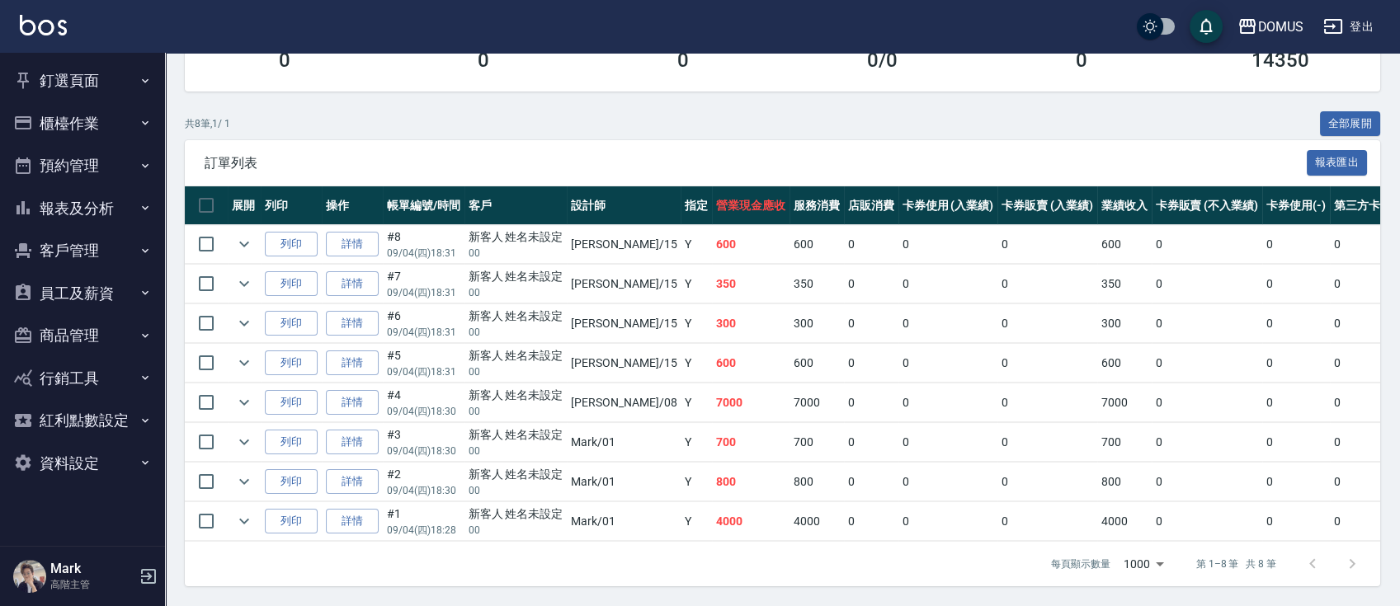
click at [127, 80] on button "釘選頁面" at bounding box center [83, 80] width 152 height 43
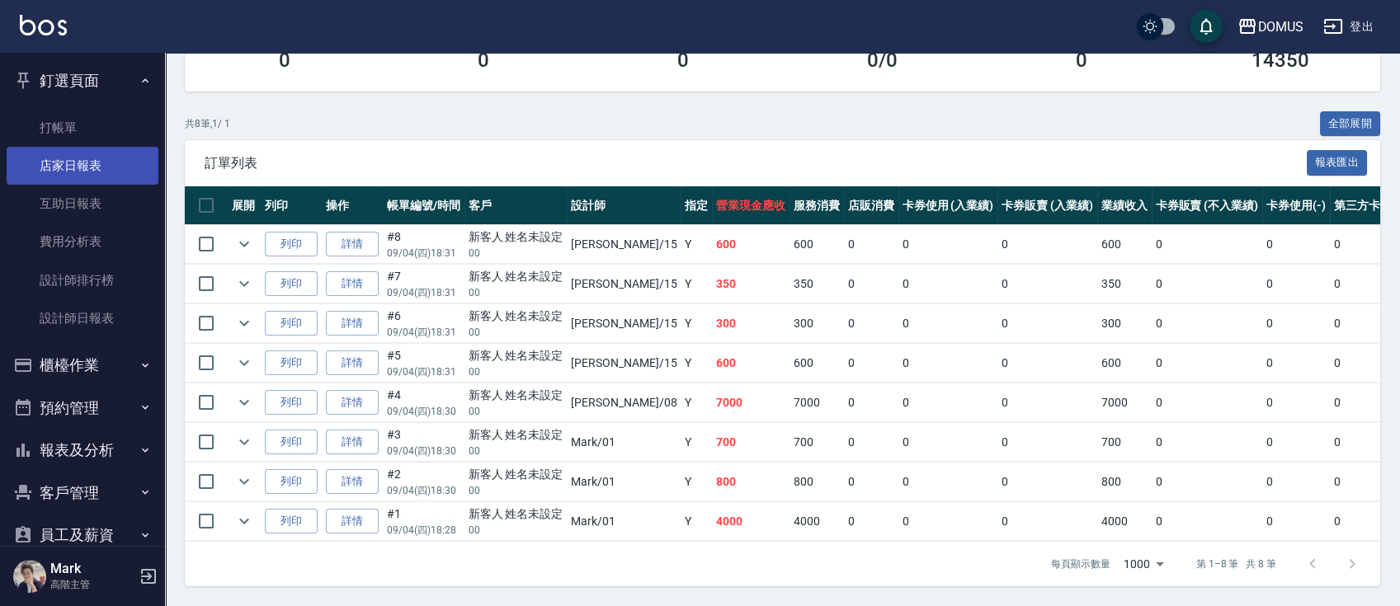
click at [112, 165] on link "店家日報表" at bounding box center [83, 166] width 152 height 38
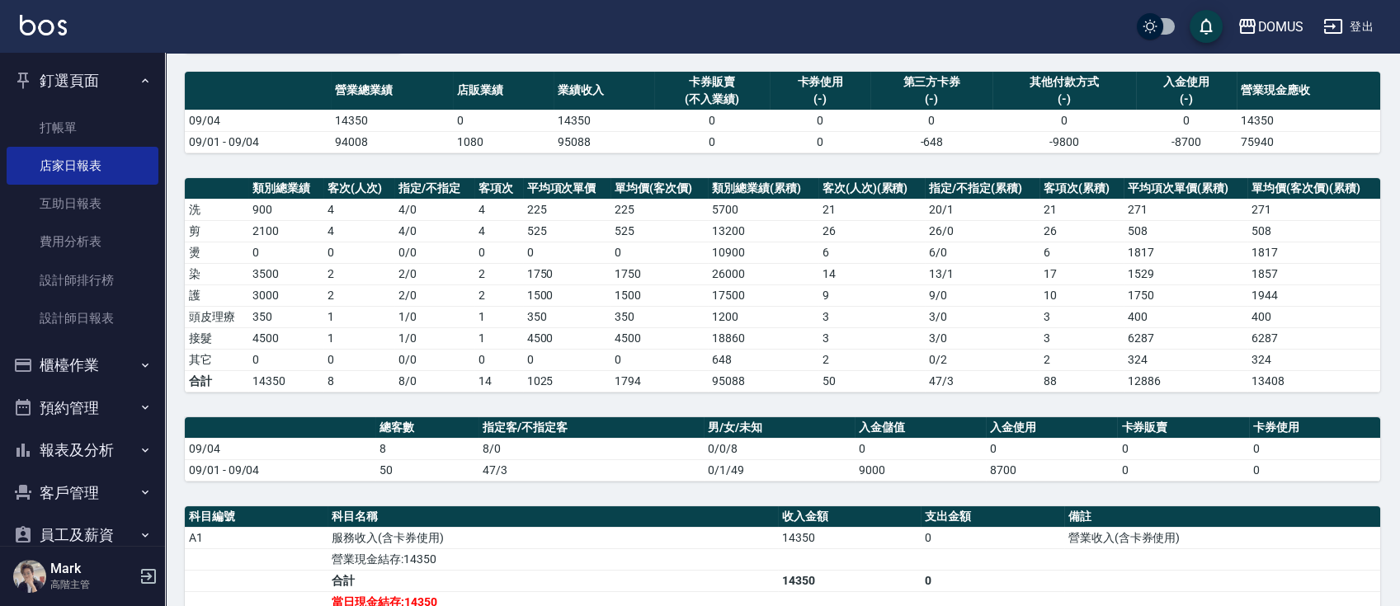
scroll to position [330, 0]
